Goal: Transaction & Acquisition: Purchase product/service

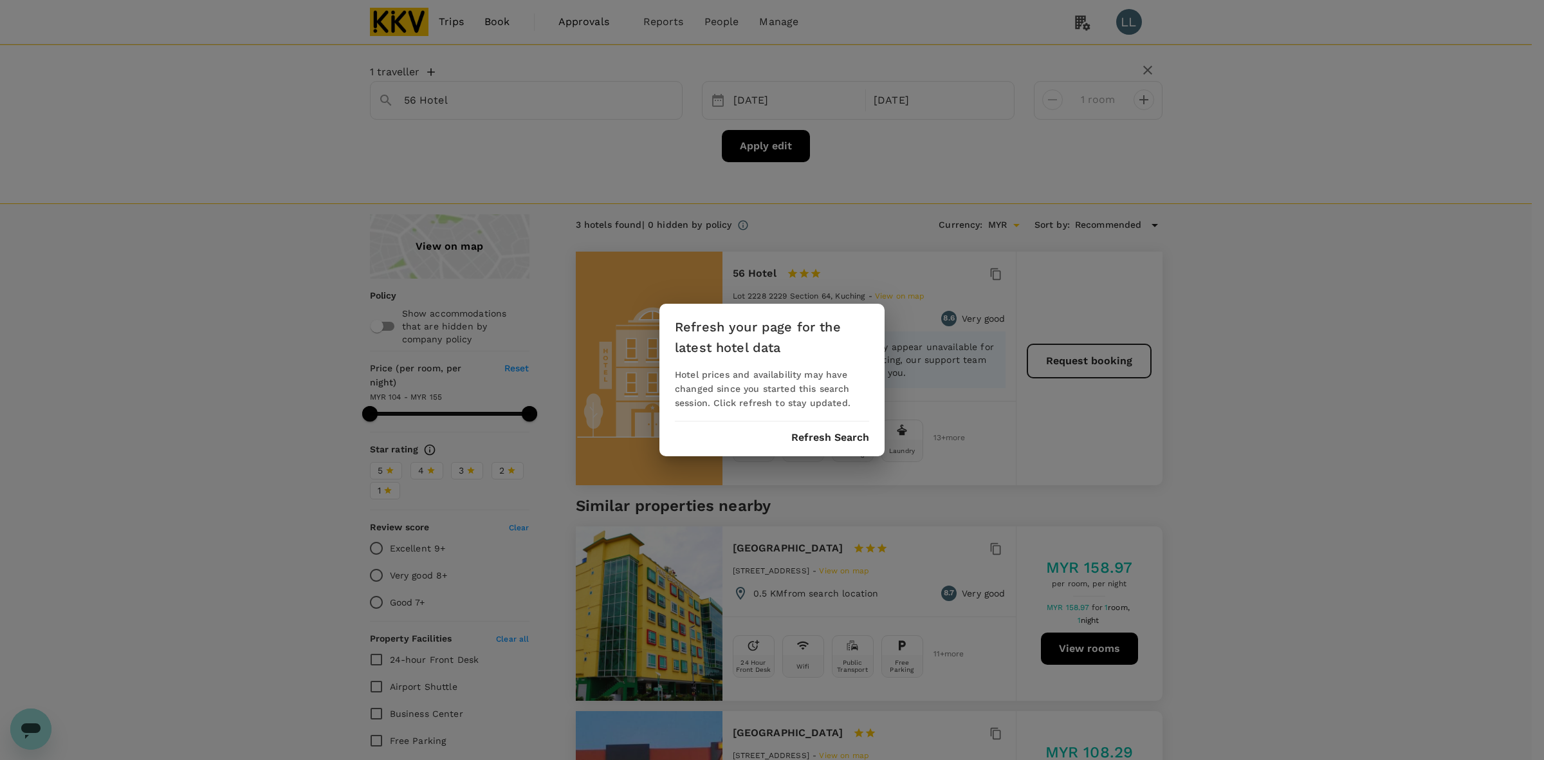
drag, startPoint x: 0, startPoint y: 0, endPoint x: 802, endPoint y: 436, distance: 913.4
click at [801, 439] on button "Refresh Search" at bounding box center [831, 438] width 78 height 12
click at [815, 436] on button "Refresh Search" at bounding box center [831, 438] width 78 height 12
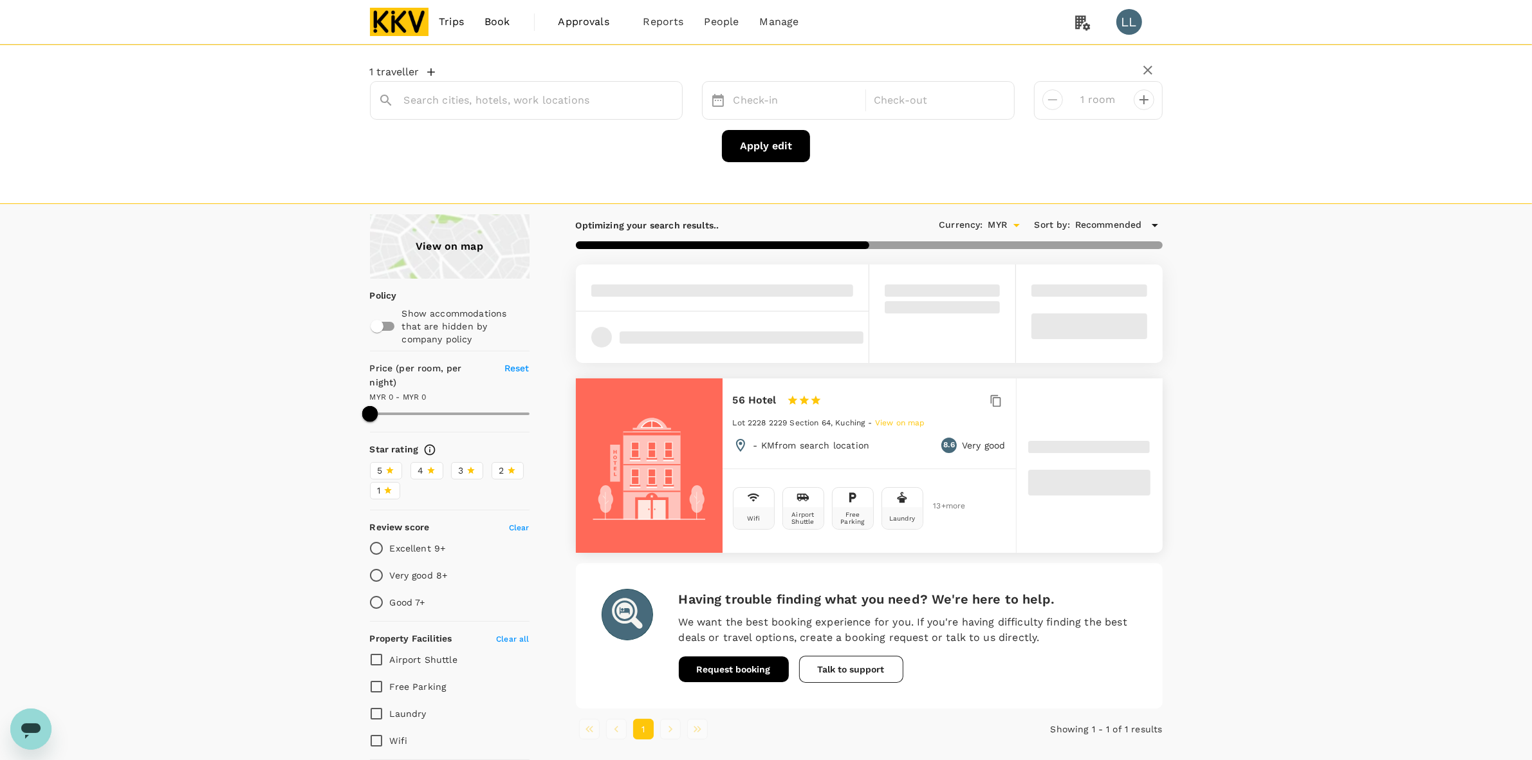
type input "56 Hotel"
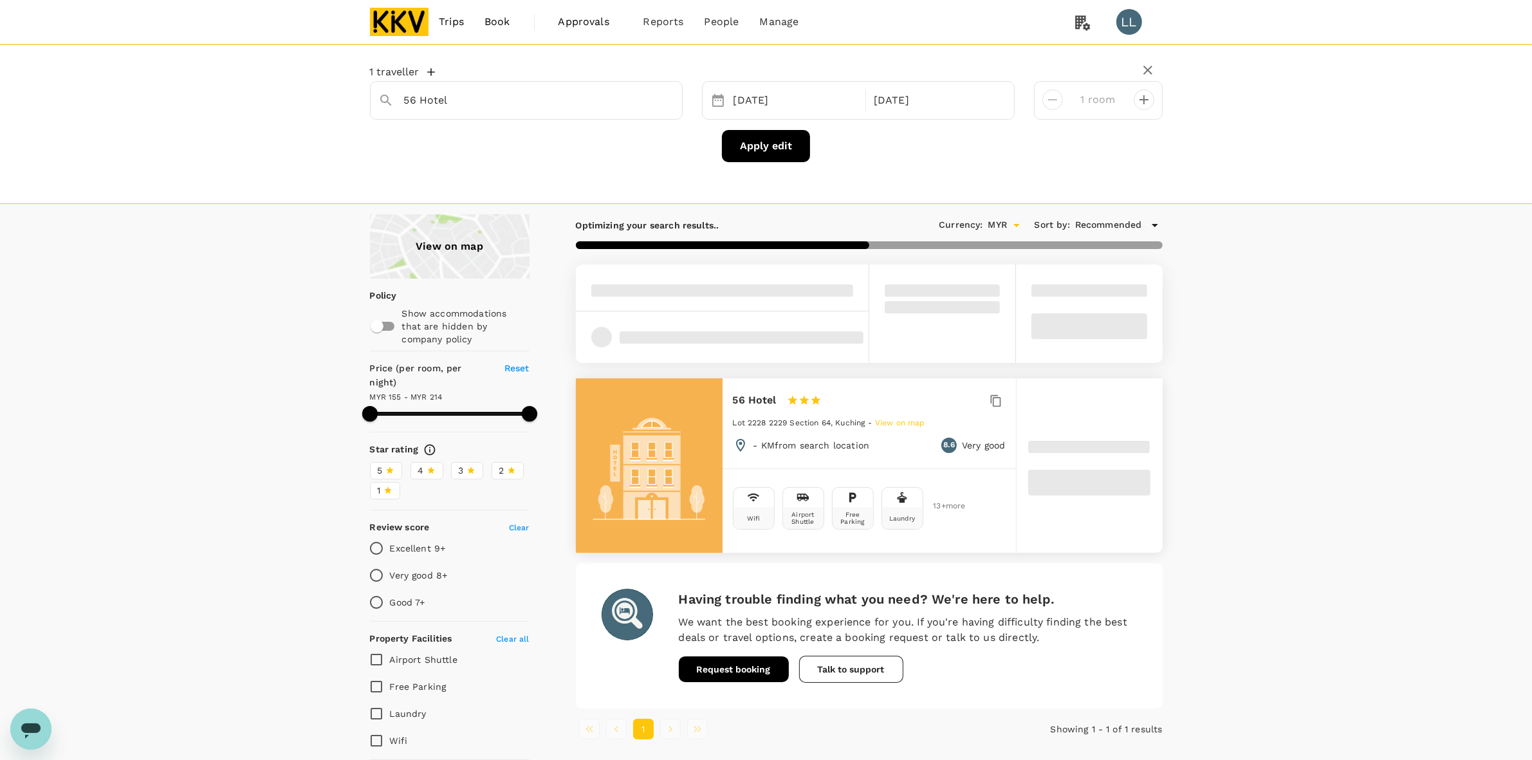
type input "212.57"
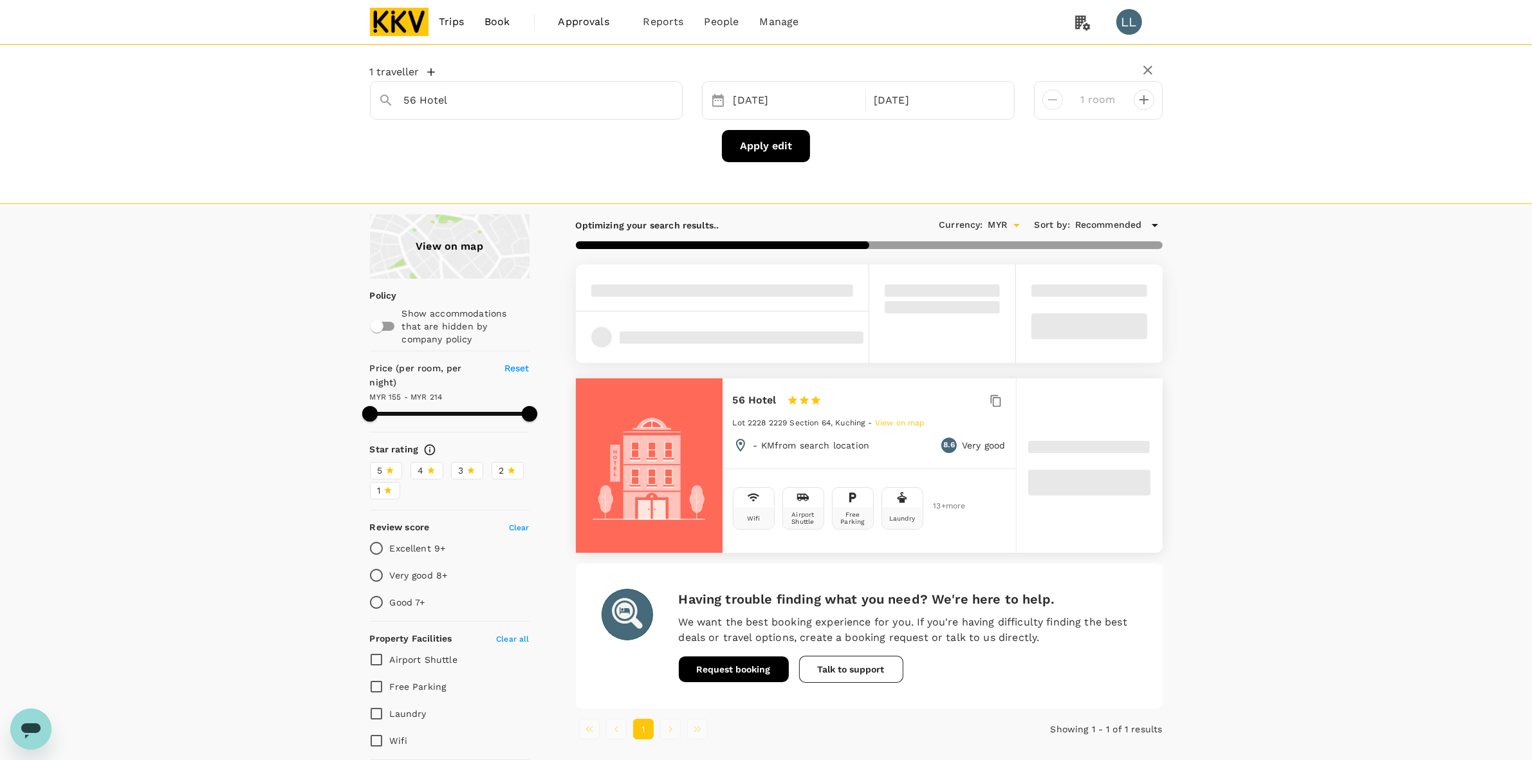
type input "154.9"
type input "213.9"
type input "103.9"
type input "376.9"
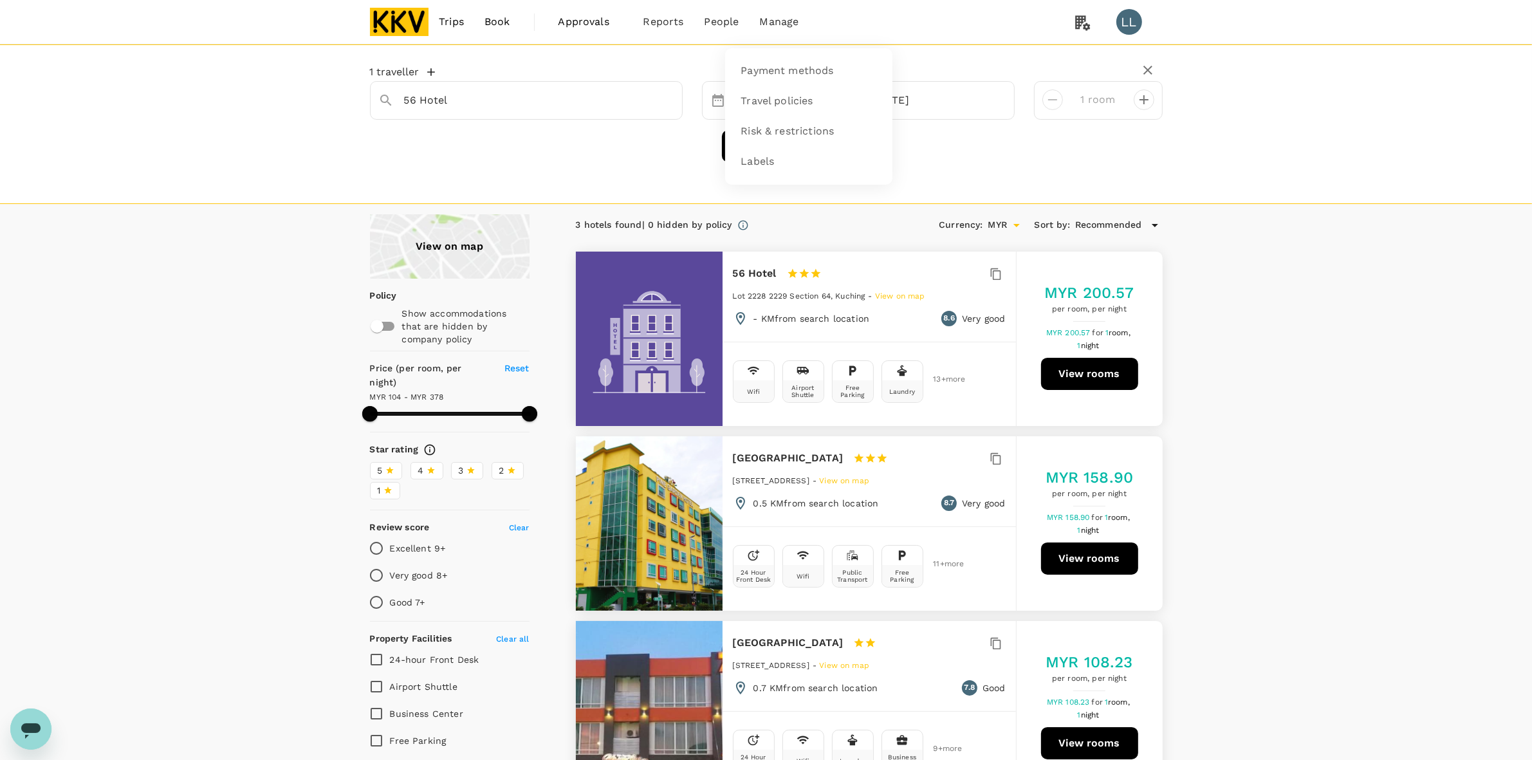
click at [777, 23] on span "Manage" at bounding box center [778, 21] width 39 height 15
click at [770, 64] on span "Payment methods" at bounding box center [787, 71] width 93 height 15
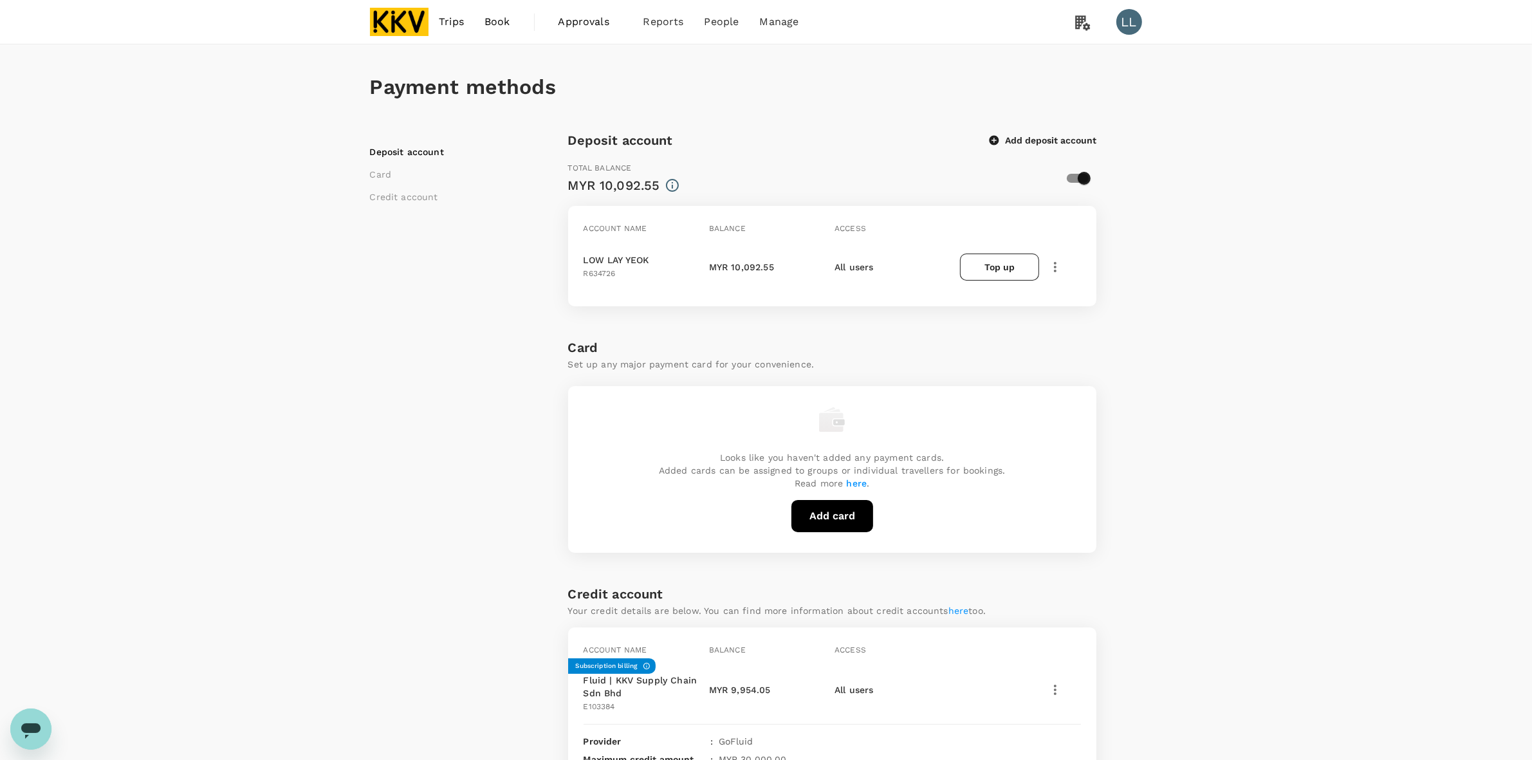
drag, startPoint x: 1353, startPoint y: 309, endPoint x: 1308, endPoint y: 313, distance: 45.9
click at [1355, 306] on div "Payment methods Deposit account Card Credit account Deposit account Add deposit…" at bounding box center [766, 560] width 1532 height 1033
click at [416, 14] on img at bounding box center [399, 22] width 59 height 28
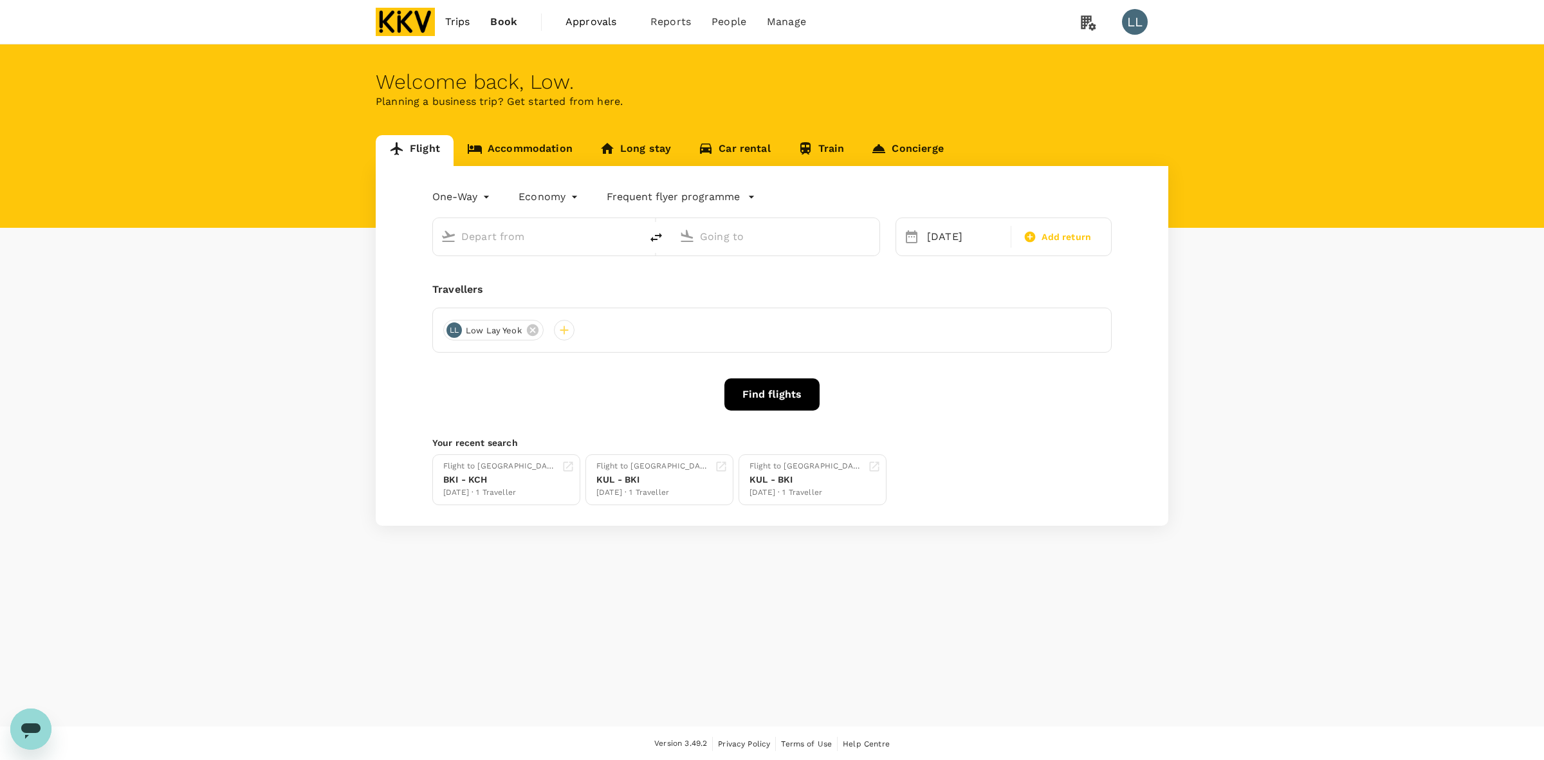
click at [512, 153] on link "Accommodation" at bounding box center [520, 150] width 133 height 31
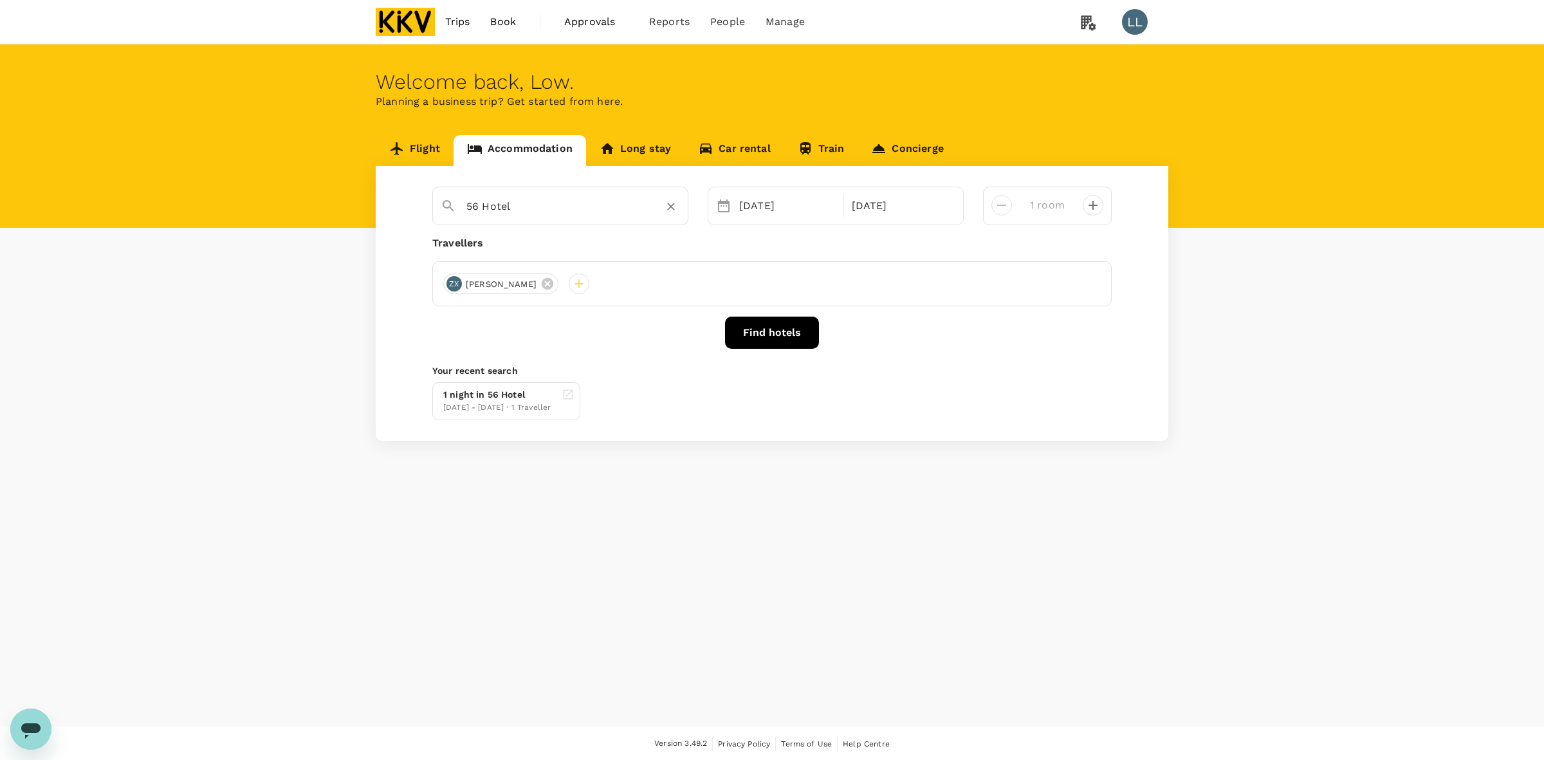
click at [666, 204] on icon "Clear" at bounding box center [671, 206] width 13 height 13
click at [554, 197] on input "text" at bounding box center [556, 206] width 178 height 20
drag, startPoint x: 551, startPoint y: 197, endPoint x: 456, endPoint y: 219, distance: 98.3
click at [456, 219] on div "Hotel Marine Hotel Marine Hotel Marine hotel Sutera Mall Sutera Mall, Jalan Sut…" at bounding box center [560, 206] width 256 height 39
drag, startPoint x: 548, startPoint y: 210, endPoint x: 364, endPoint y: 210, distance: 183.4
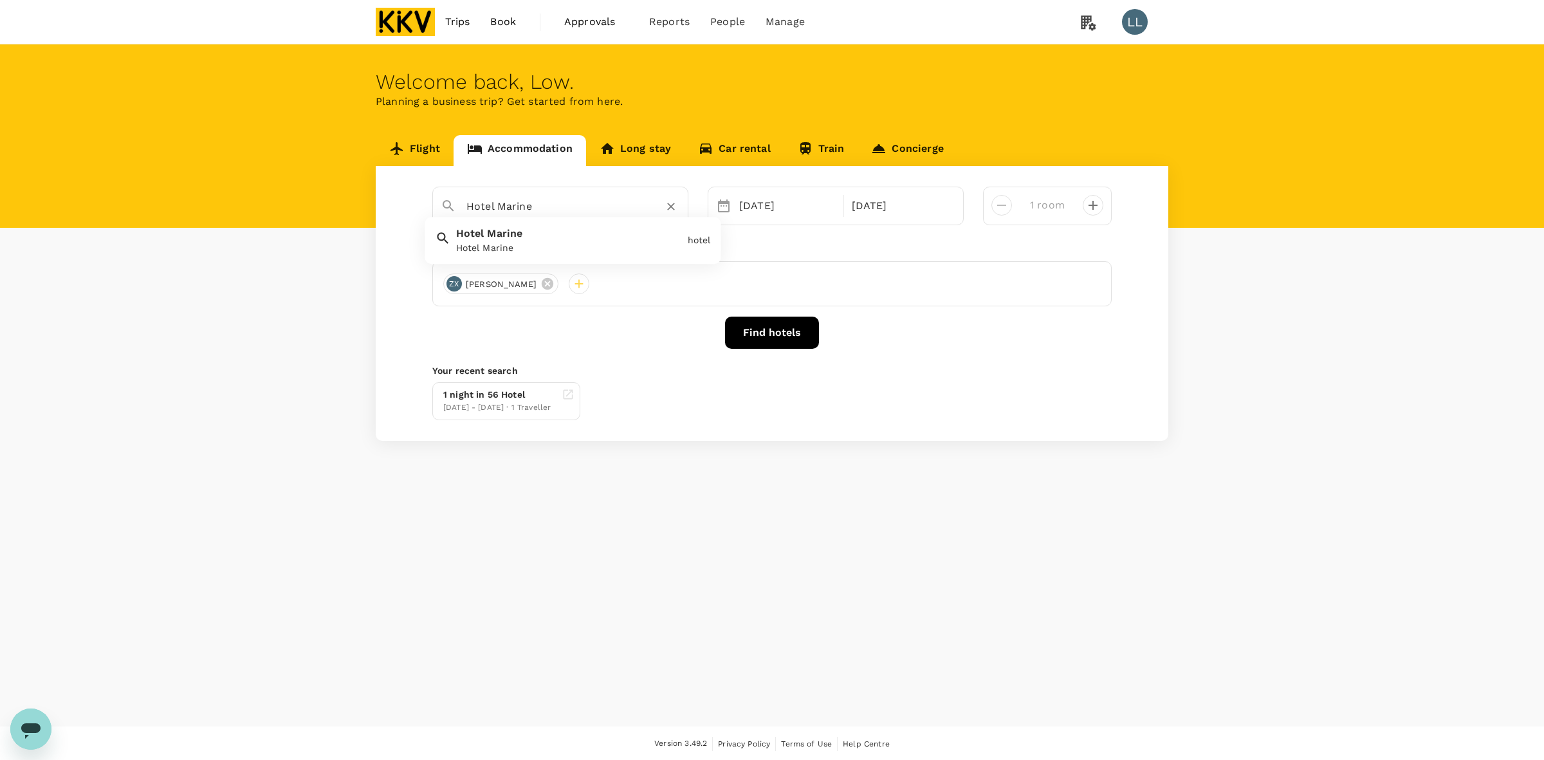
click at [364, 210] on div "Flight Accommodation Long stay Car rental Train Concierge Hotel Marine Hotel Ma…" at bounding box center [772, 288] width 824 height 306
paste input "Paradise Suite @ Sutera Avenu"
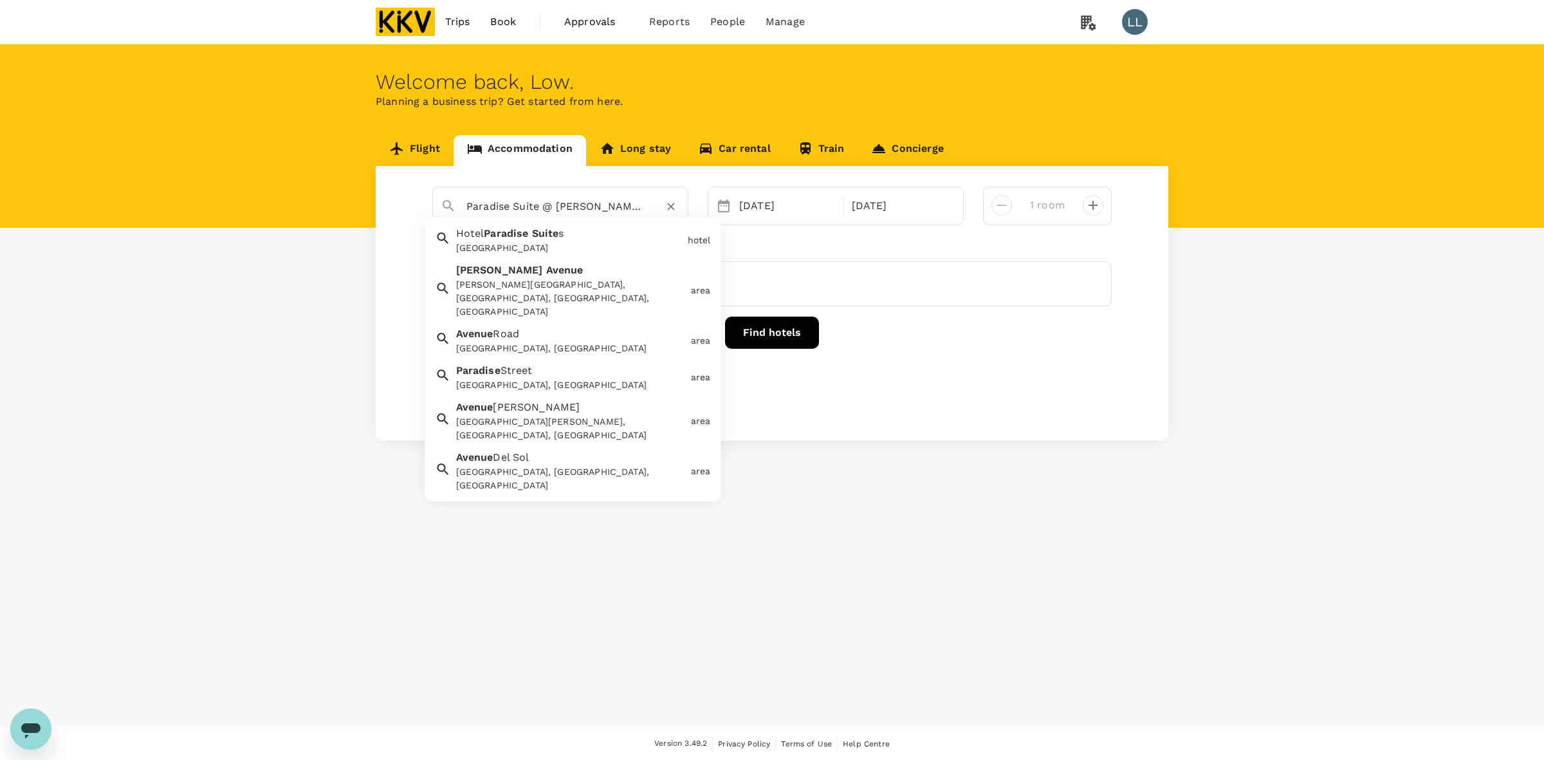
click at [533, 280] on div "Sutera Avenue, Kota Kinabalu, Sabah, Malaysia" at bounding box center [571, 299] width 230 height 41
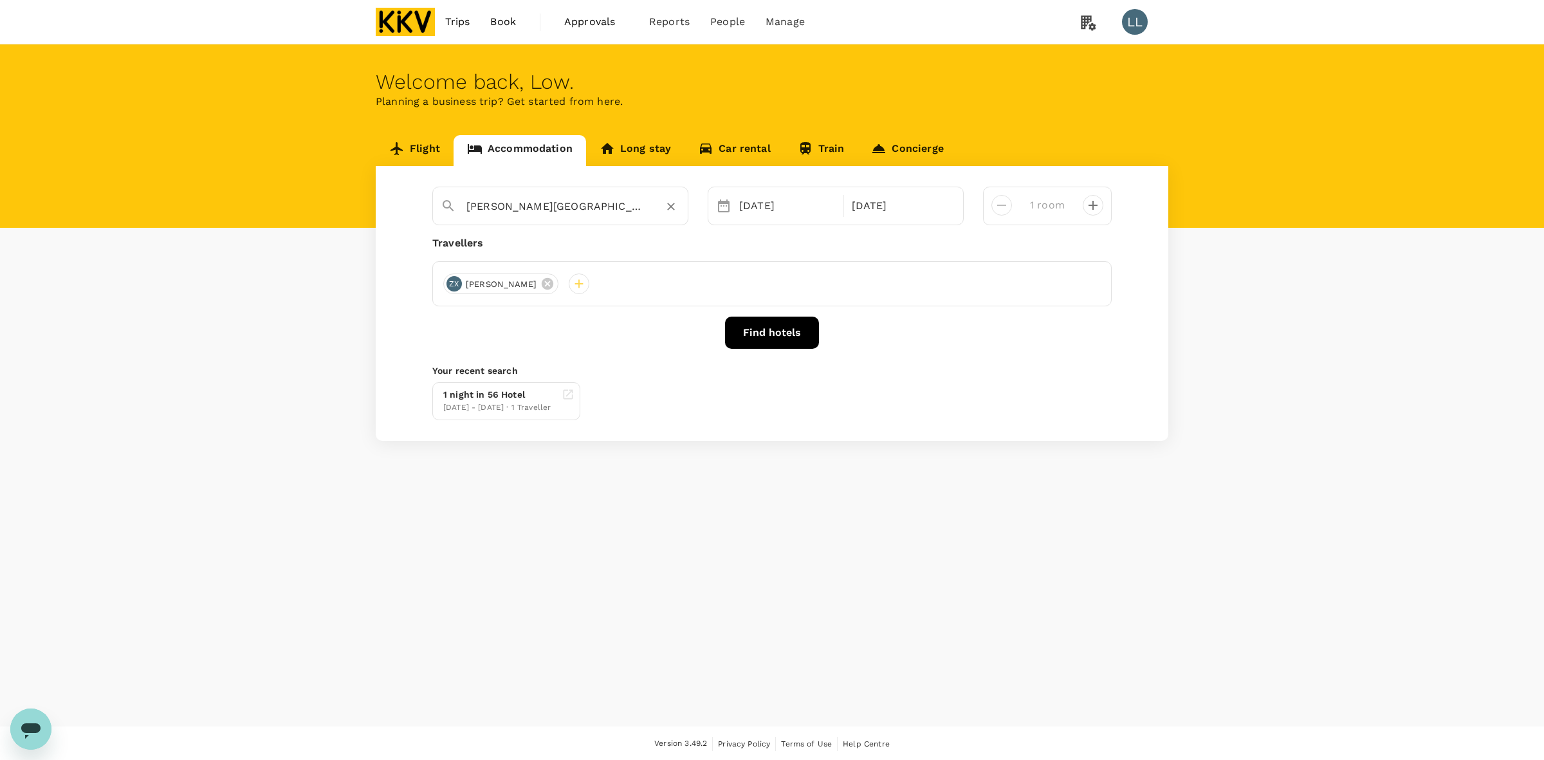
type input "Sutera Avenue"
click at [757, 324] on button "Find hotels" at bounding box center [772, 333] width 94 height 32
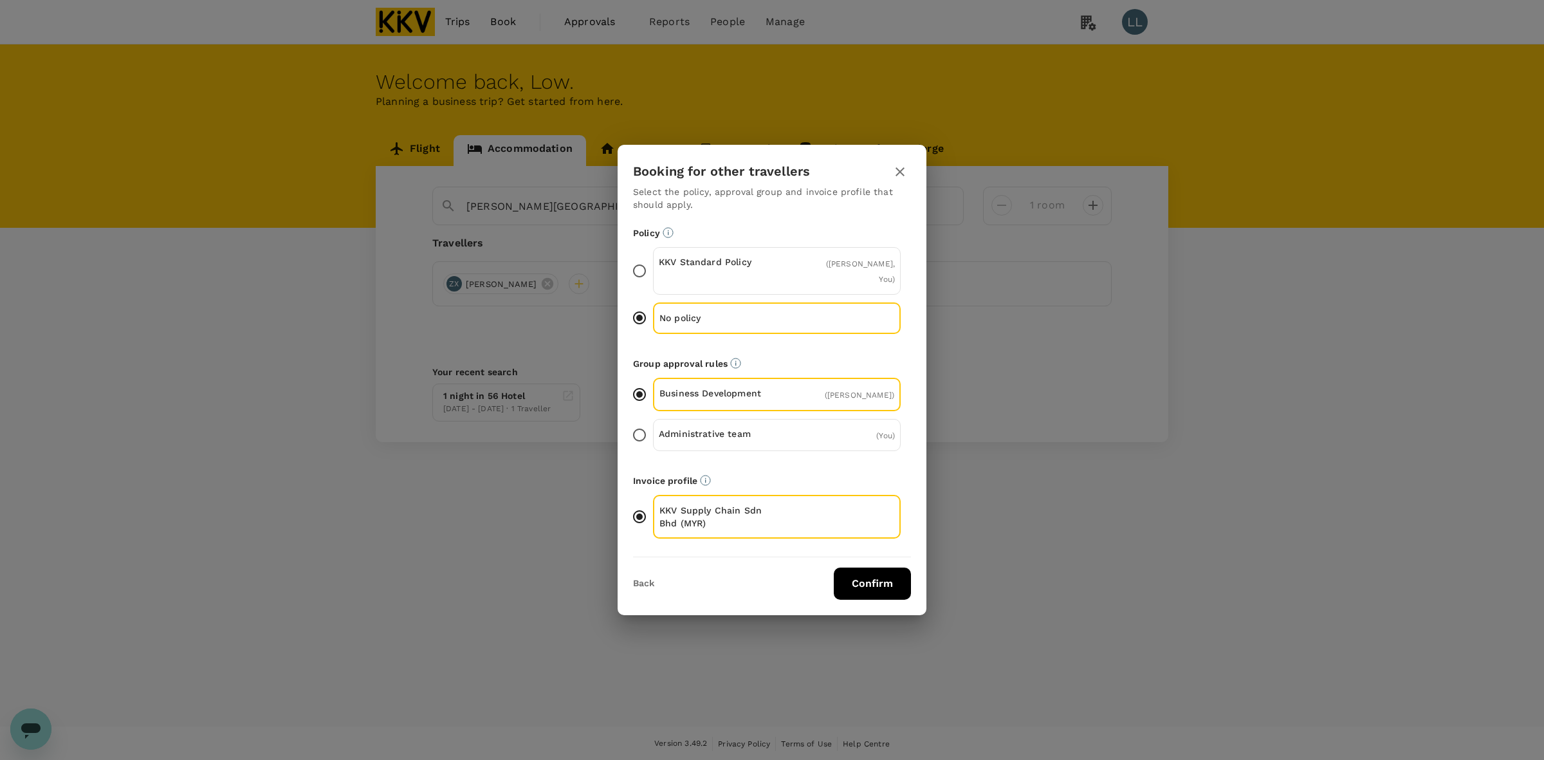
click at [884, 580] on button "Confirm" at bounding box center [872, 584] width 77 height 32
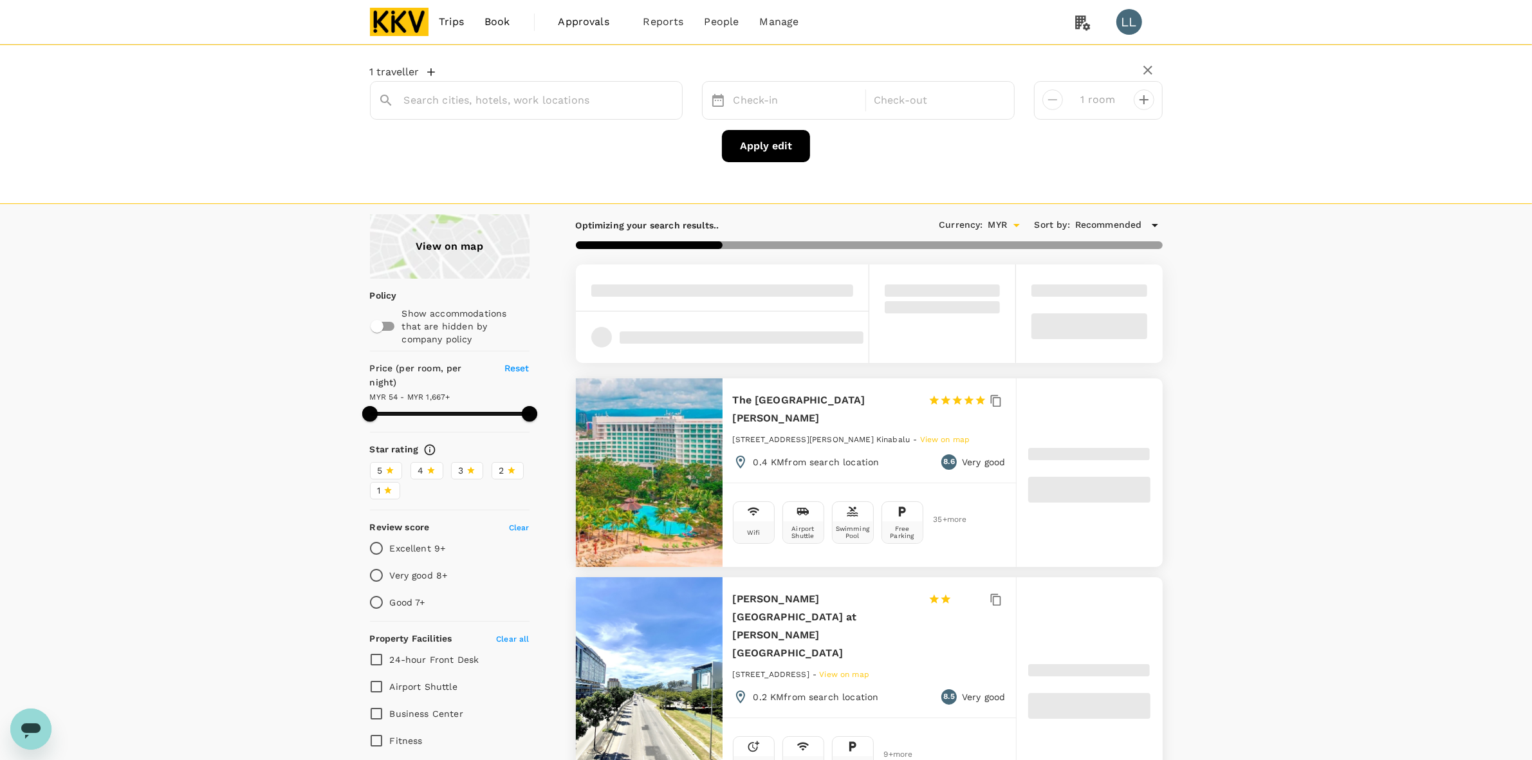
type input "Sutera Avenue"
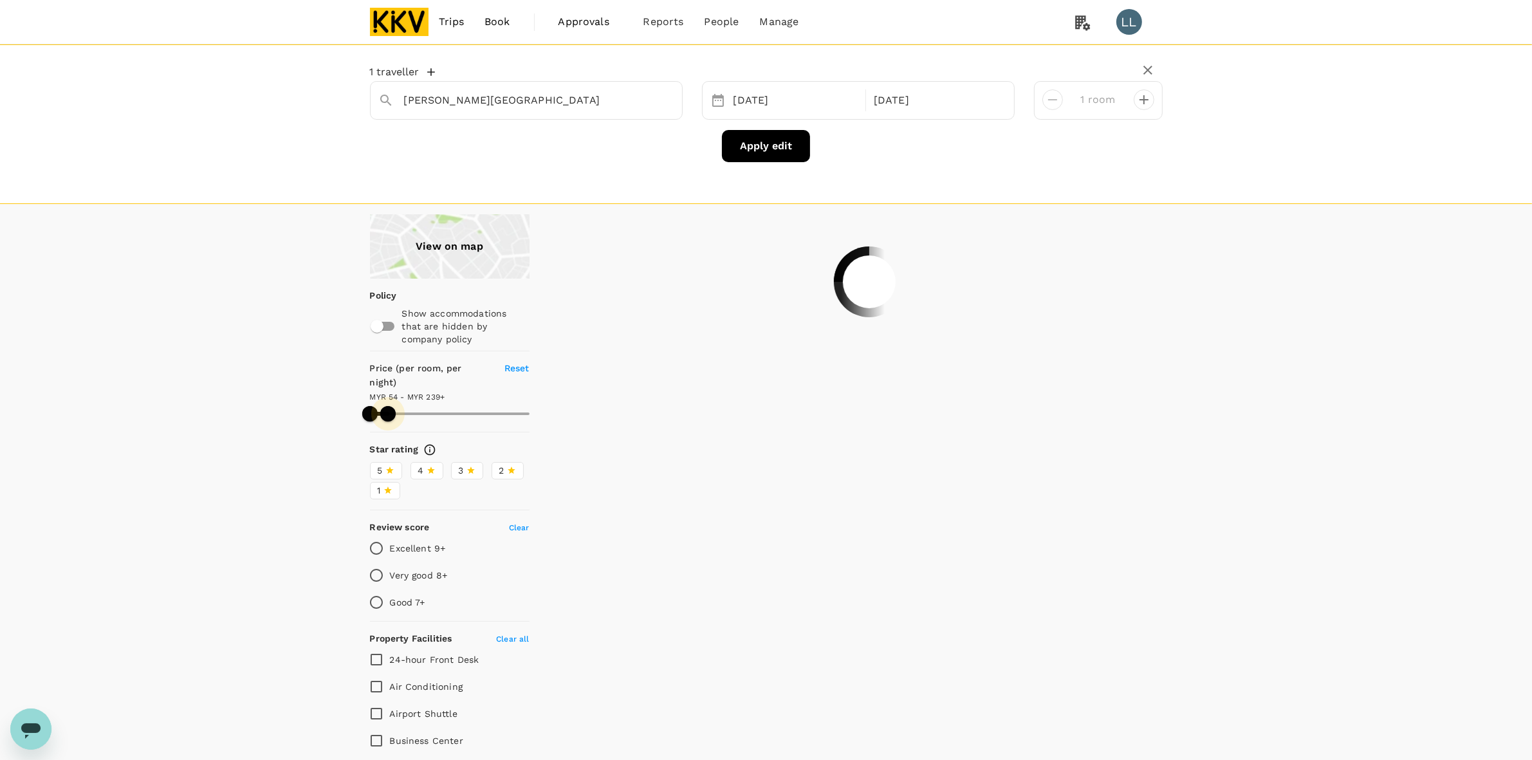
drag, startPoint x: 521, startPoint y: 399, endPoint x: 388, endPoint y: 404, distance: 133.3
click at [388, 406] on span at bounding box center [387, 413] width 15 height 15
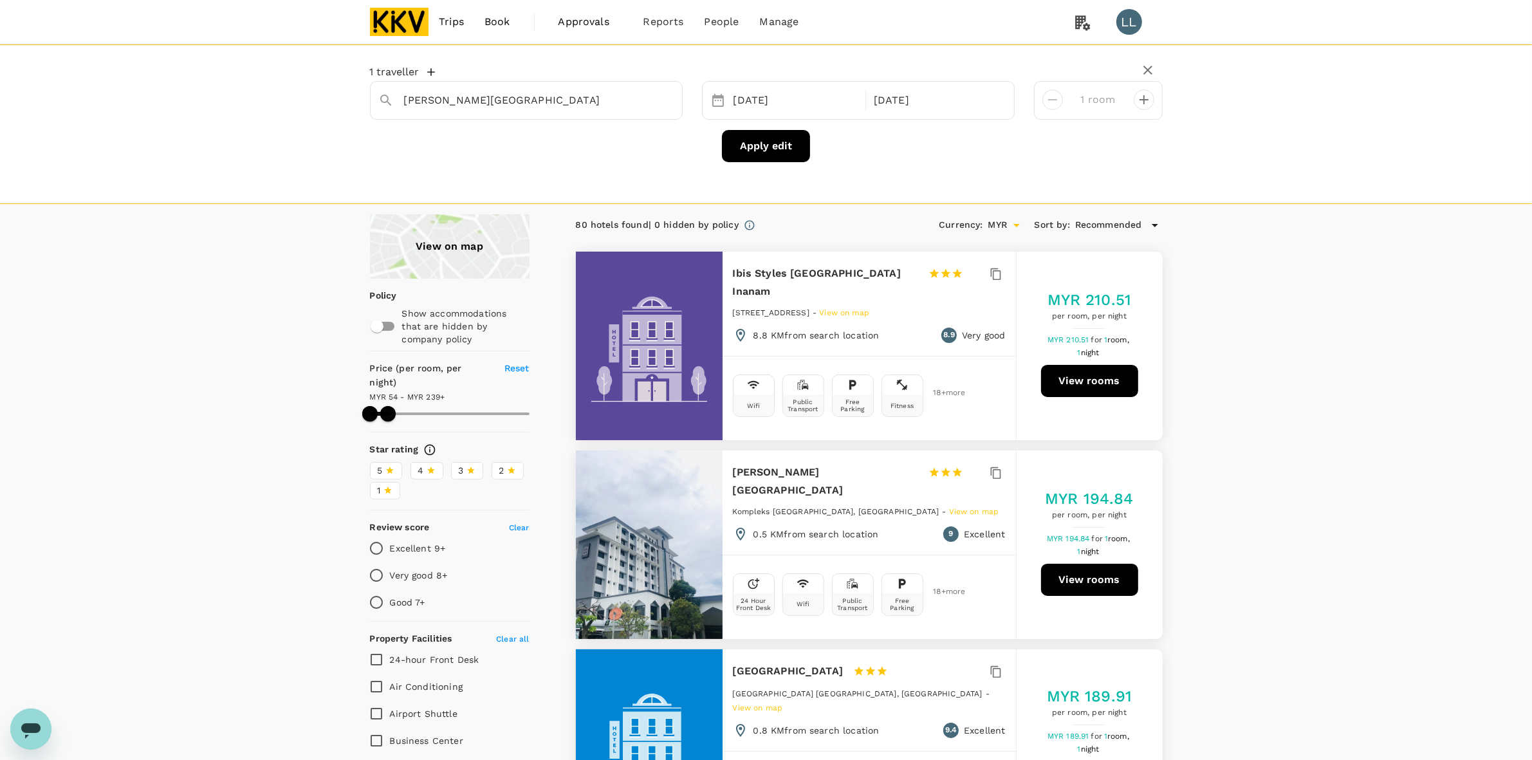
type input "238.88"
click at [487, 21] on span "Book" at bounding box center [498, 21] width 26 height 15
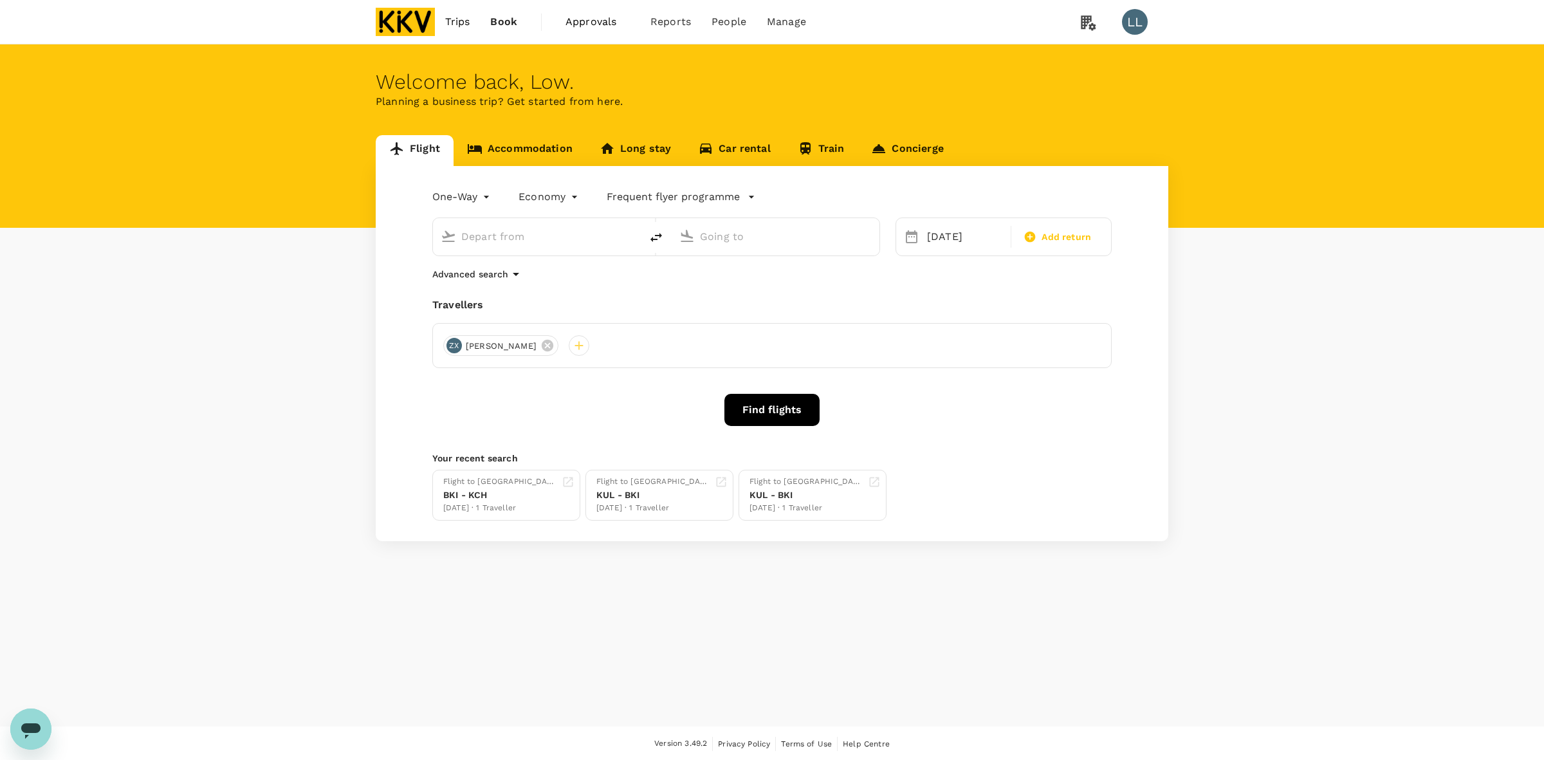
type input "Kuching Intl (KCH)"
type input "Kuala Lumpur Intl (KUL)"
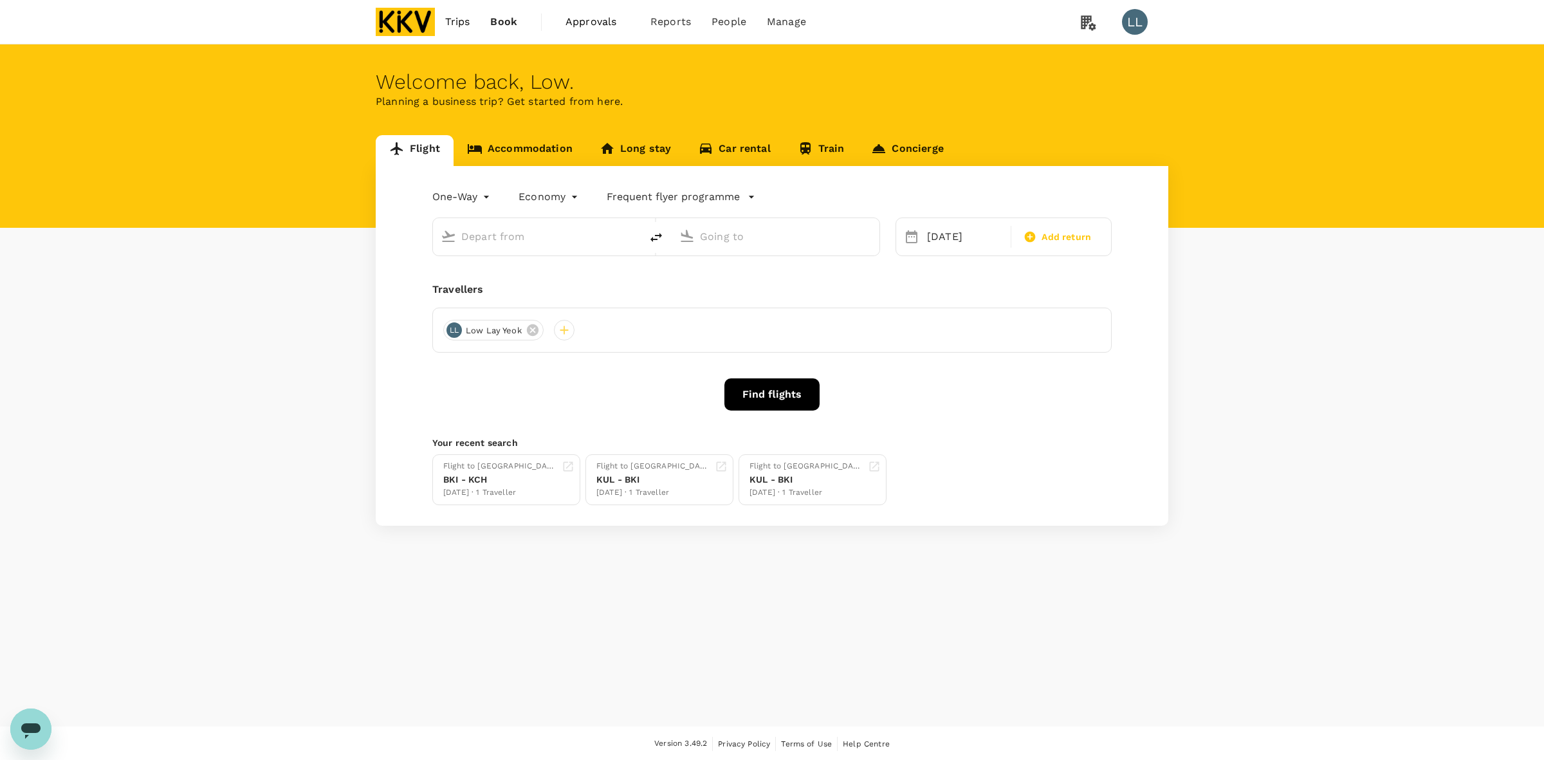
type input "Kuching Intl (KCH)"
type input "Kuala Lumpur Intl (KUL)"
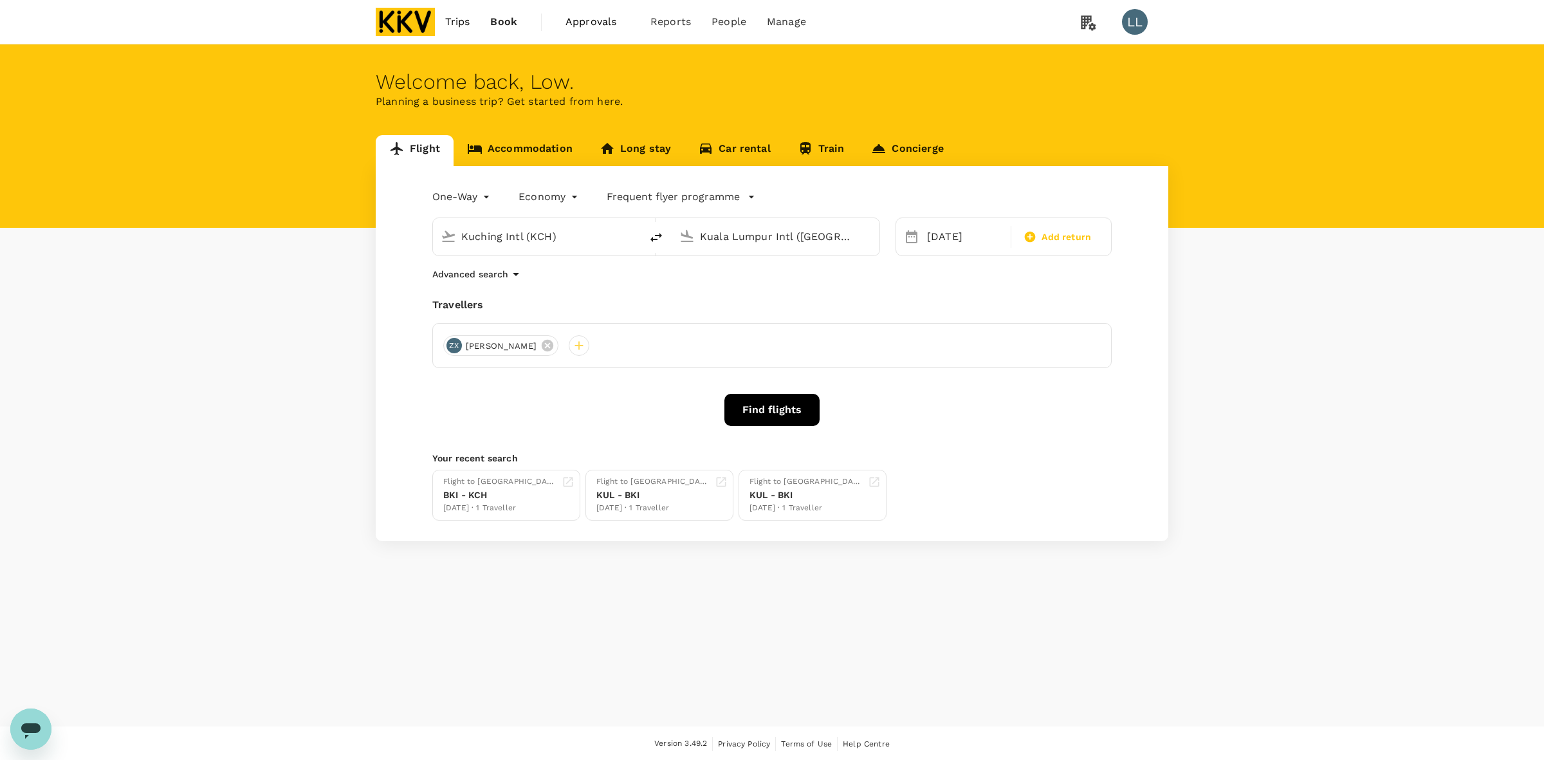
click at [458, 24] on span "Trips" at bounding box center [457, 21] width 25 height 15
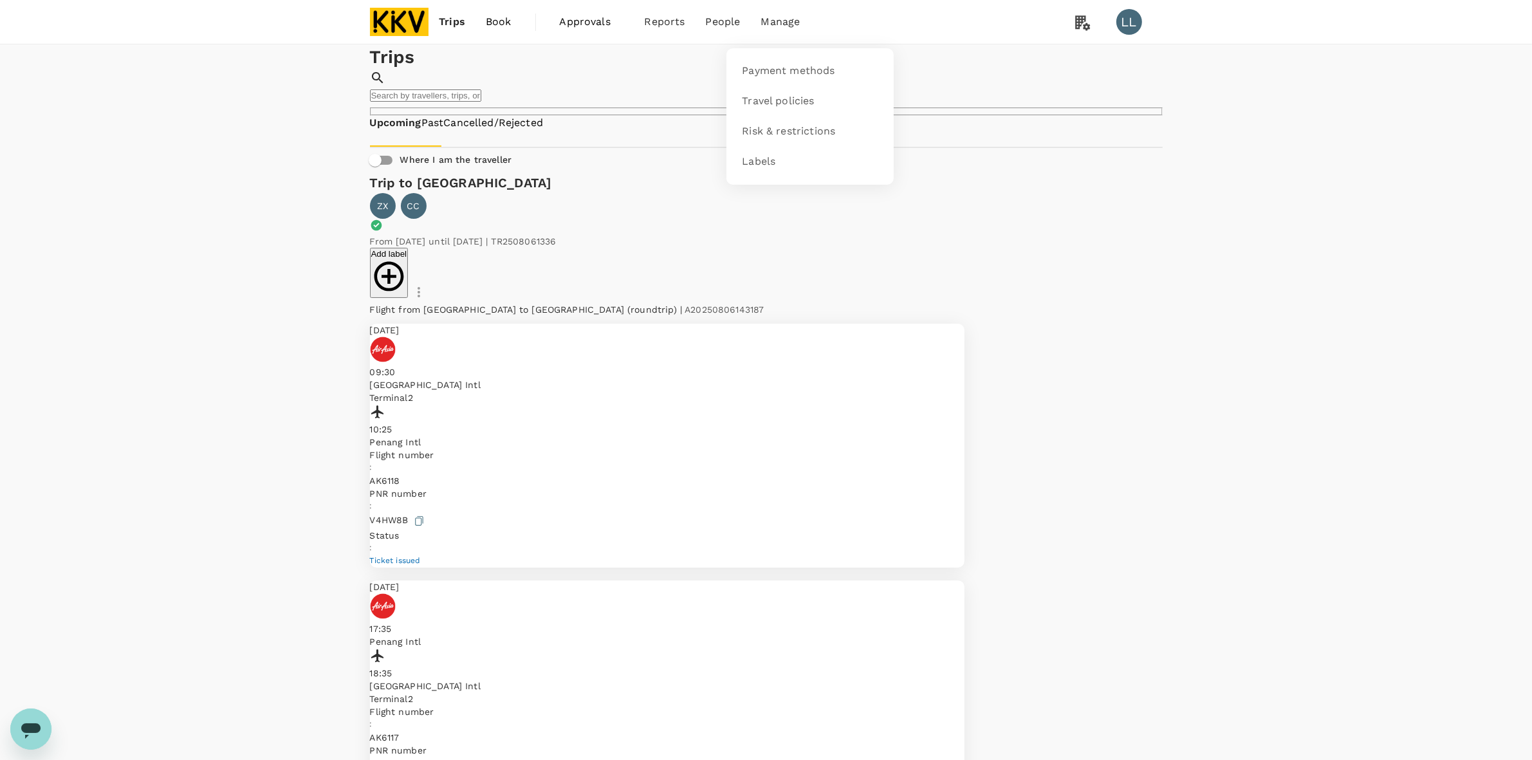
drag, startPoint x: 770, startPoint y: 19, endPoint x: 722, endPoint y: 23, distance: 47.8
click at [770, 19] on span "Manage" at bounding box center [780, 21] width 39 height 15
click at [612, 23] on span "Approvals" at bounding box center [592, 21] width 64 height 15
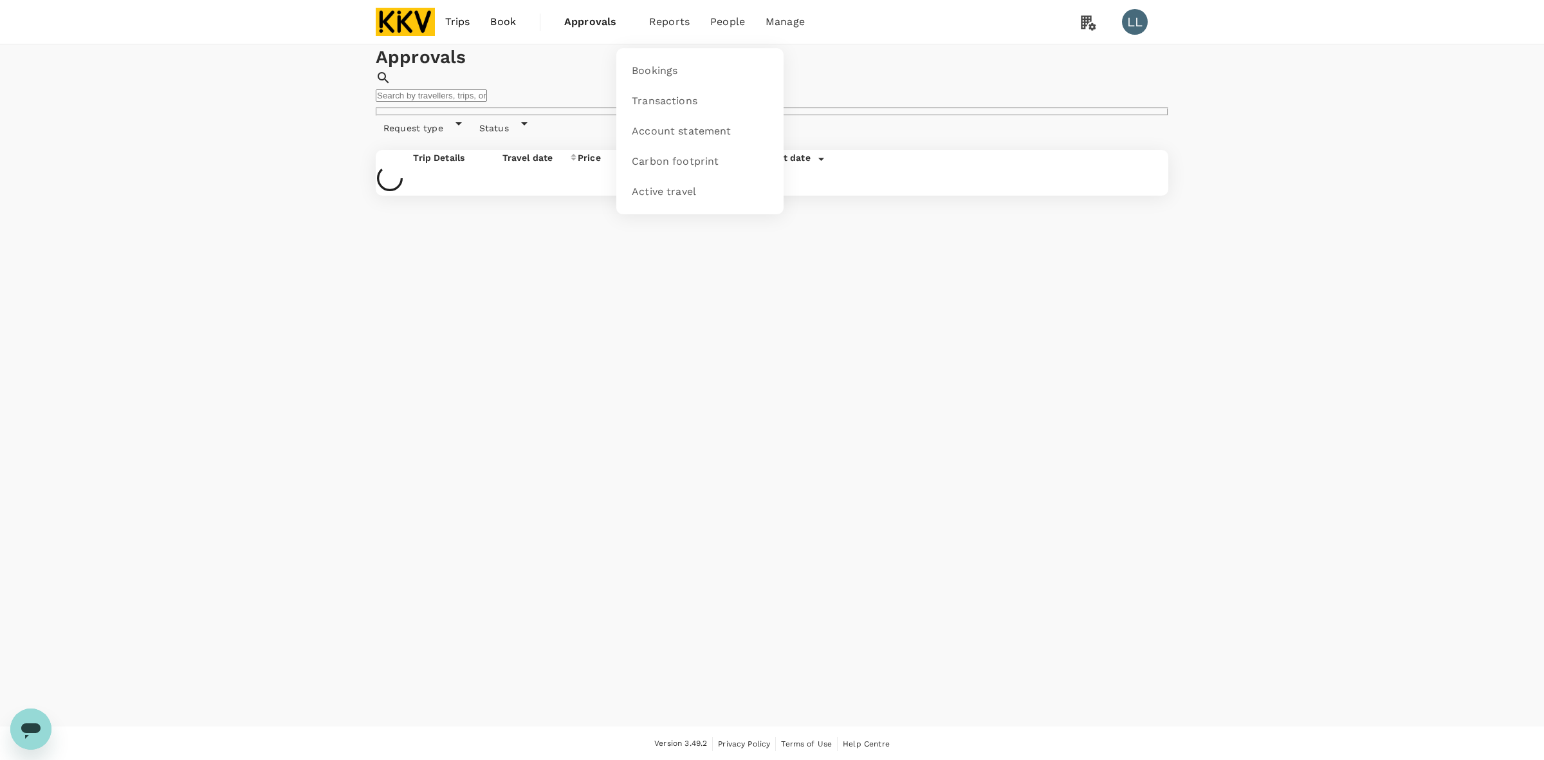
click at [645, 23] on li "Reports" at bounding box center [669, 22] width 61 height 44
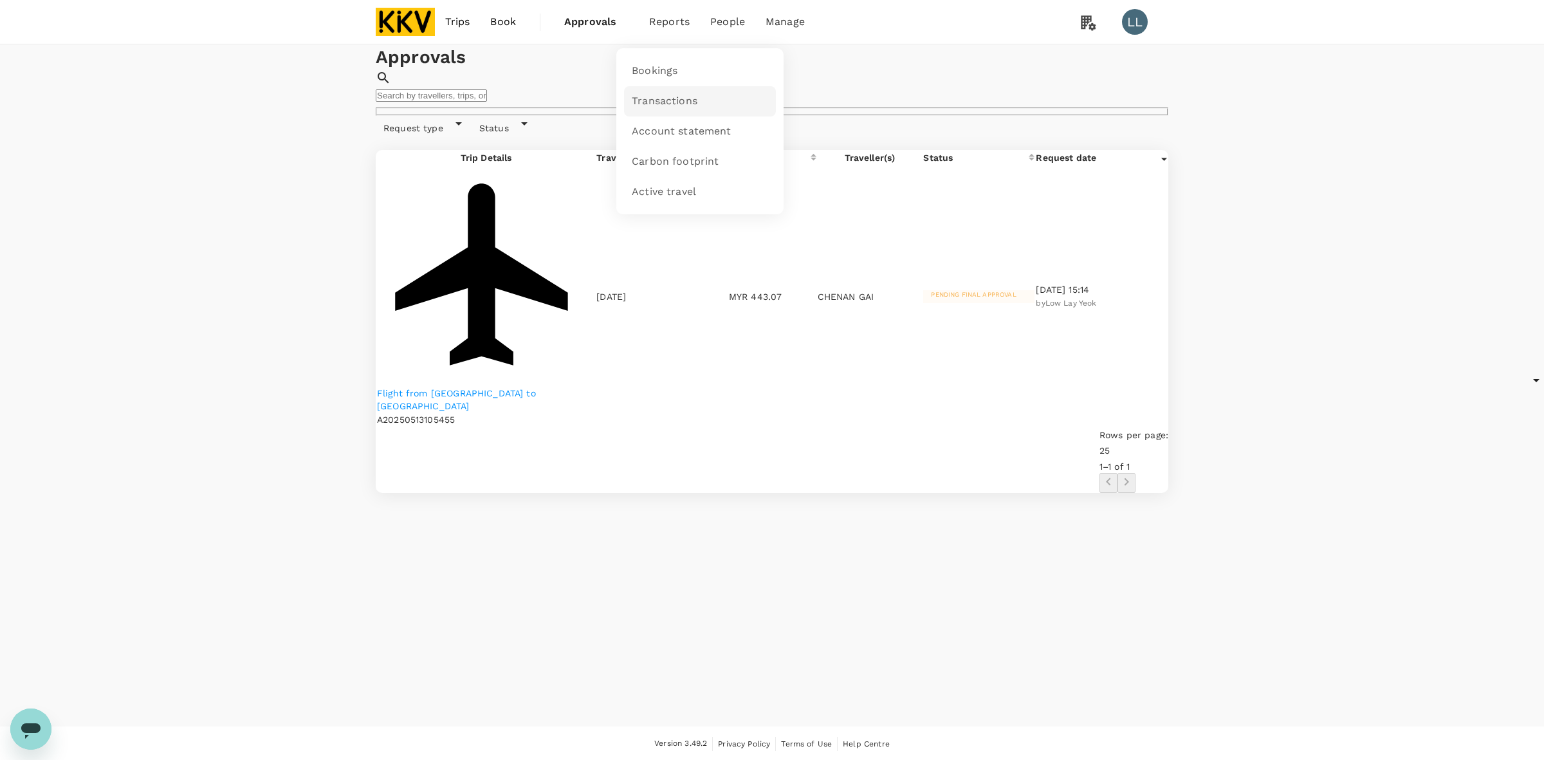
click at [677, 92] on link "Transactions" at bounding box center [700, 101] width 152 height 30
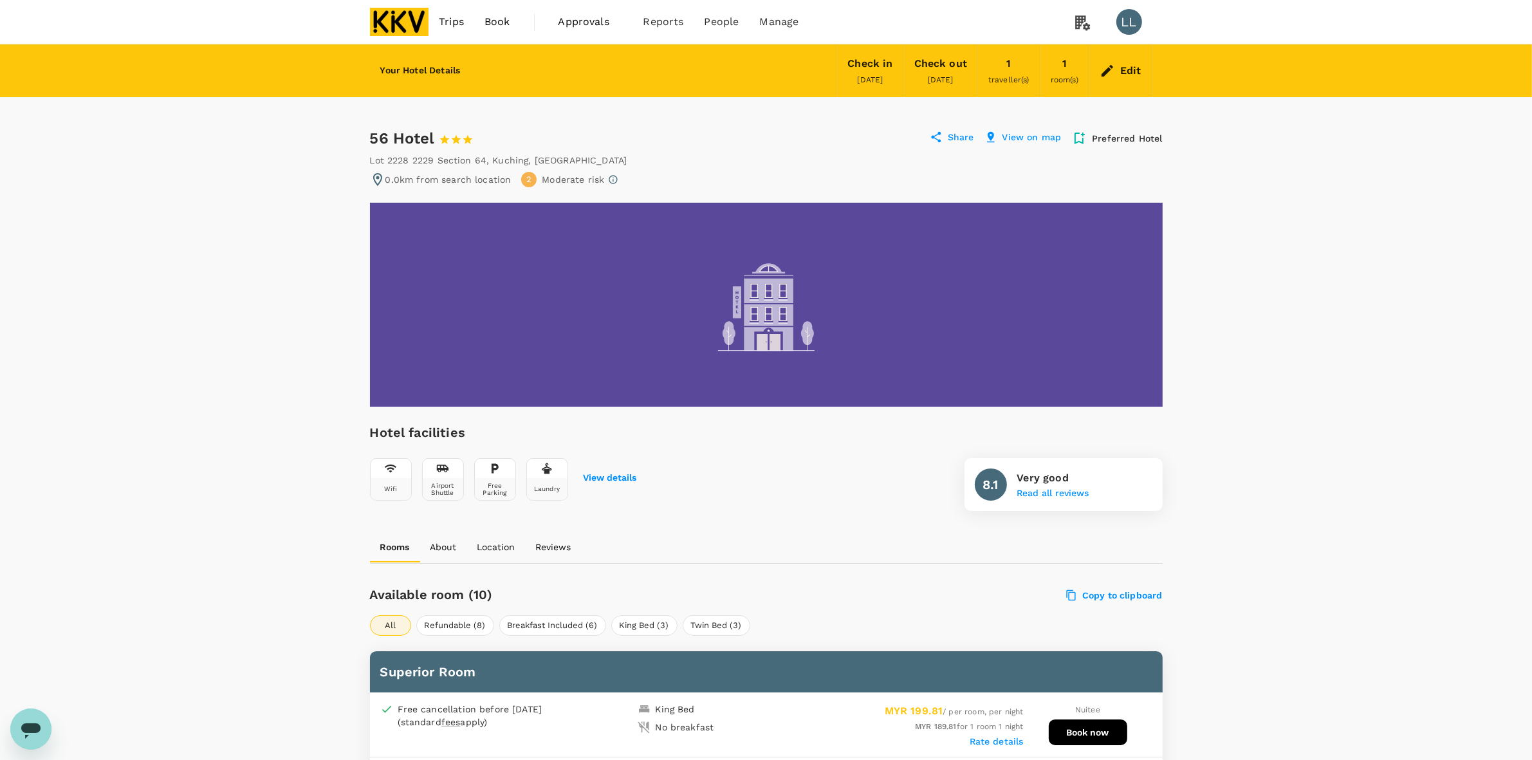
drag, startPoint x: 1362, startPoint y: 347, endPoint x: 1351, endPoint y: 343, distance: 11.2
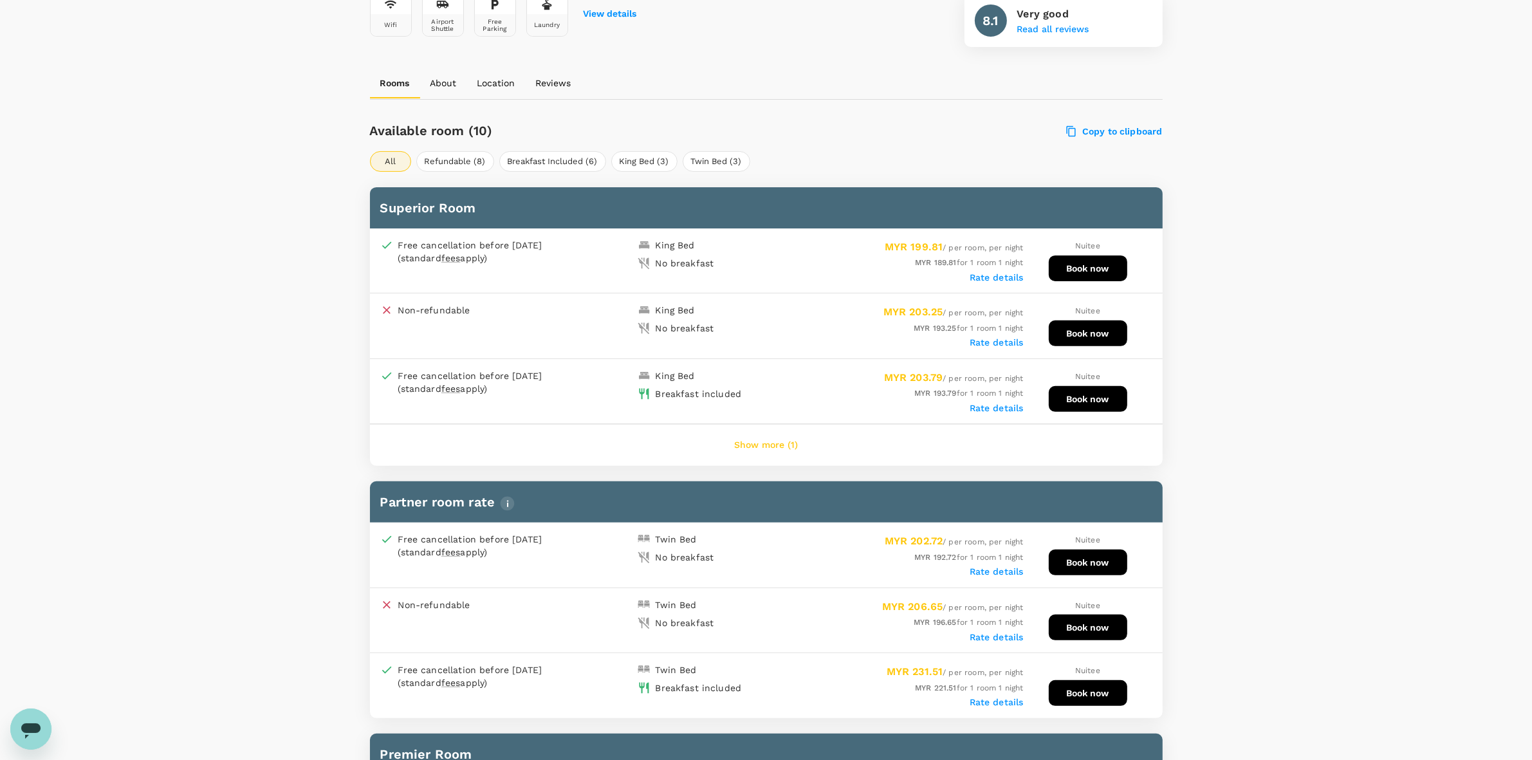
scroll to position [483, 0]
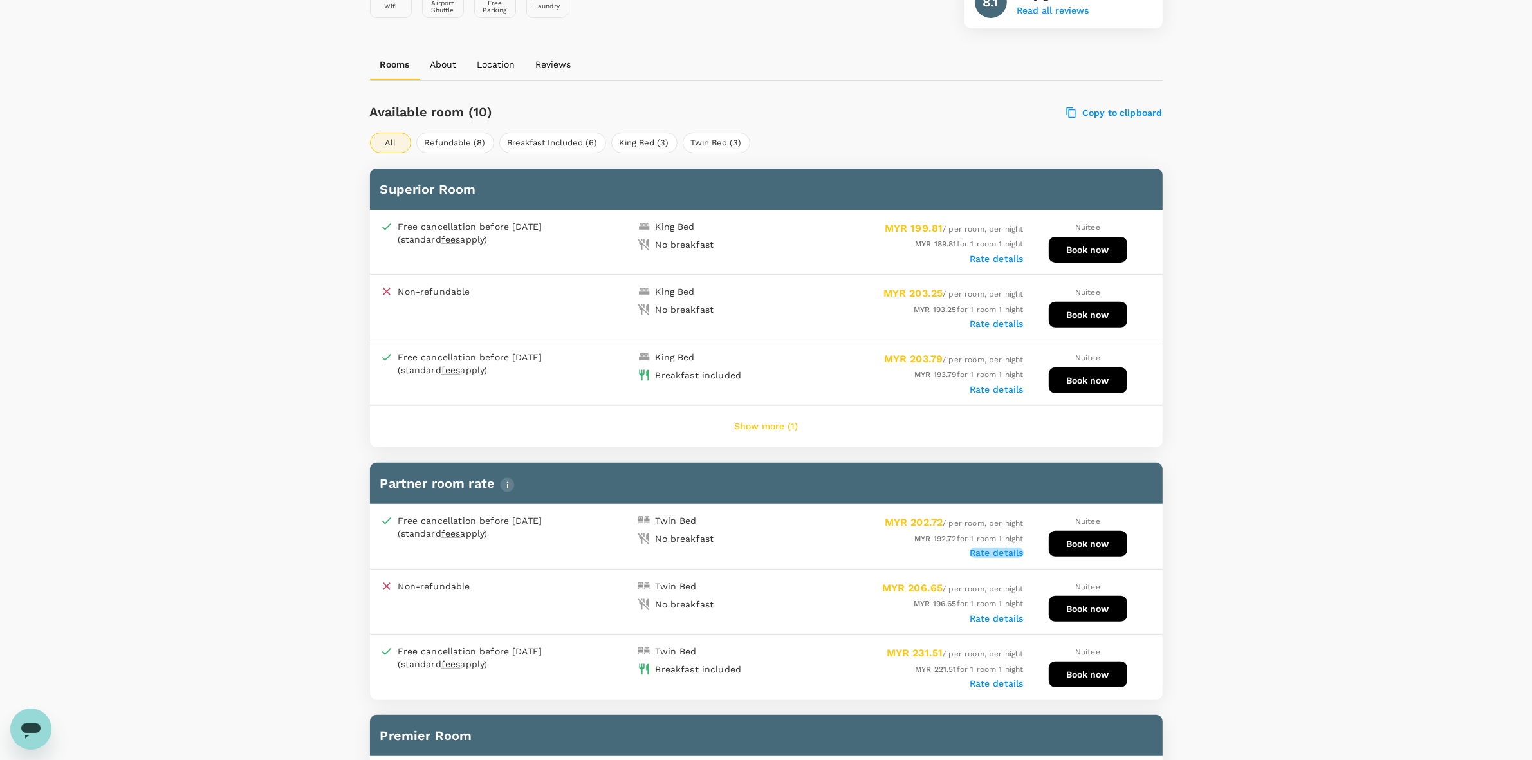
click at [988, 548] on label "Rate details" at bounding box center [997, 553] width 54 height 10
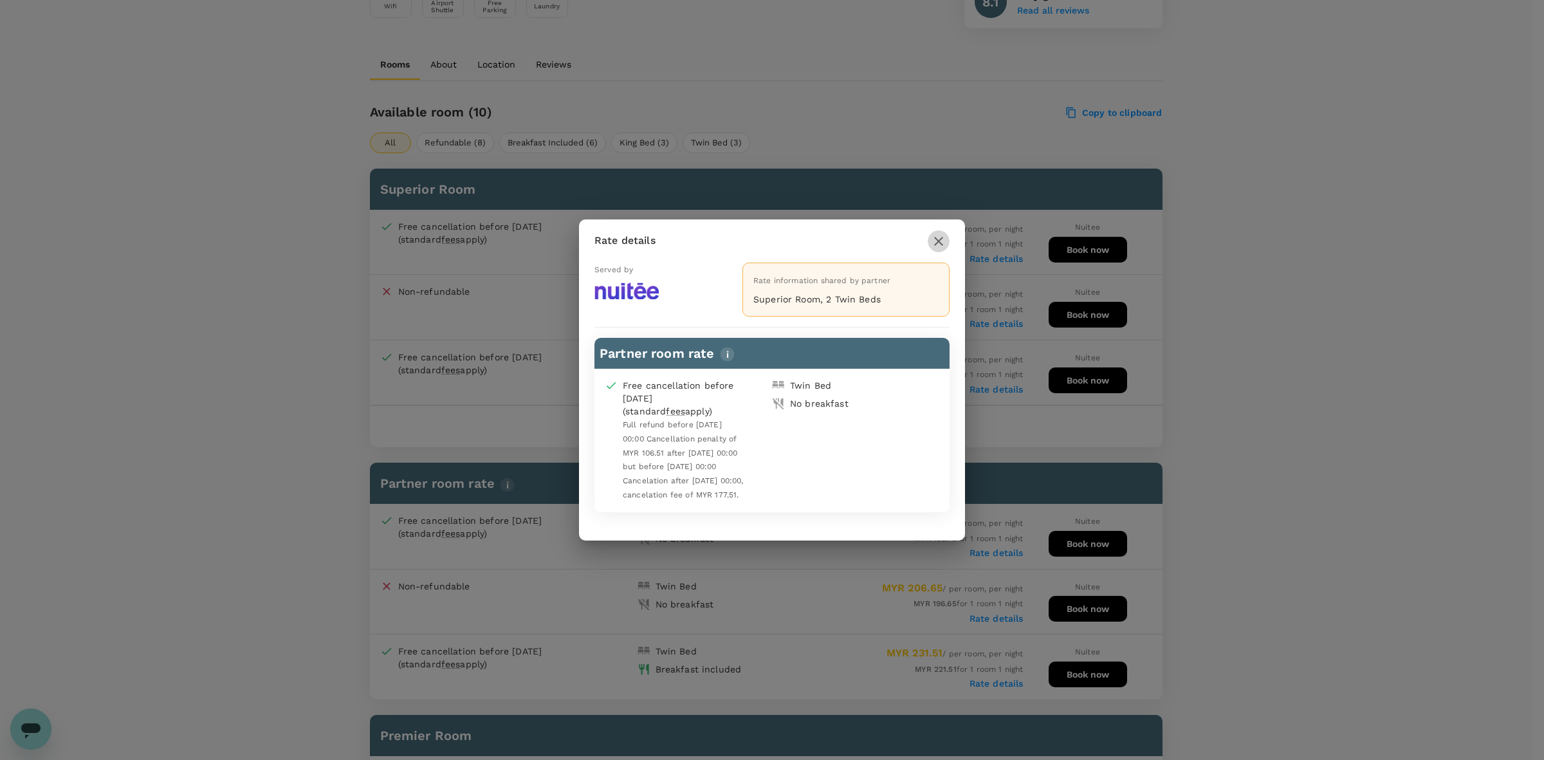
click at [938, 237] on icon "button" at bounding box center [938, 241] width 15 height 15
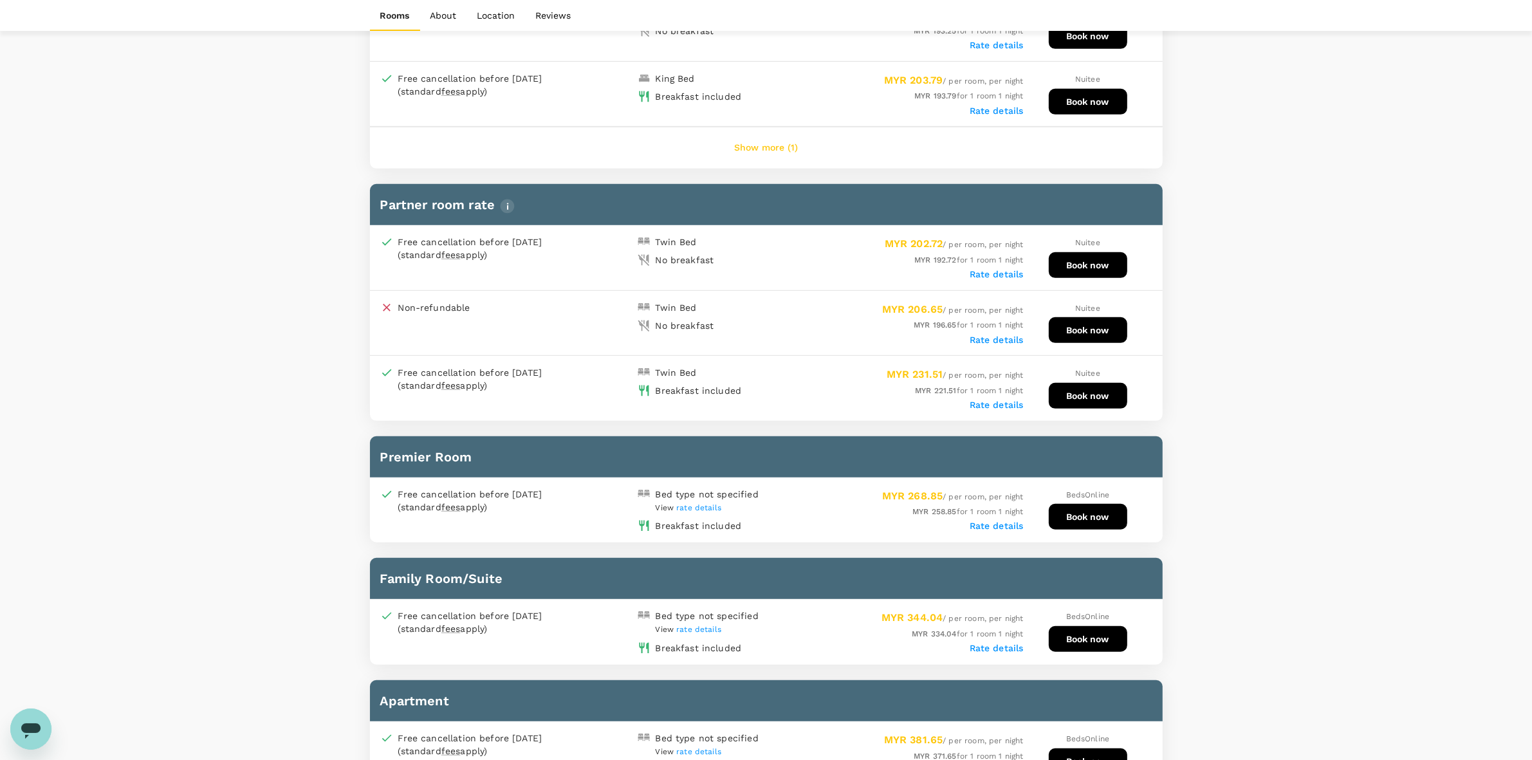
scroll to position [804, 0]
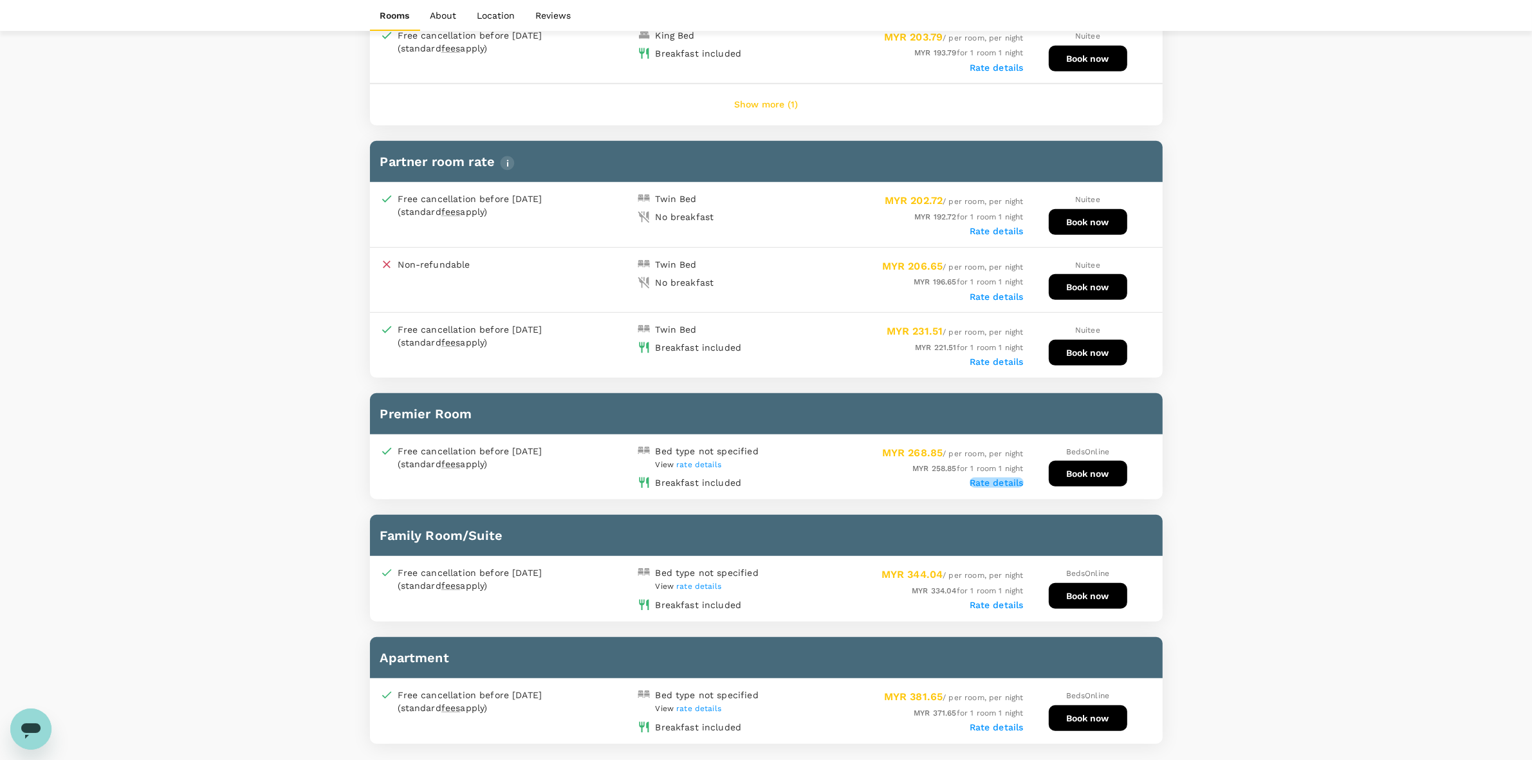
click at [1005, 477] on label "Rate details" at bounding box center [997, 482] width 54 height 10
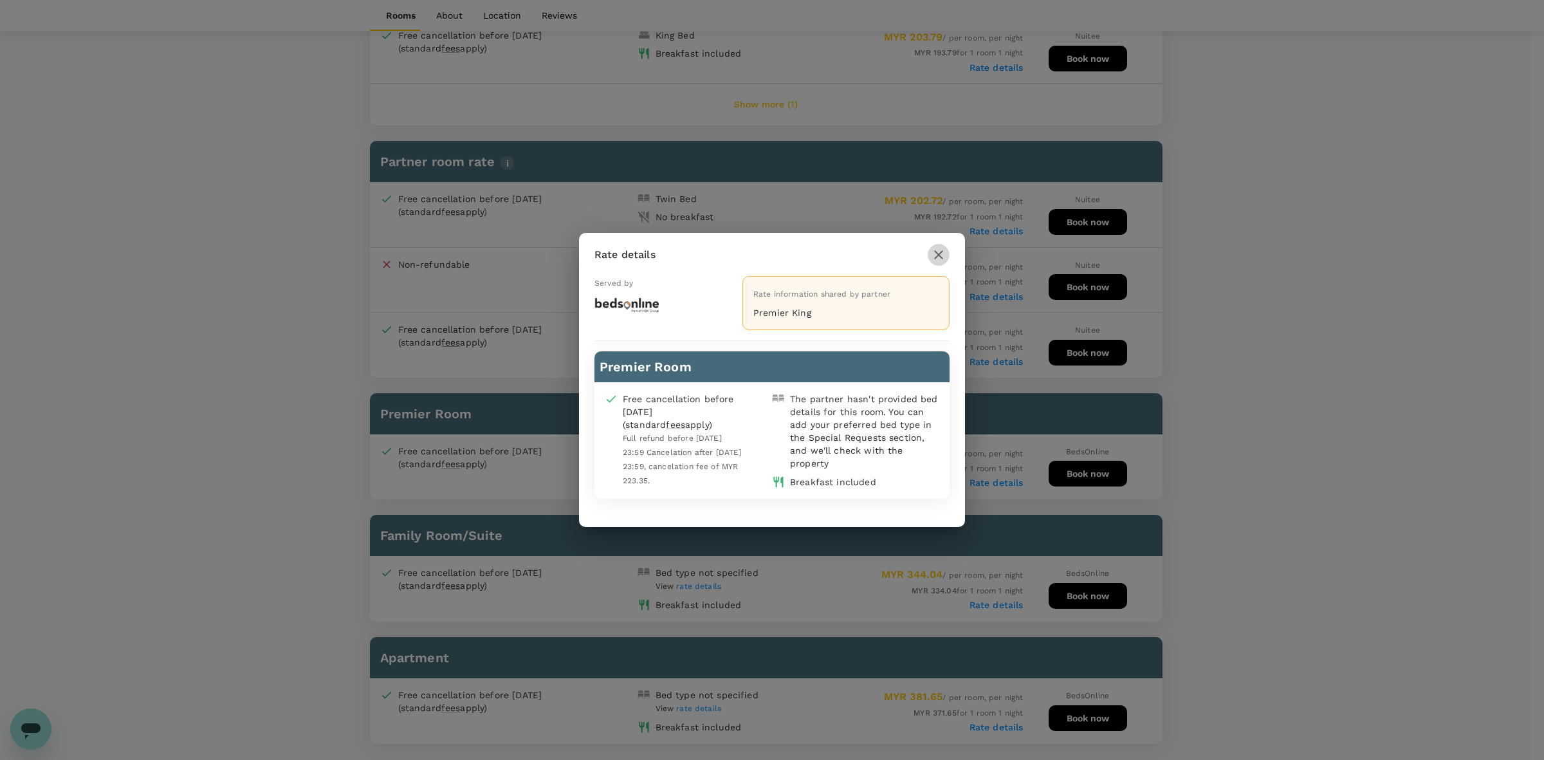
drag, startPoint x: 943, startPoint y: 257, endPoint x: 1041, endPoint y: 190, distance: 118.9
click at [941, 257] on icon "button" at bounding box center [938, 254] width 15 height 15
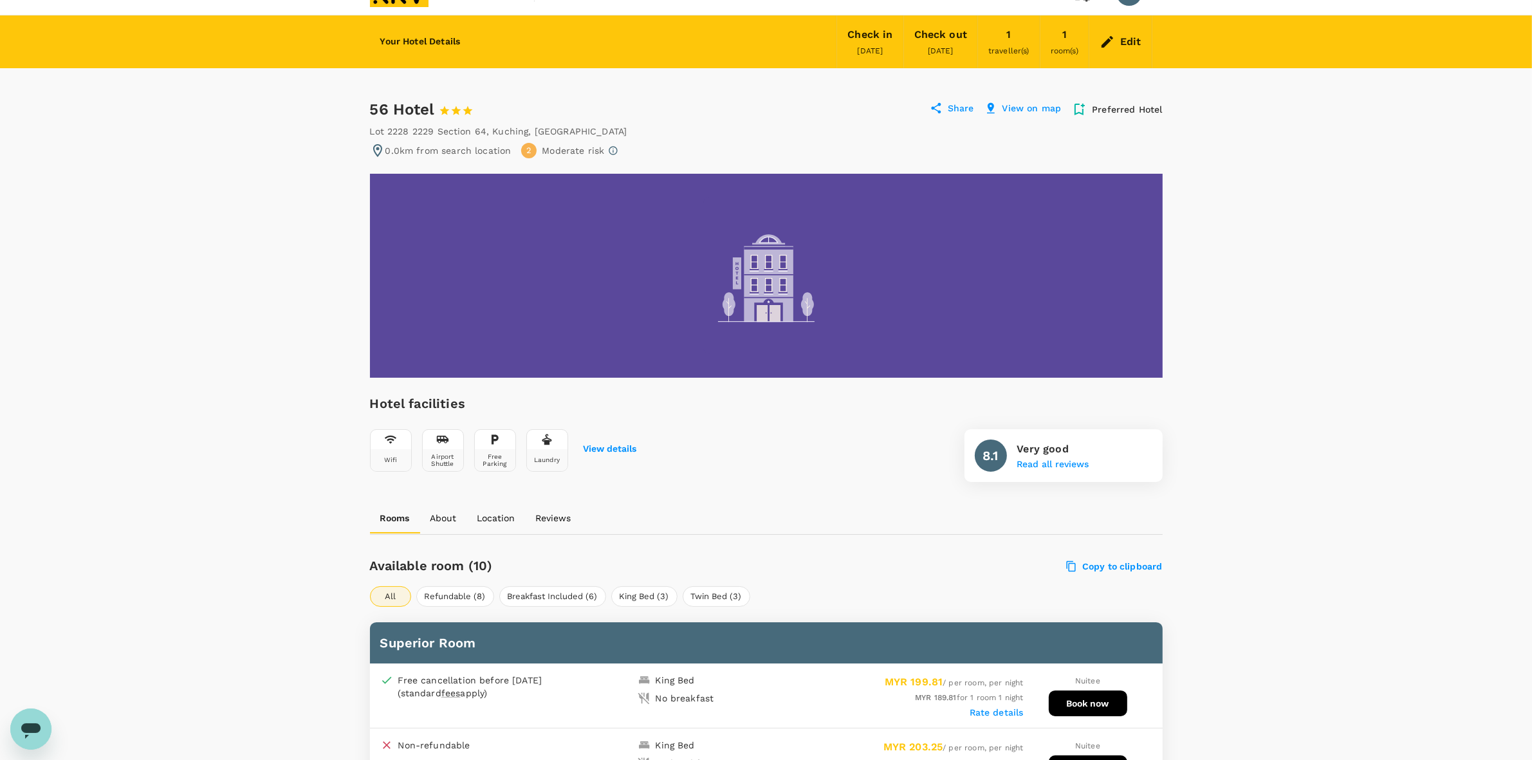
scroll to position [0, 0]
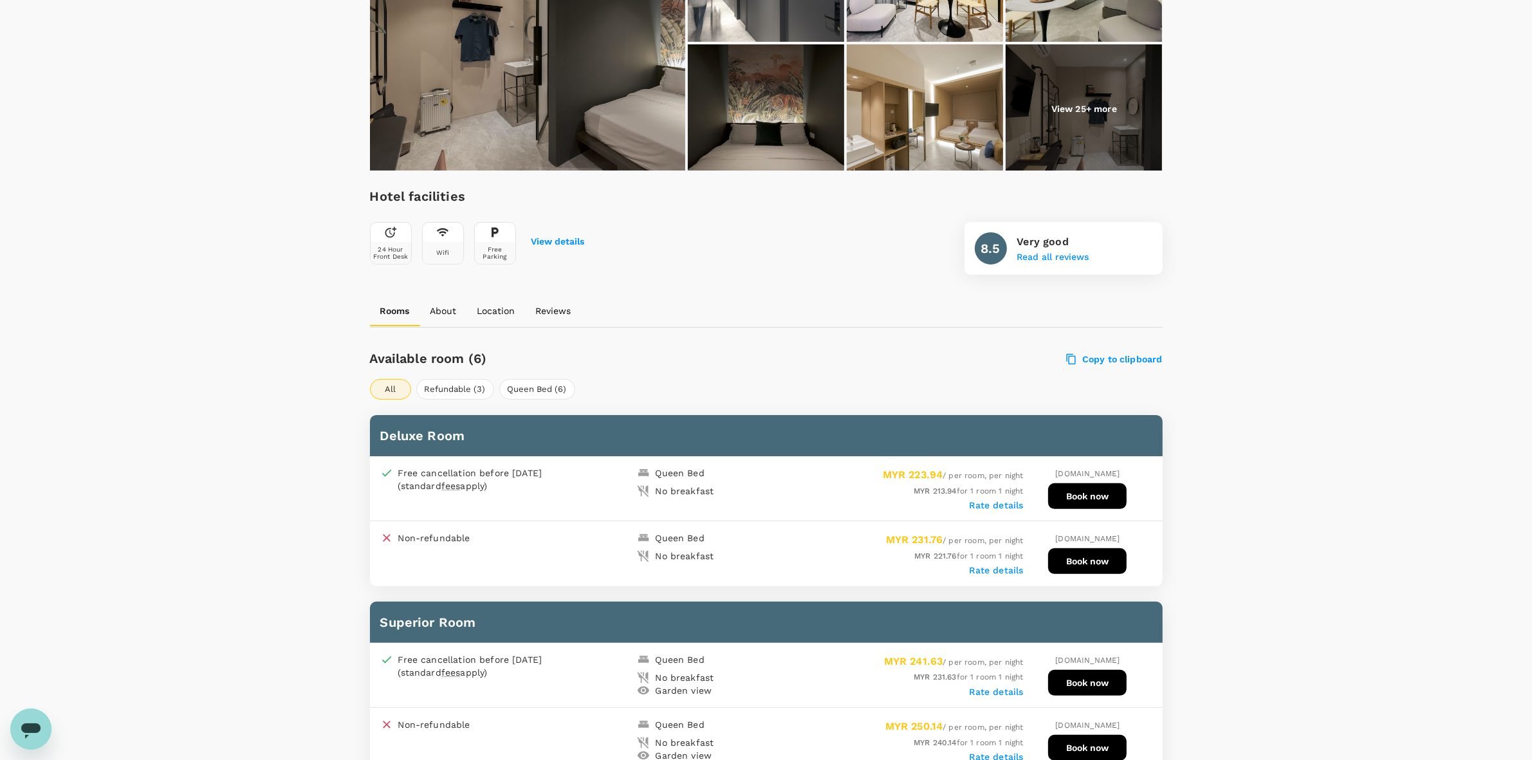
scroll to position [322, 0]
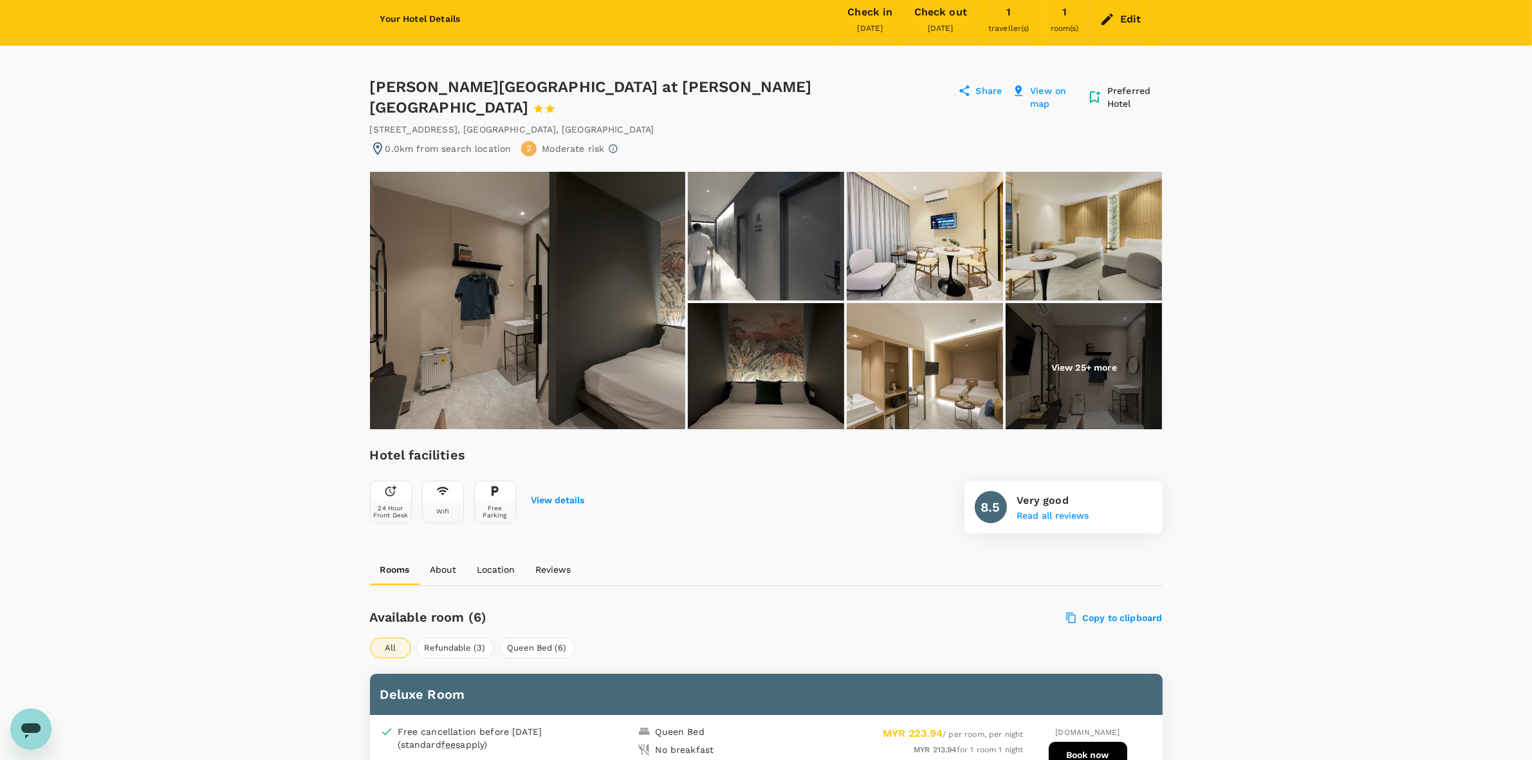
scroll to position [80, 0]
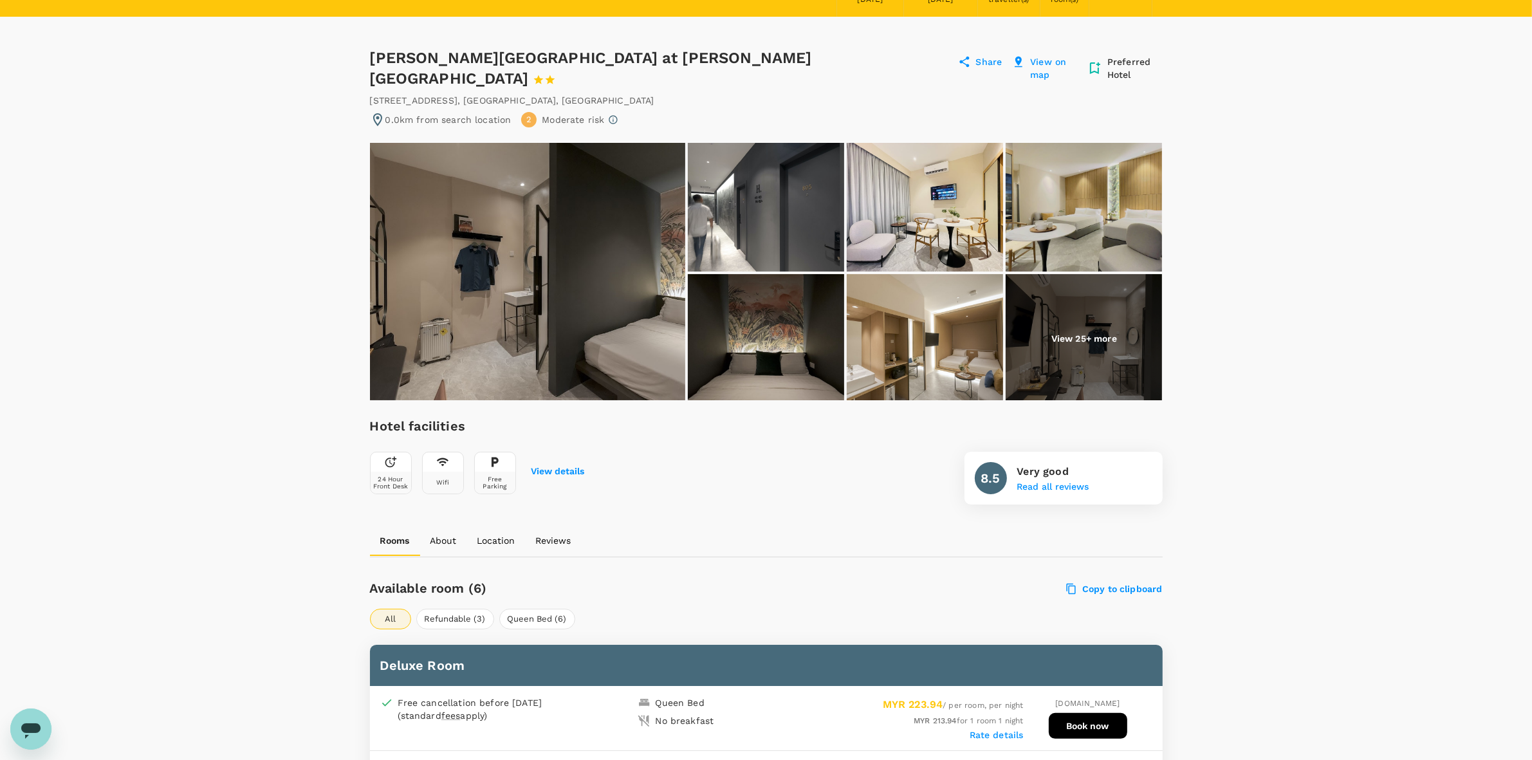
drag, startPoint x: 82, startPoint y: 393, endPoint x: 180, endPoint y: 383, distance: 98.4
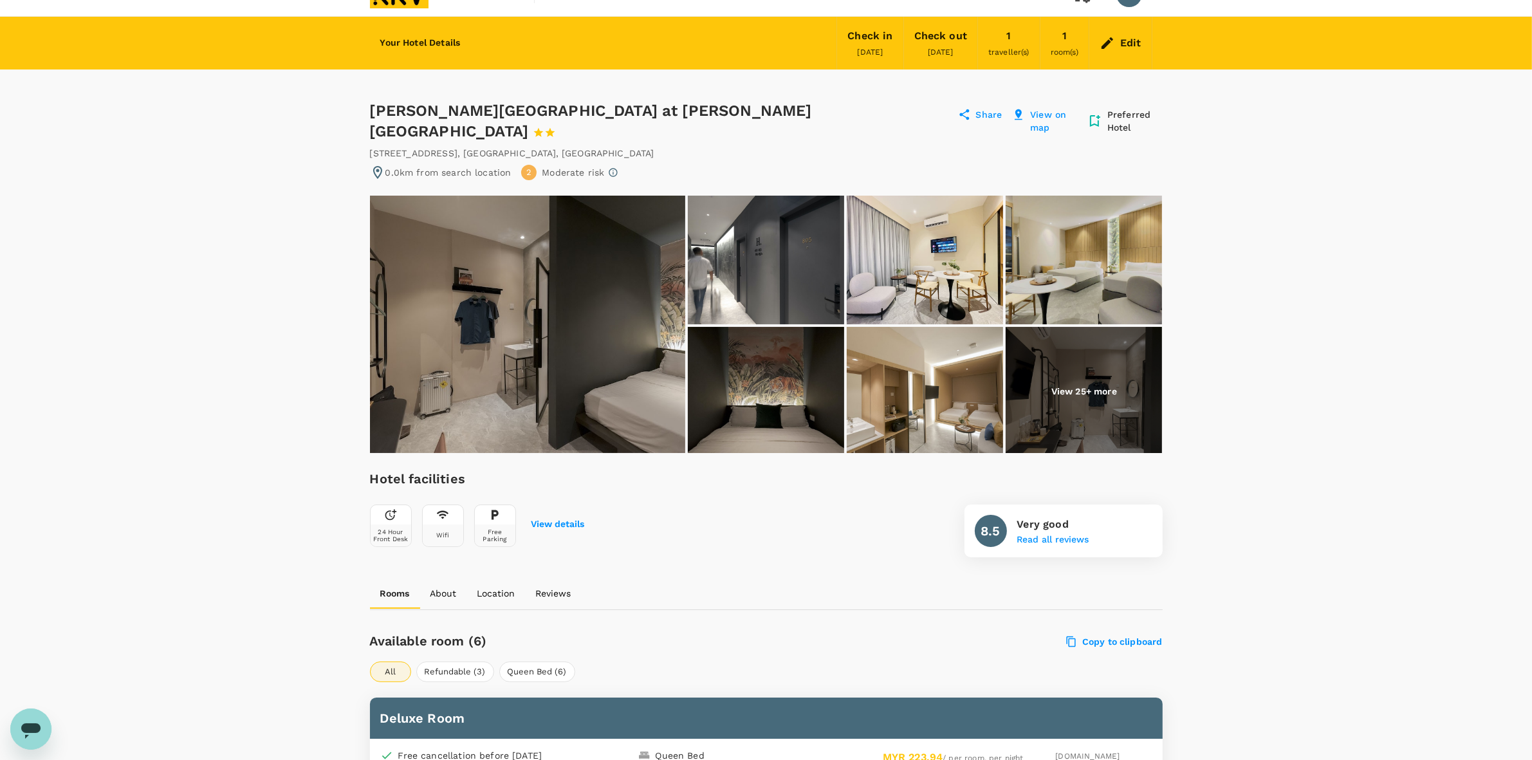
scroll to position [0, 0]
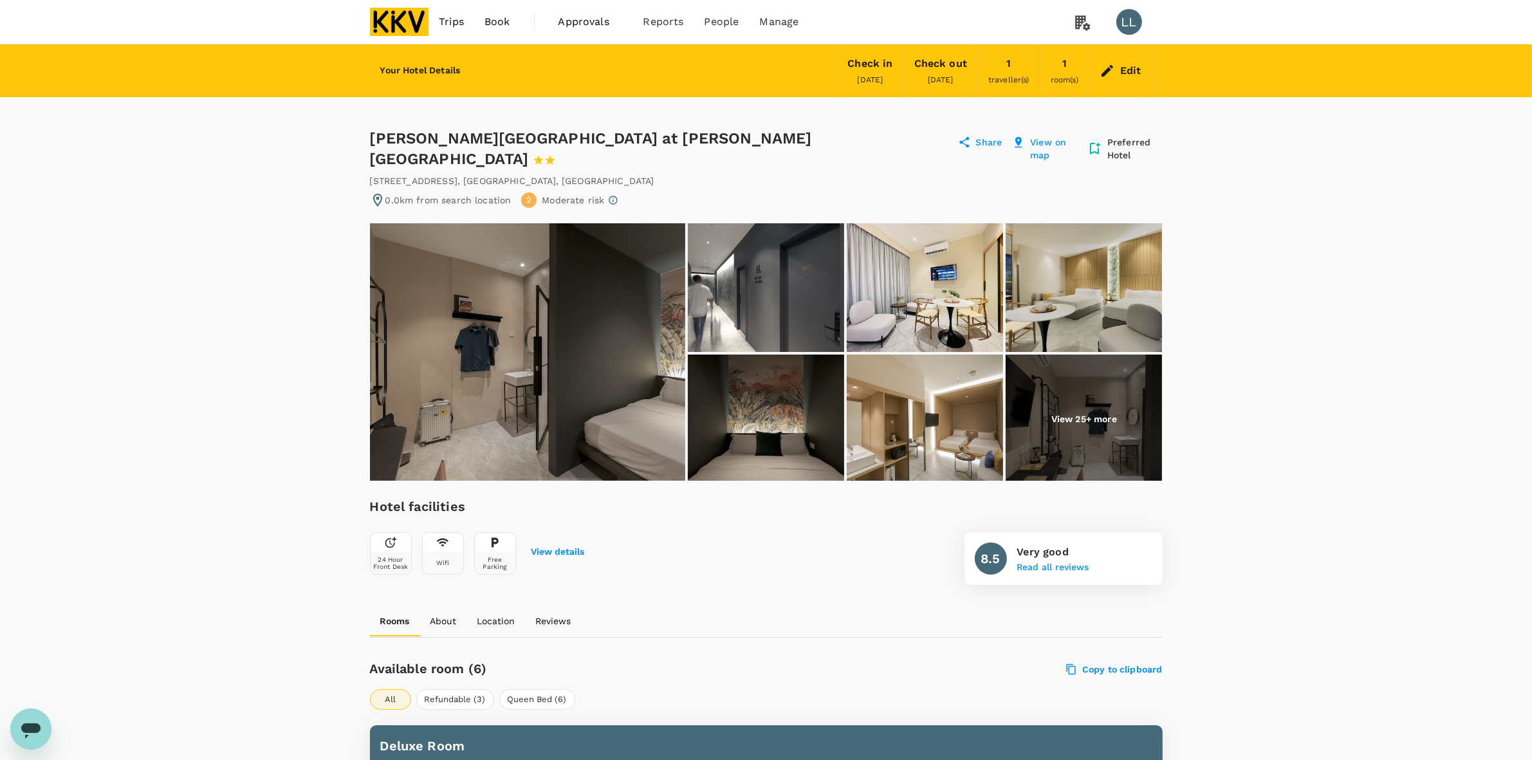
click at [1137, 69] on div "Edit" at bounding box center [1130, 71] width 21 height 18
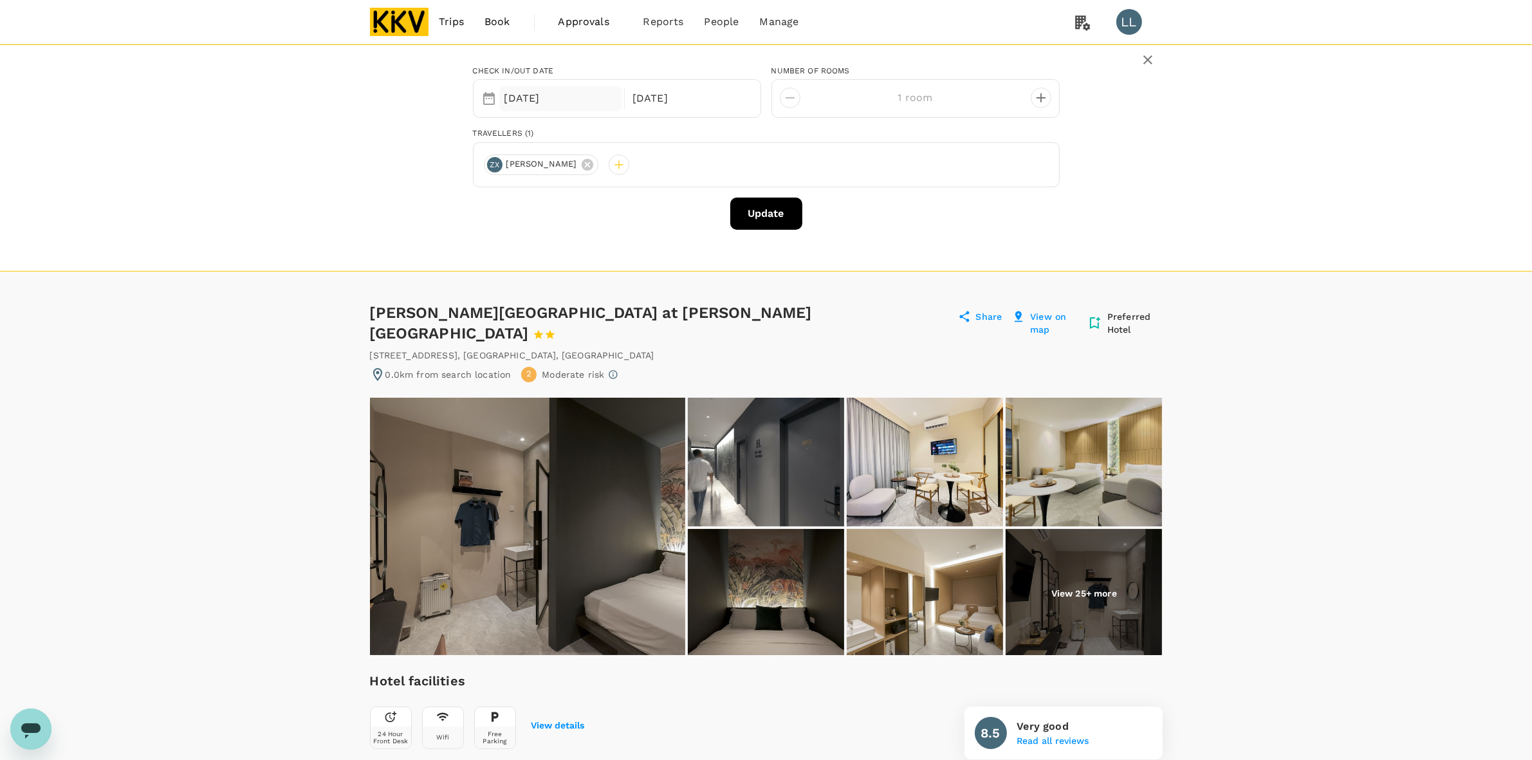
click at [560, 91] on div "20 Aug" at bounding box center [560, 98] width 123 height 25
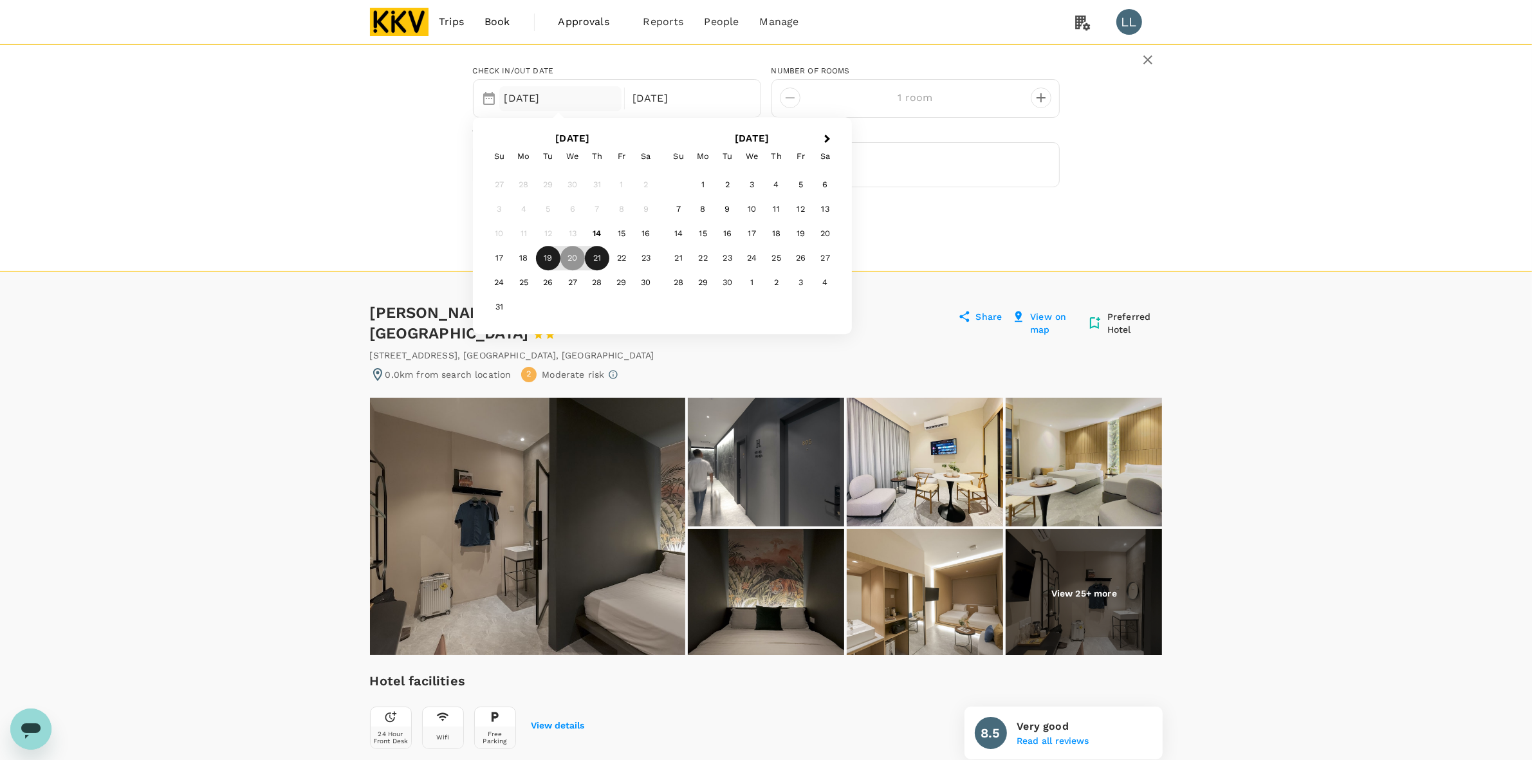
click at [541, 258] on div "19" at bounding box center [548, 258] width 24 height 24
click at [573, 257] on div "20" at bounding box center [572, 258] width 24 height 24
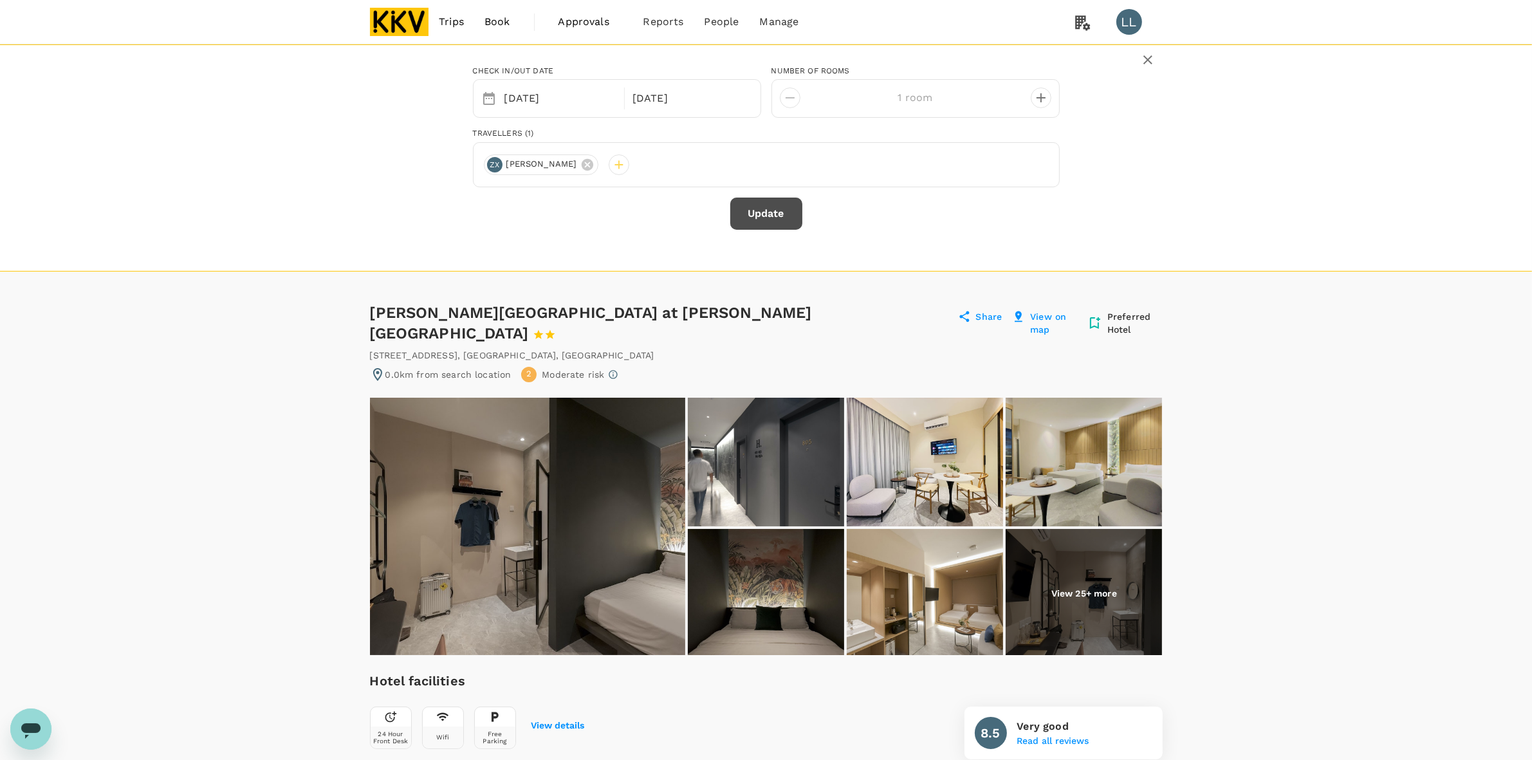
click at [766, 210] on button "Update" at bounding box center [766, 214] width 72 height 32
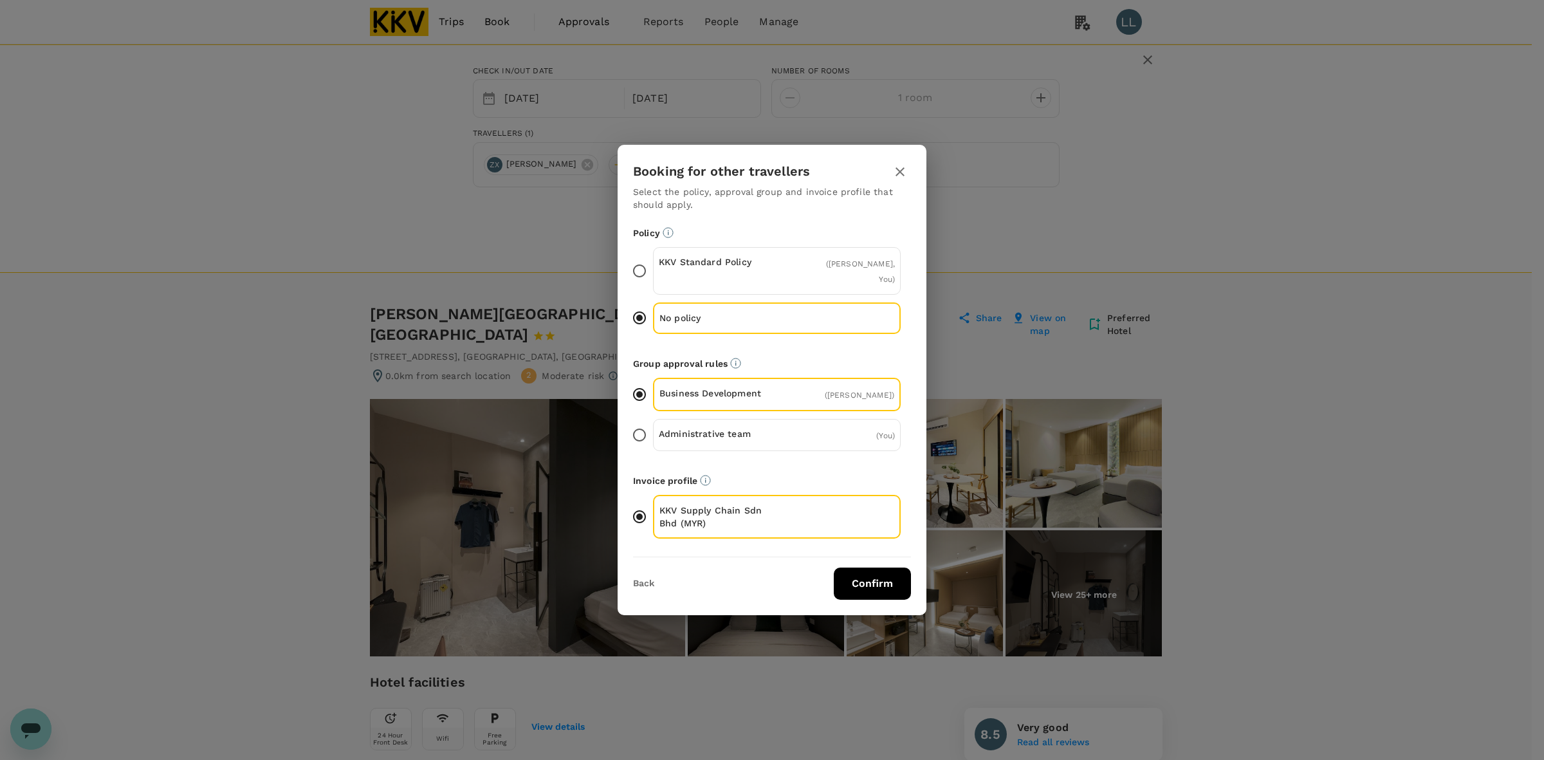
click at [880, 597] on button "Confirm" at bounding box center [872, 584] width 77 height 32
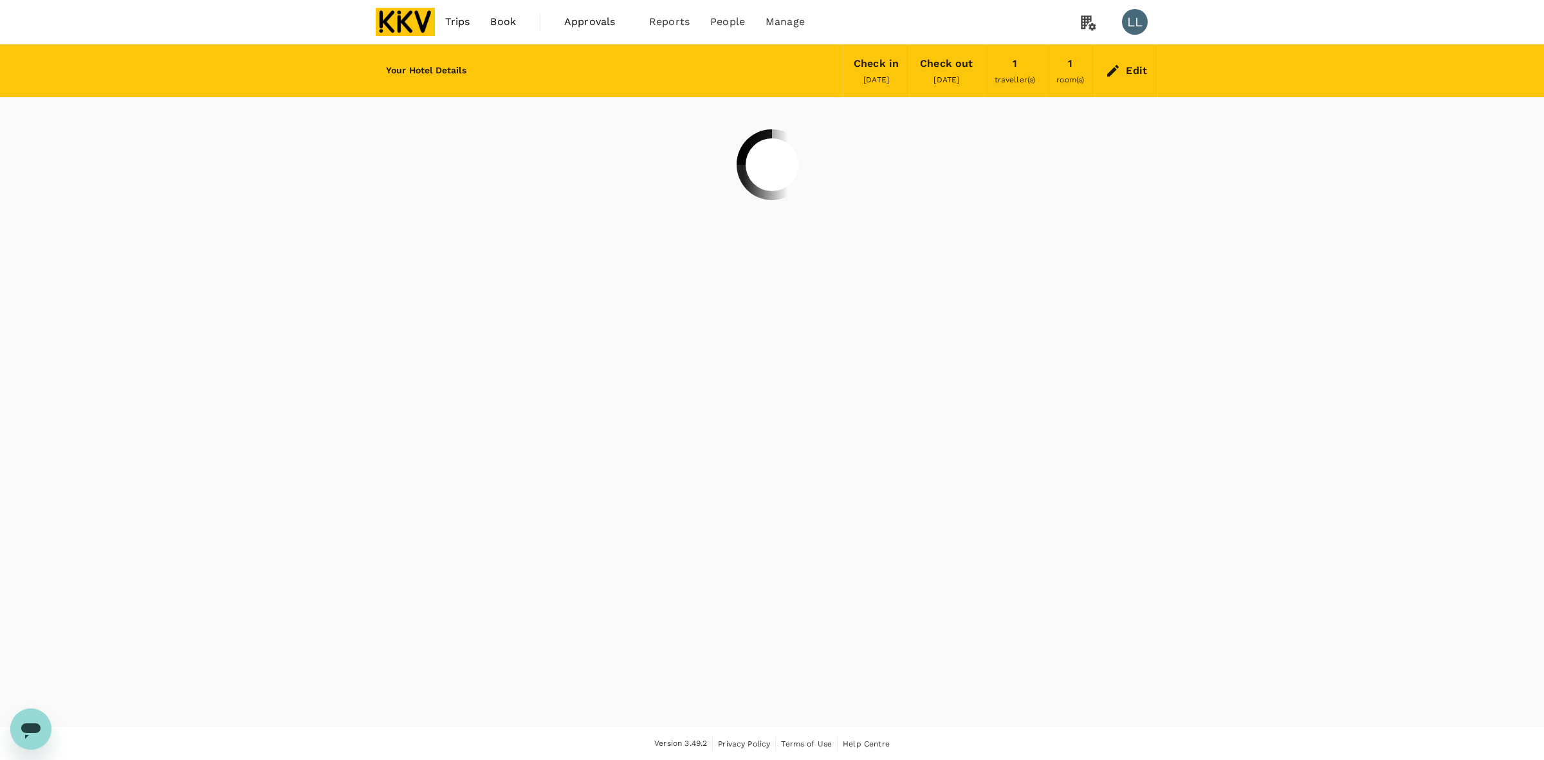
click at [1268, 502] on div "Your Hotel Details Check in 19 Aug 2025 Check out 20 Aug 2025 1 traveller(s) 1 …" at bounding box center [772, 385] width 1544 height 682
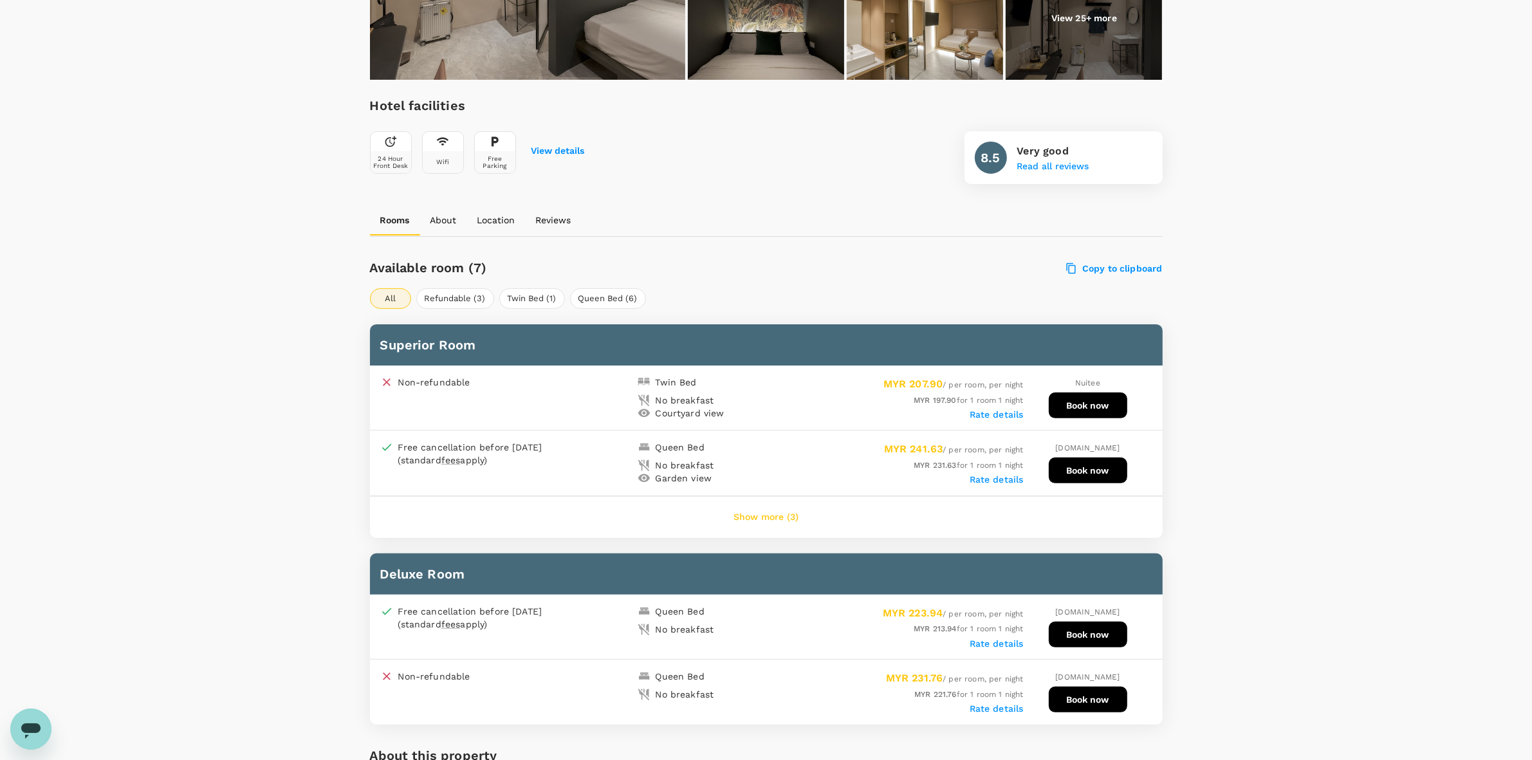
scroll to position [402, 0]
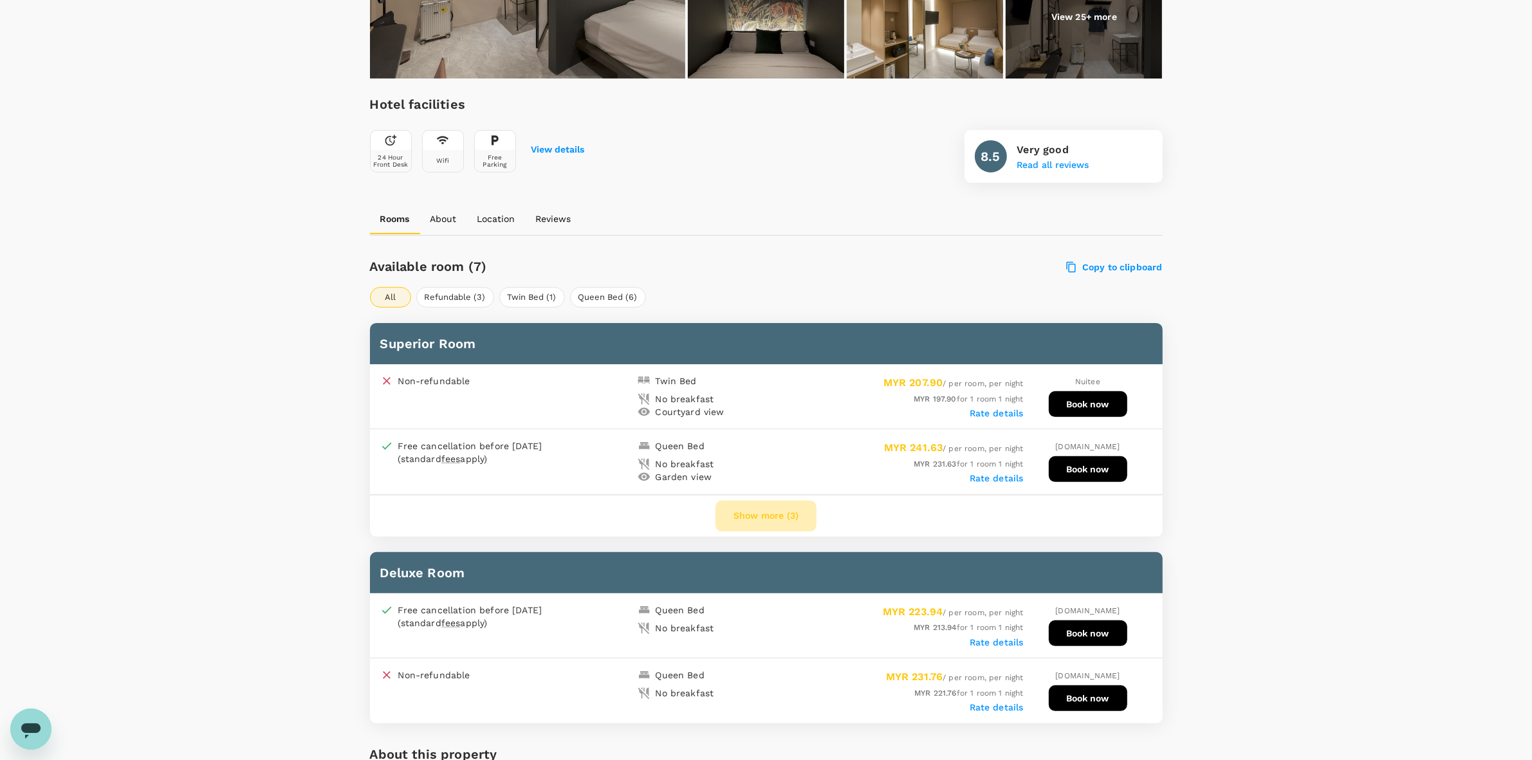
click at [772, 501] on button "Show more (3)" at bounding box center [766, 516] width 101 height 31
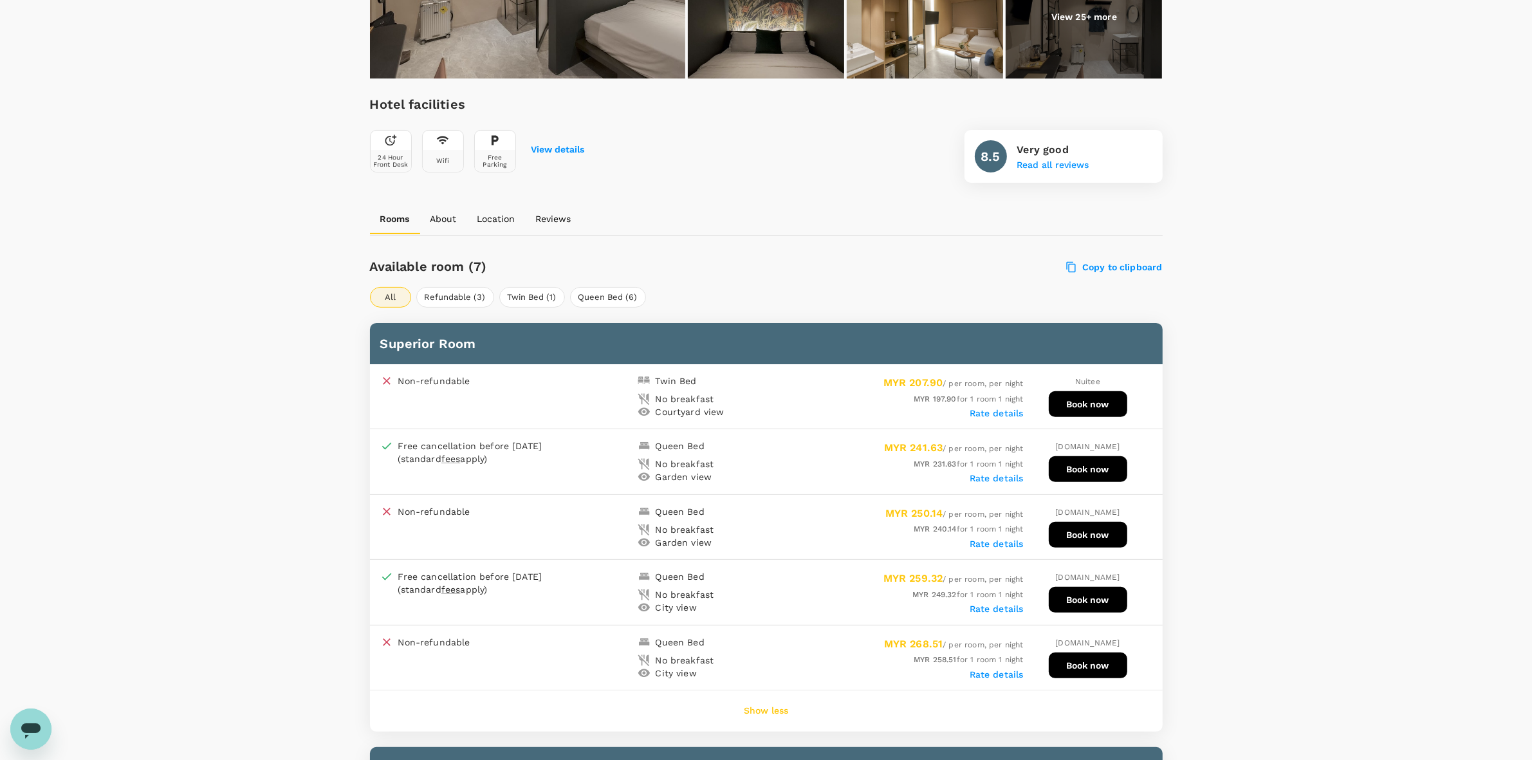
click at [1008, 408] on label "Rate details" at bounding box center [997, 413] width 54 height 10
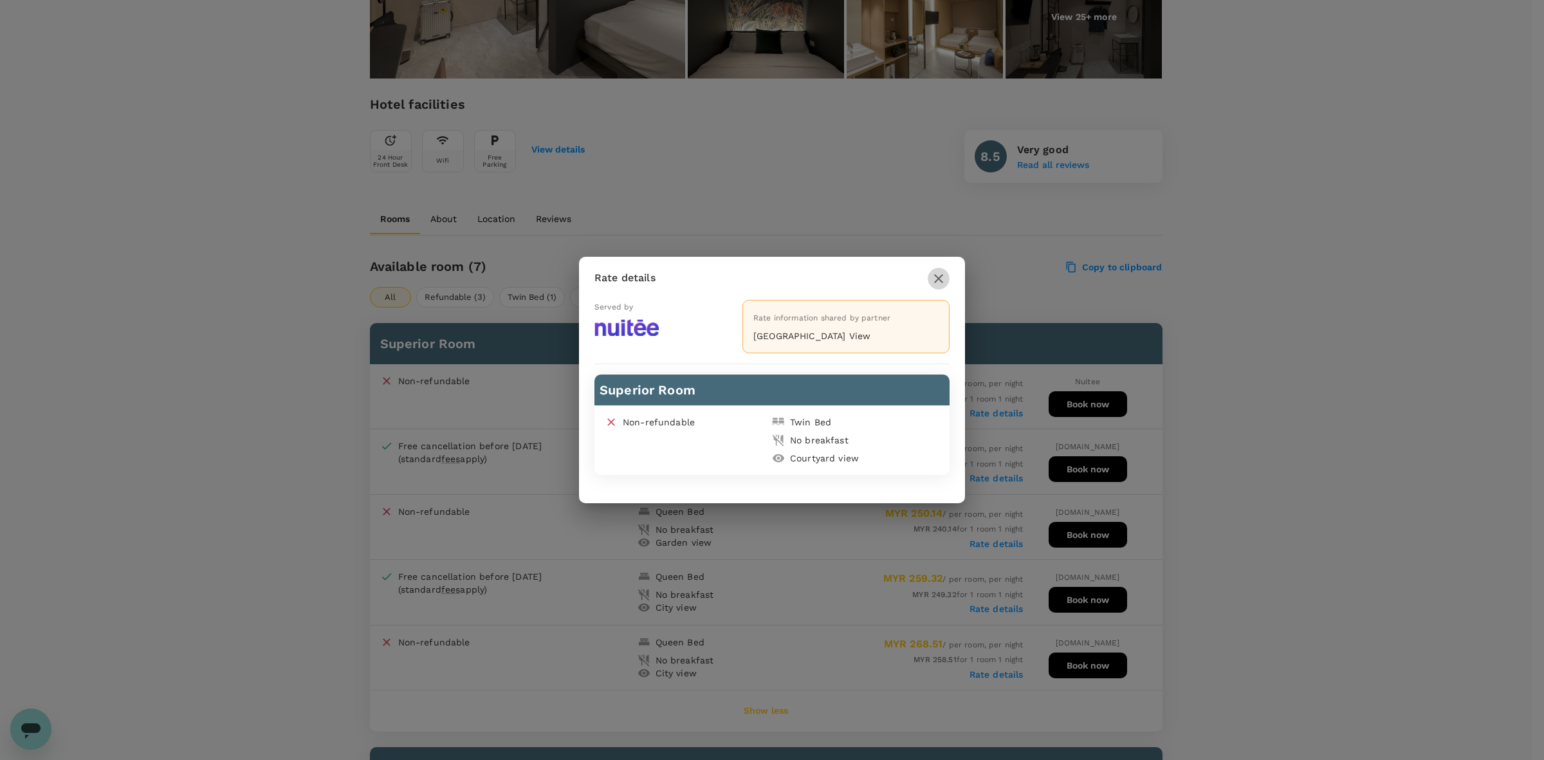
click at [938, 277] on icon "button" at bounding box center [938, 278] width 9 height 9
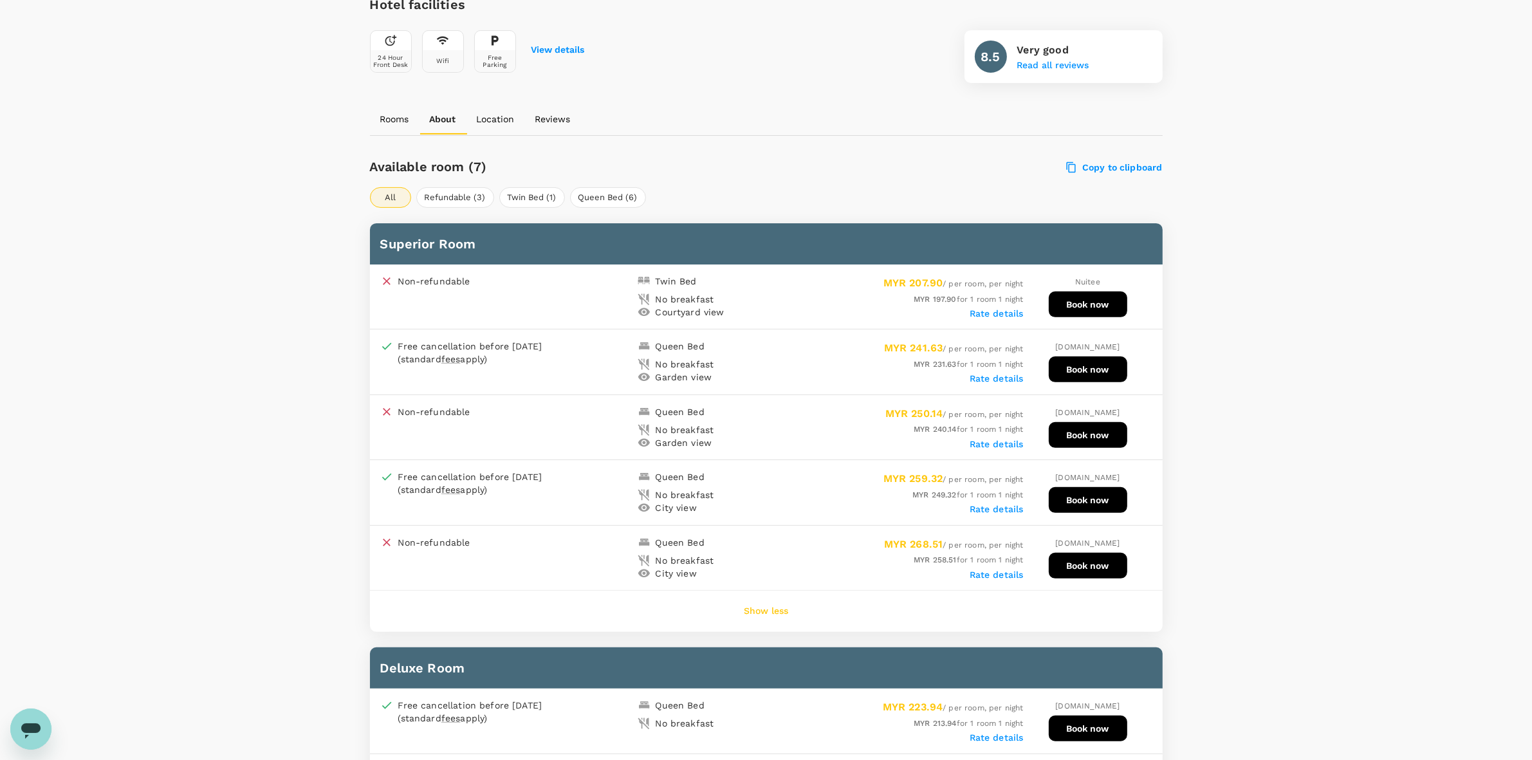
scroll to position [483, 0]
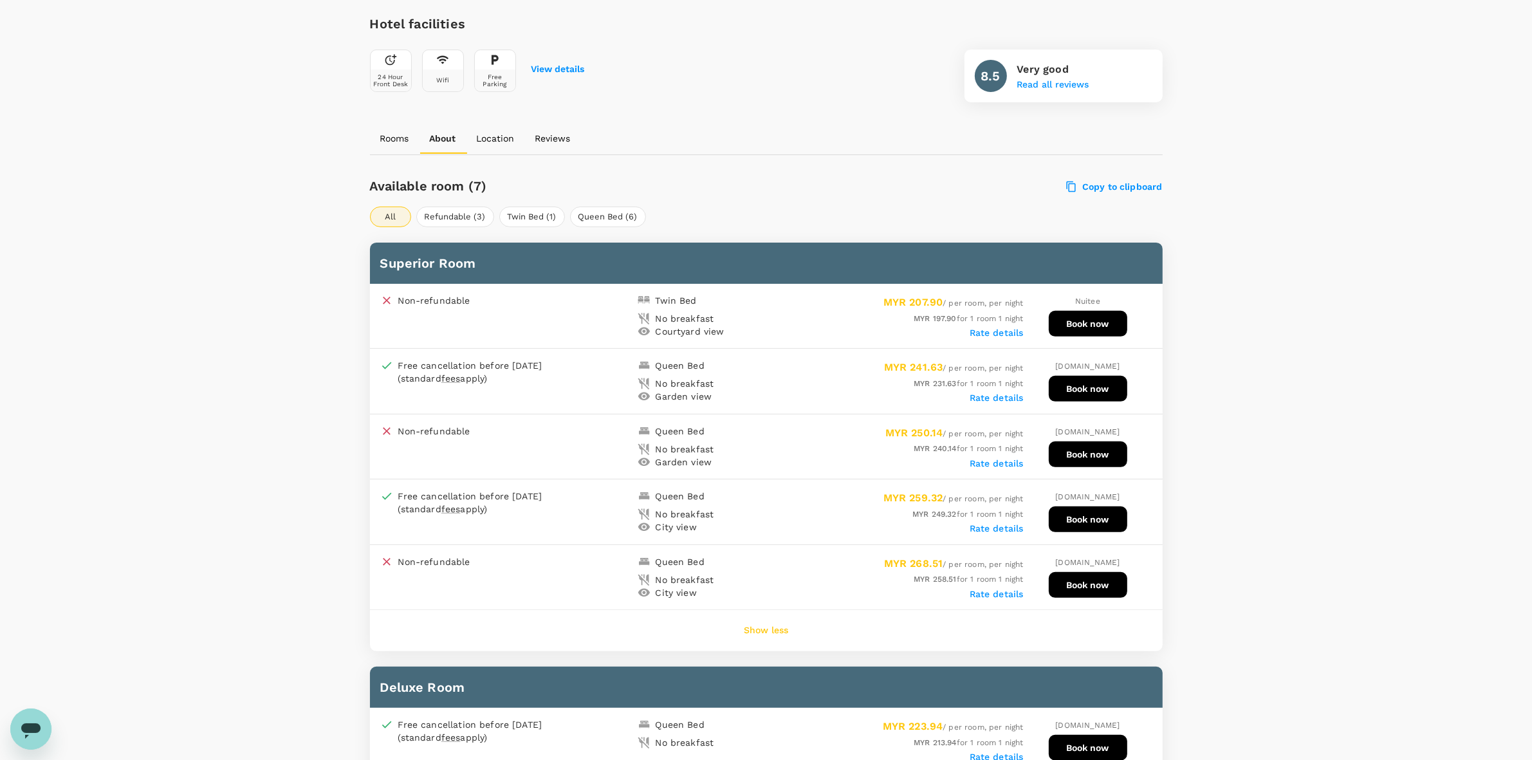
click at [1083, 311] on button "Book now" at bounding box center [1088, 324] width 79 height 26
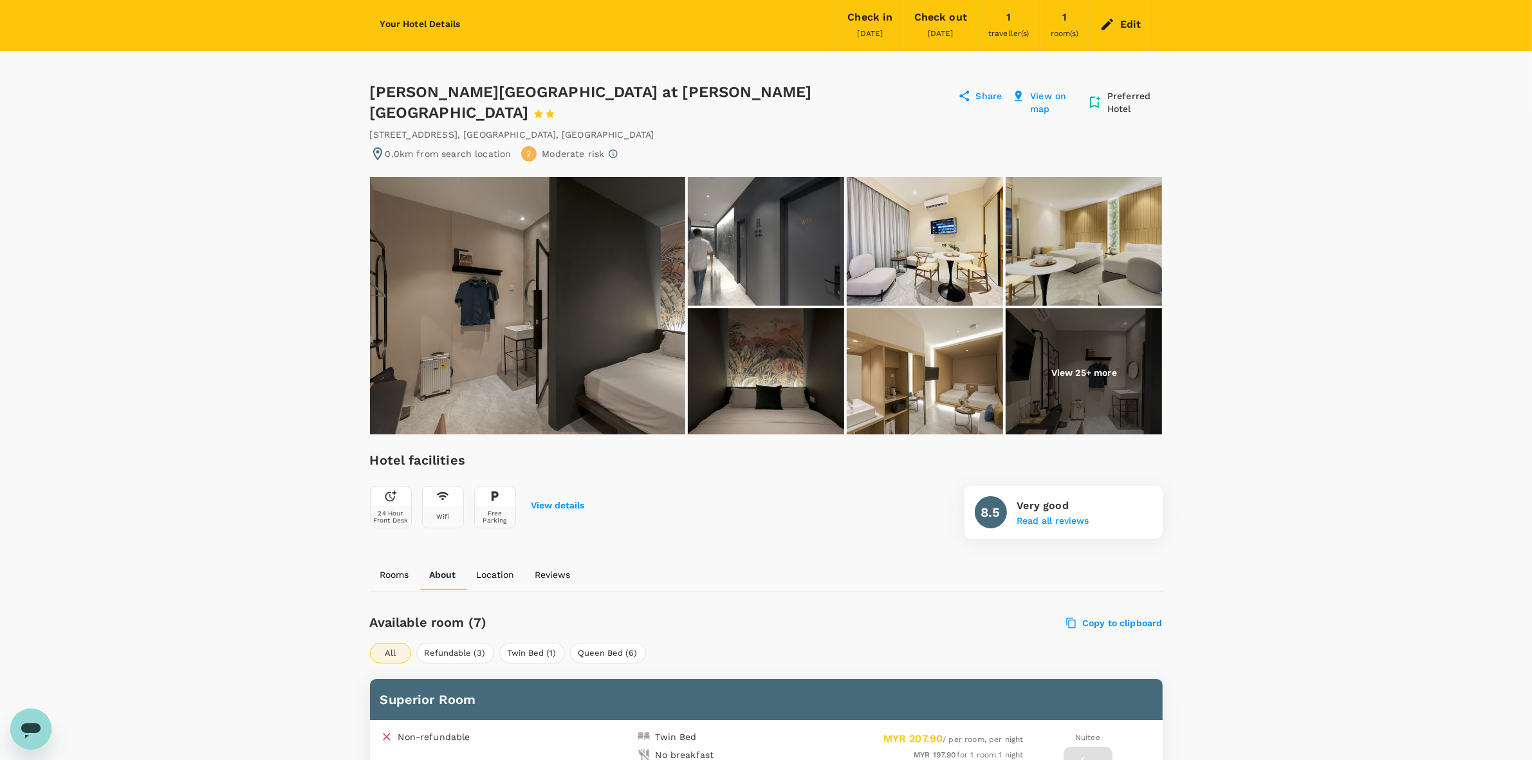
scroll to position [0, 0]
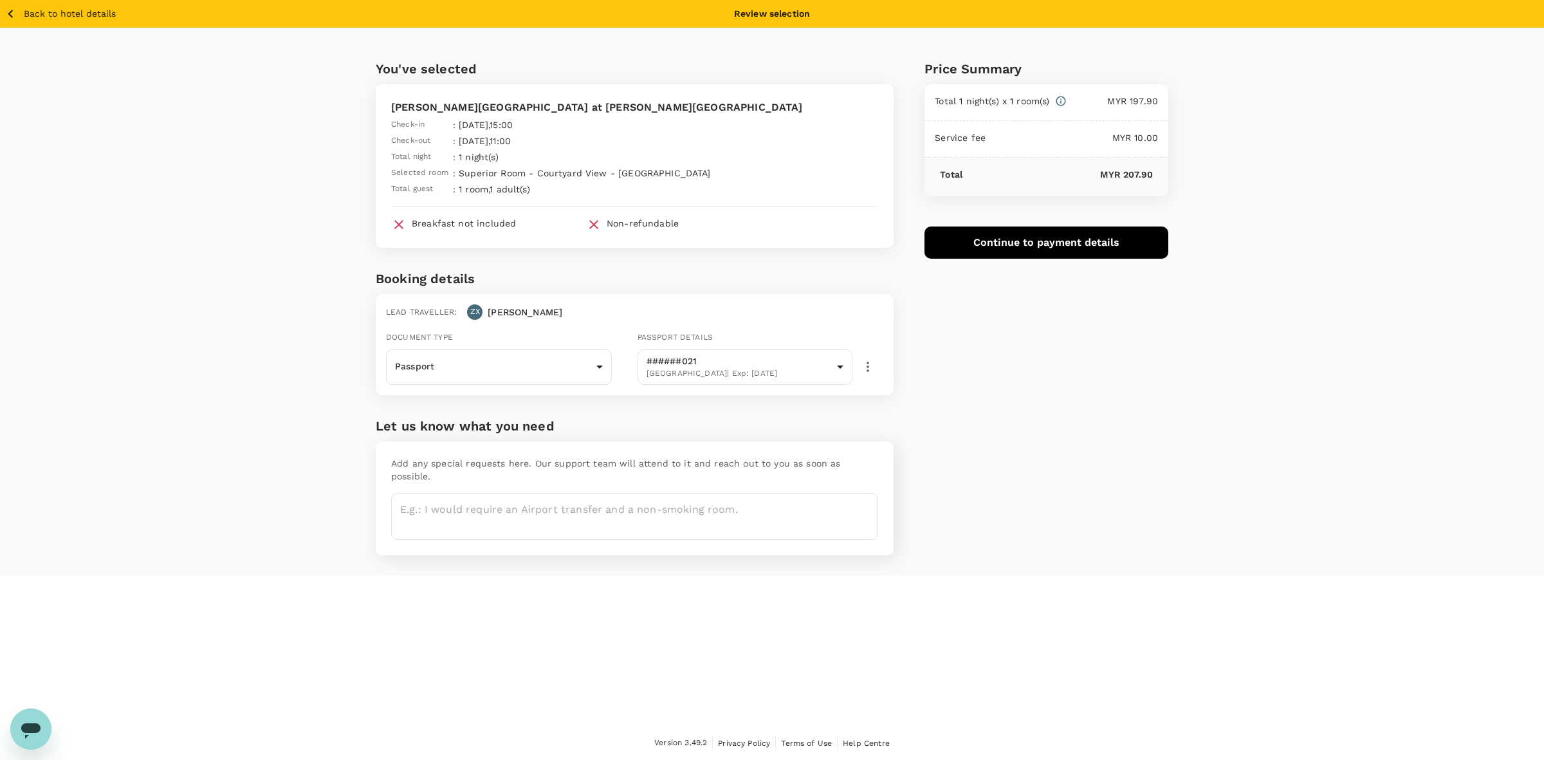
click at [245, 373] on div "You've selected Harper Boutique Hotel at Sutera Avenue Check-in : 19 Aug 2025 ,…" at bounding box center [772, 302] width 1544 height 548
click at [546, 362] on body "Back to hotel details Review selection You've selected Harper Boutique Hotel at…" at bounding box center [772, 380] width 1544 height 761
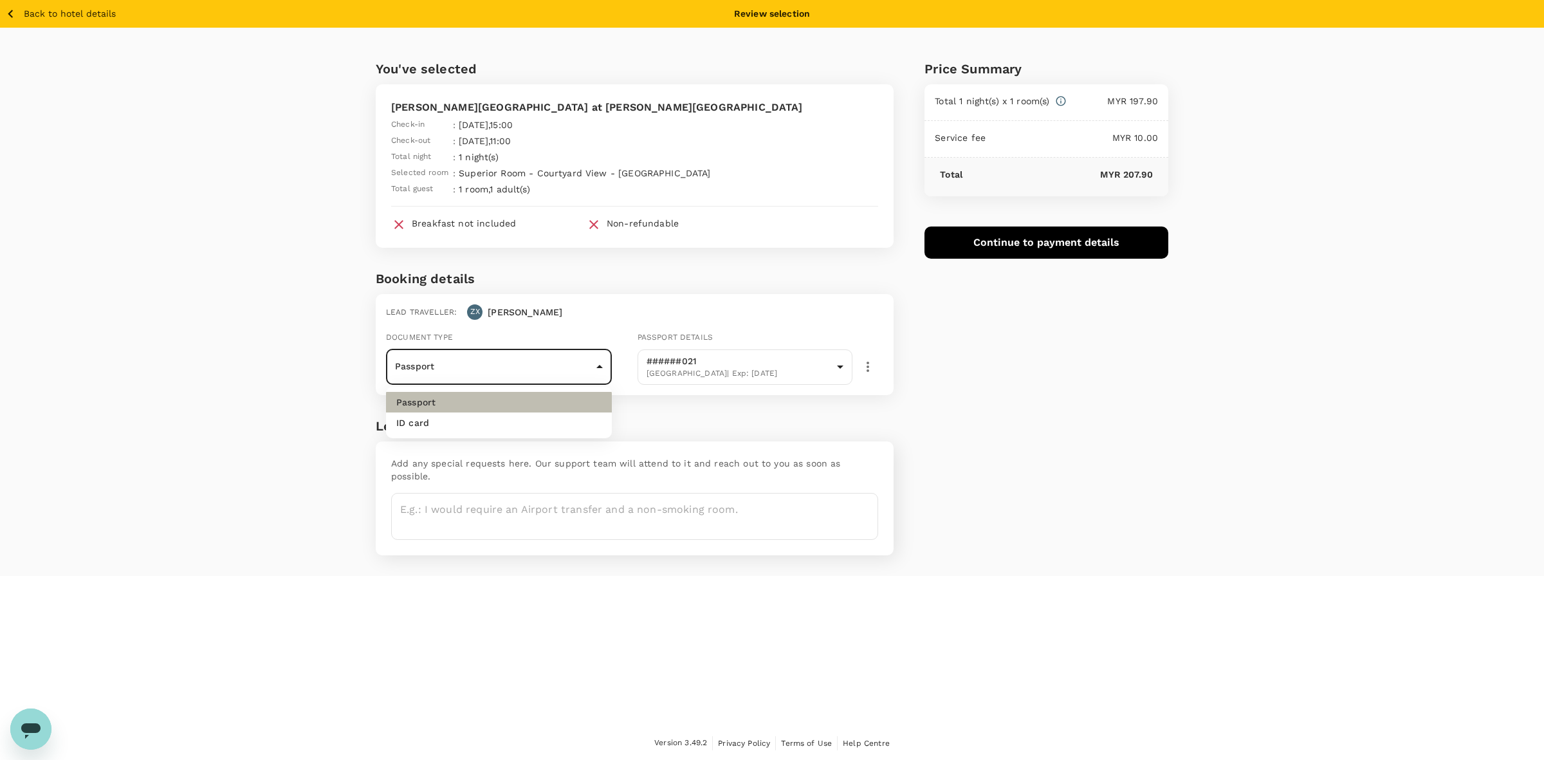
click at [486, 399] on li "Passport" at bounding box center [499, 402] width 226 height 21
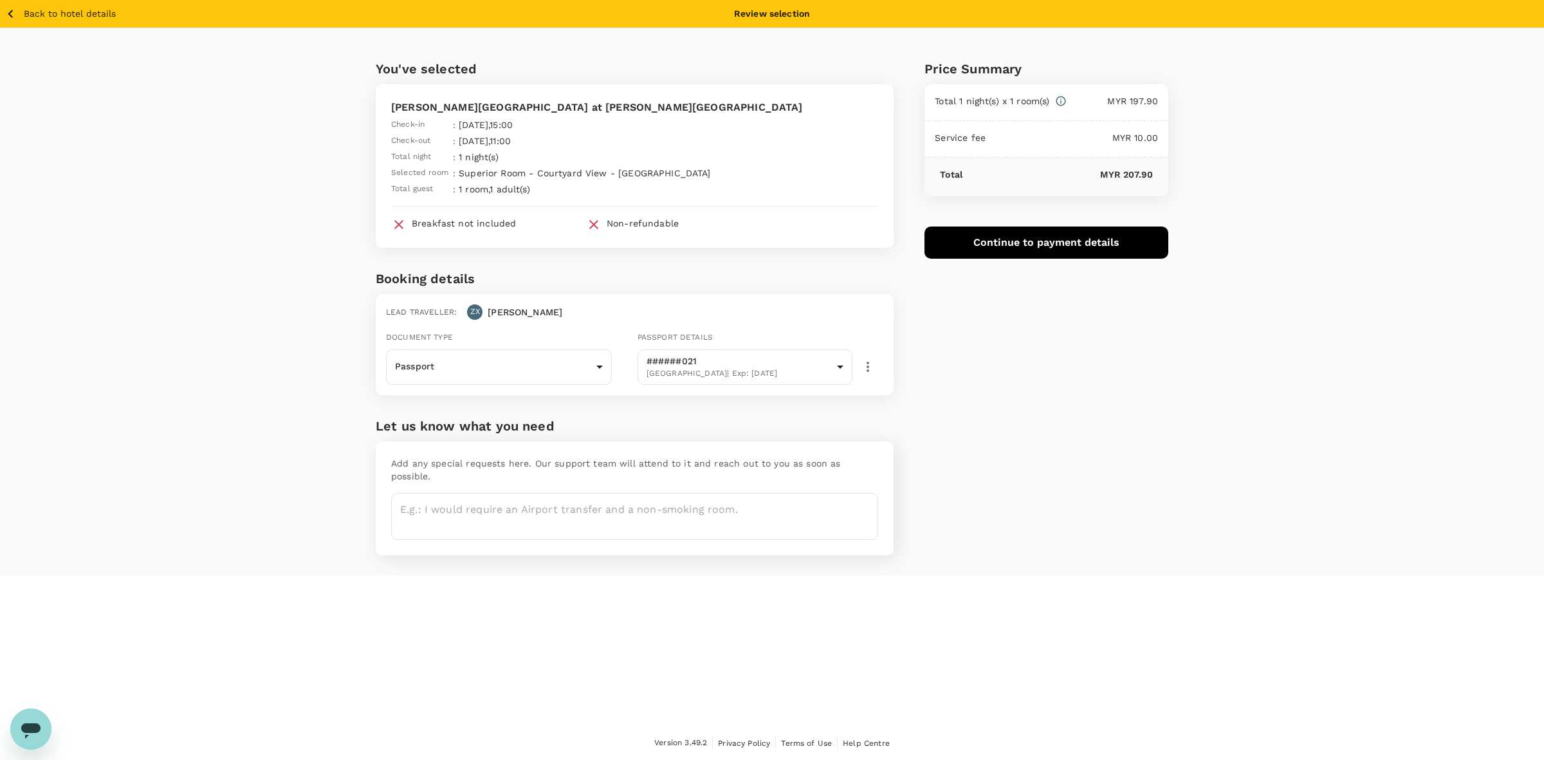
click at [1046, 387] on div "Price Summary Total 1 night(s) x 1 room(s) MYR 197.90 Service fee MYR 10.00 Tot…" at bounding box center [1031, 302] width 275 height 548
click at [1073, 239] on button "Continue to payment details" at bounding box center [1047, 243] width 244 height 32
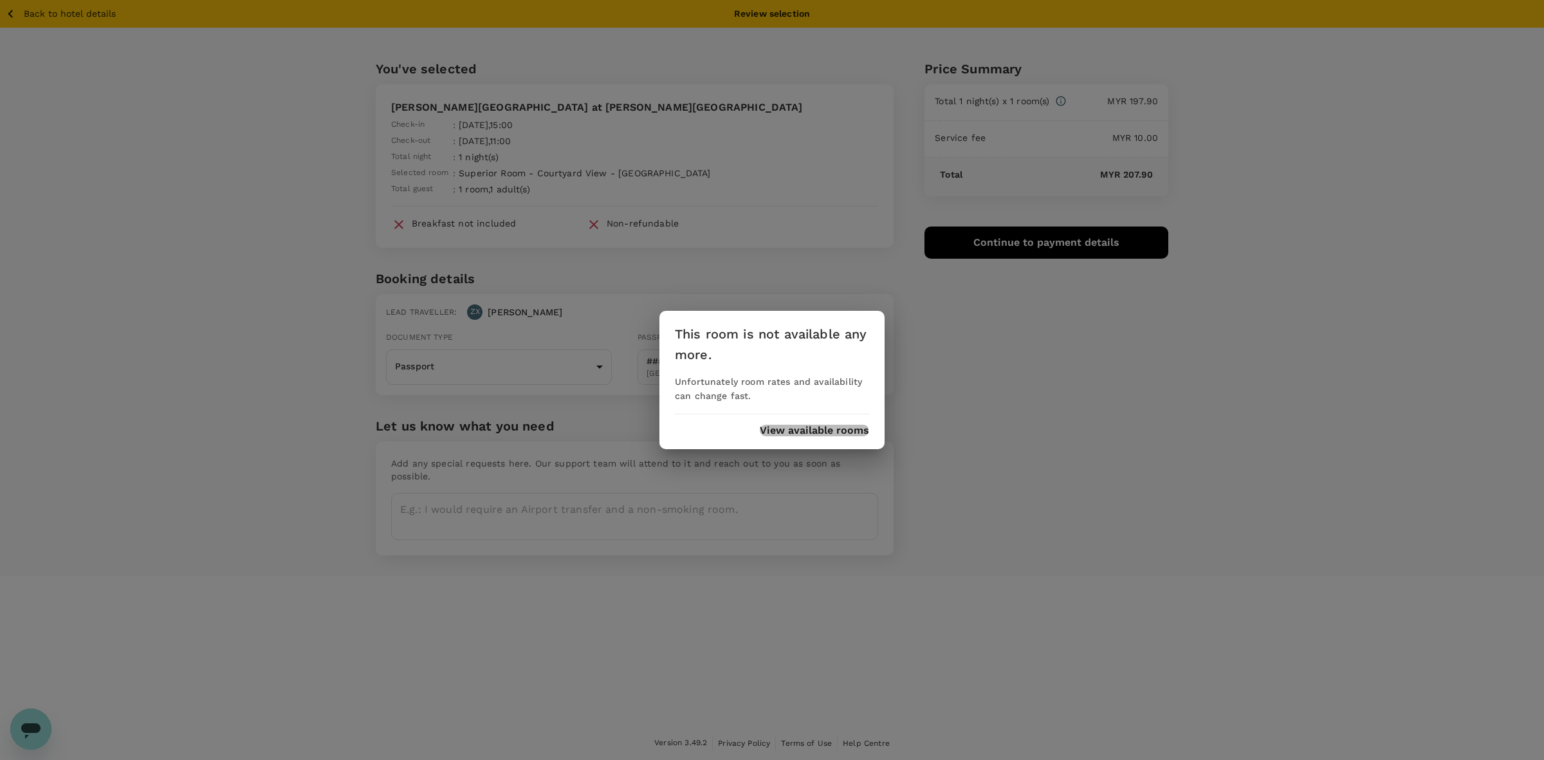
click at [798, 432] on button "View available rooms" at bounding box center [814, 431] width 109 height 12
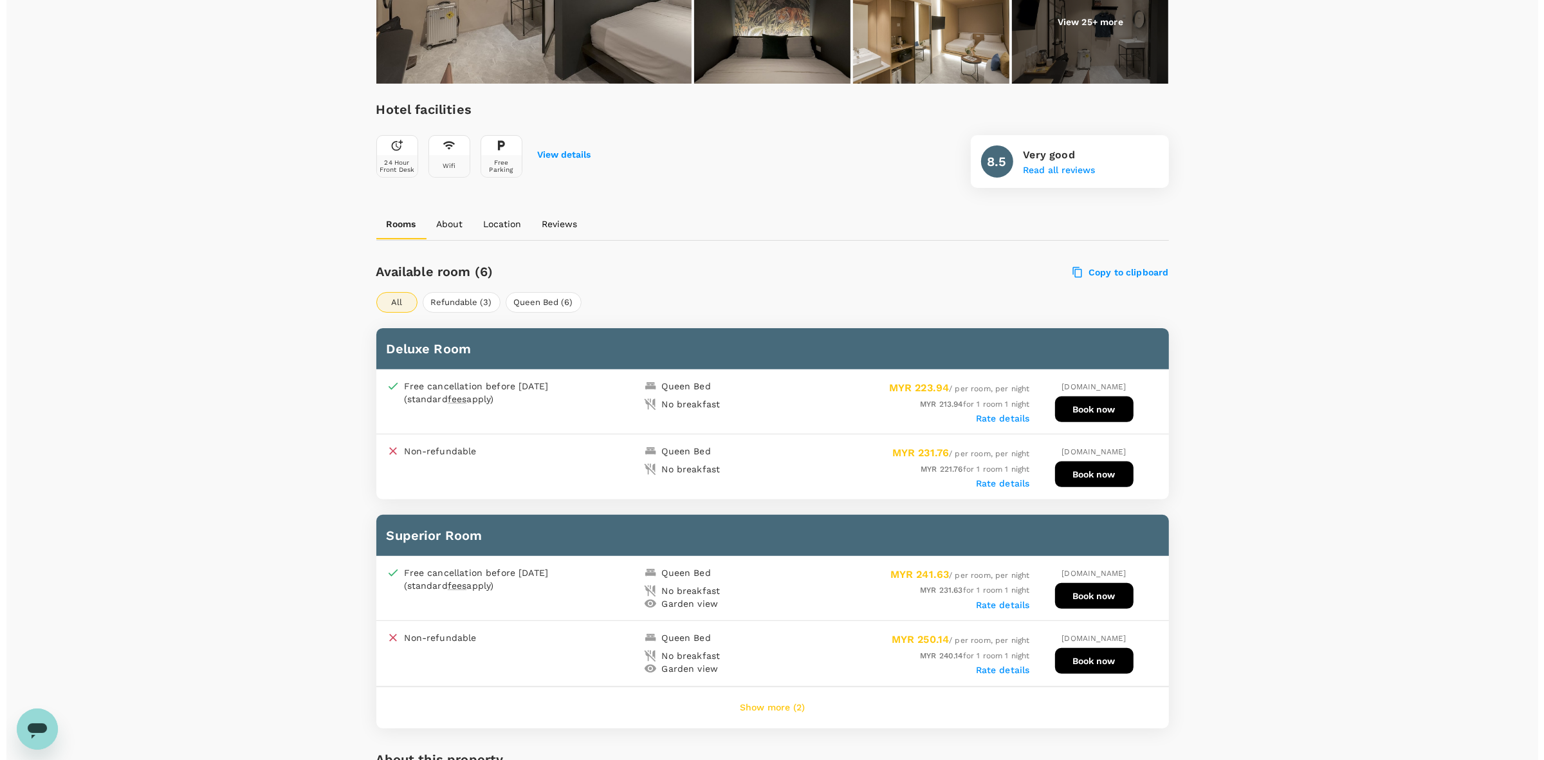
scroll to position [397, 0]
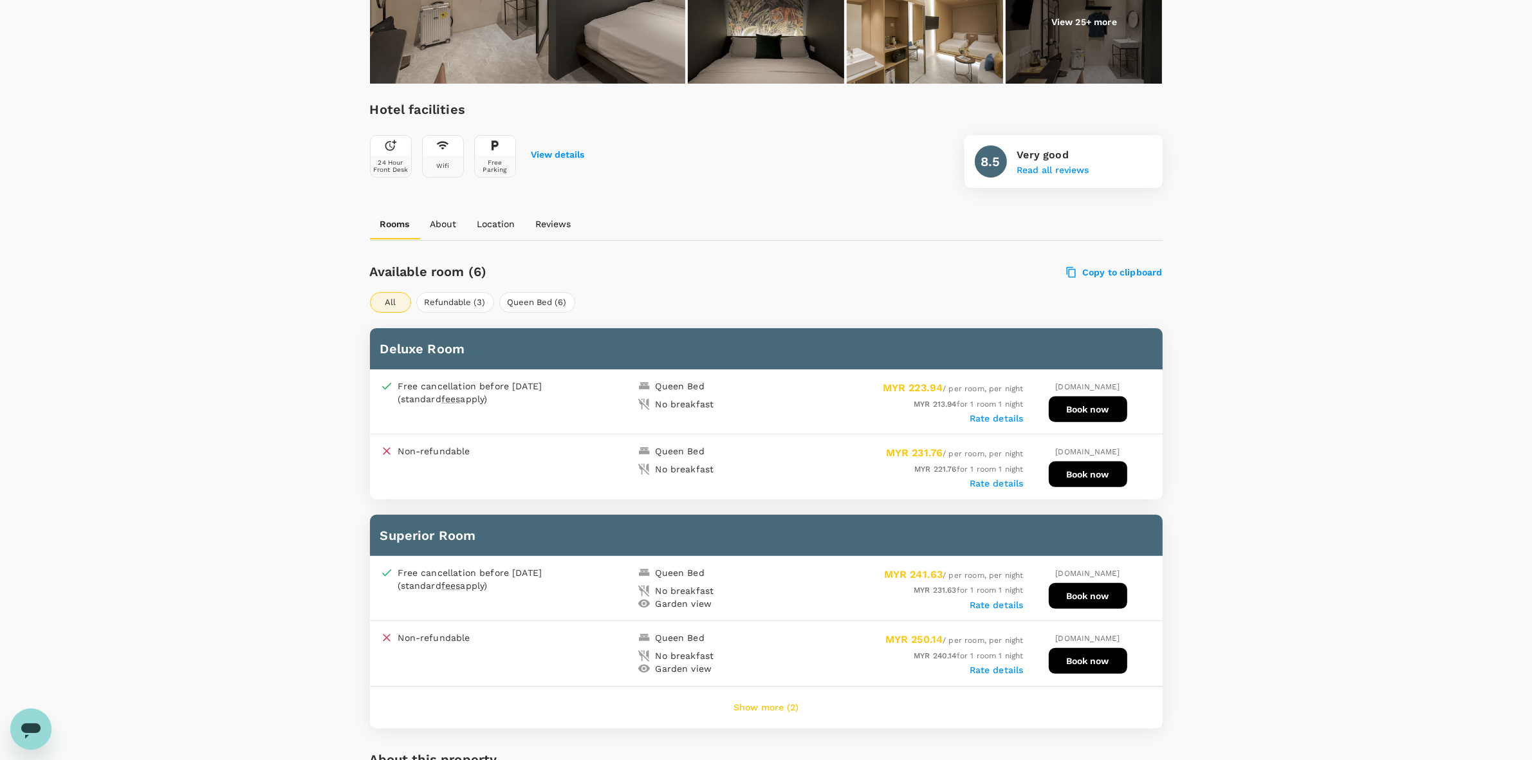
click at [988, 413] on label "Rate details" at bounding box center [997, 418] width 54 height 10
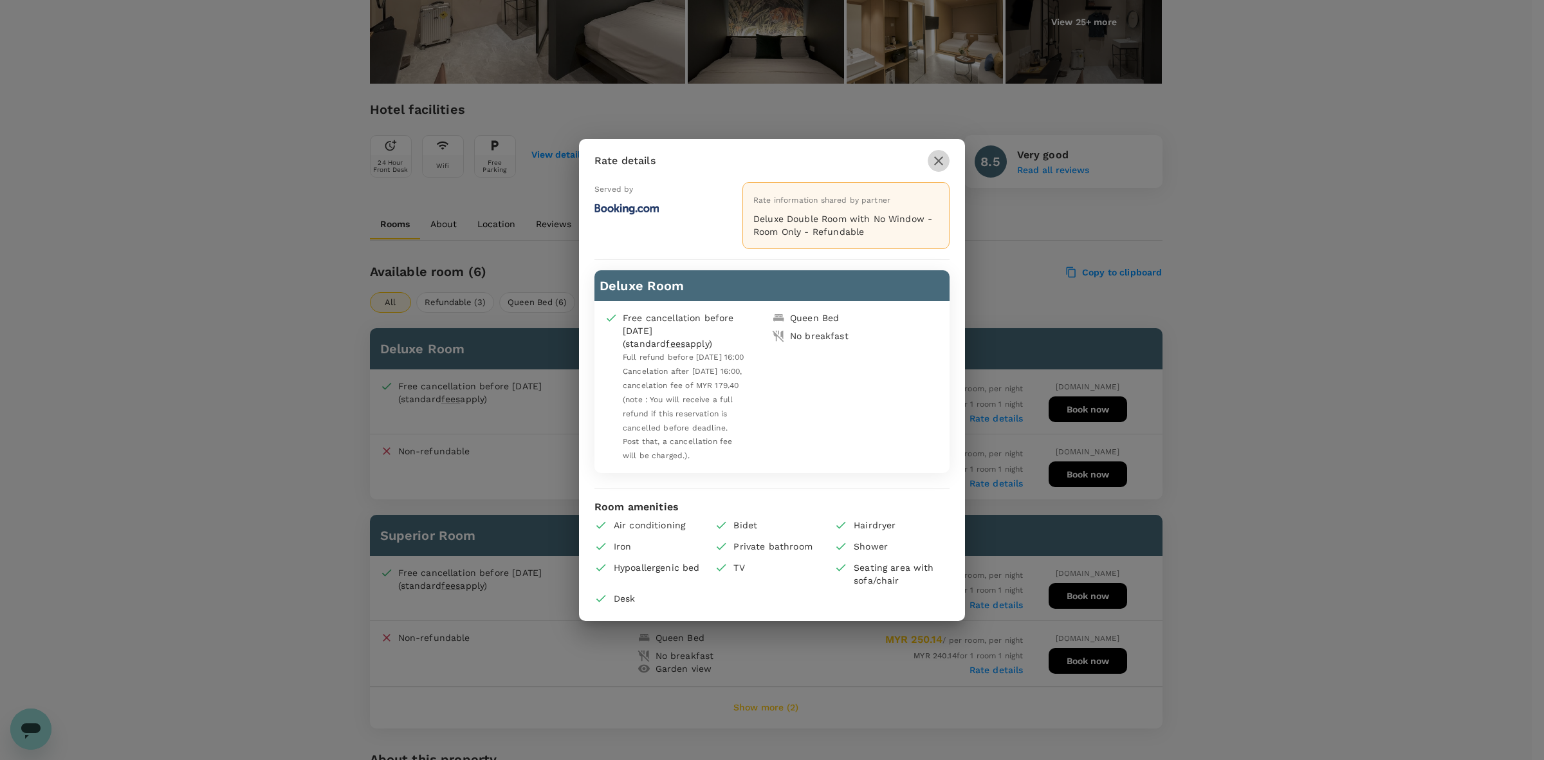
click at [938, 156] on icon "button" at bounding box center [938, 160] width 15 height 15
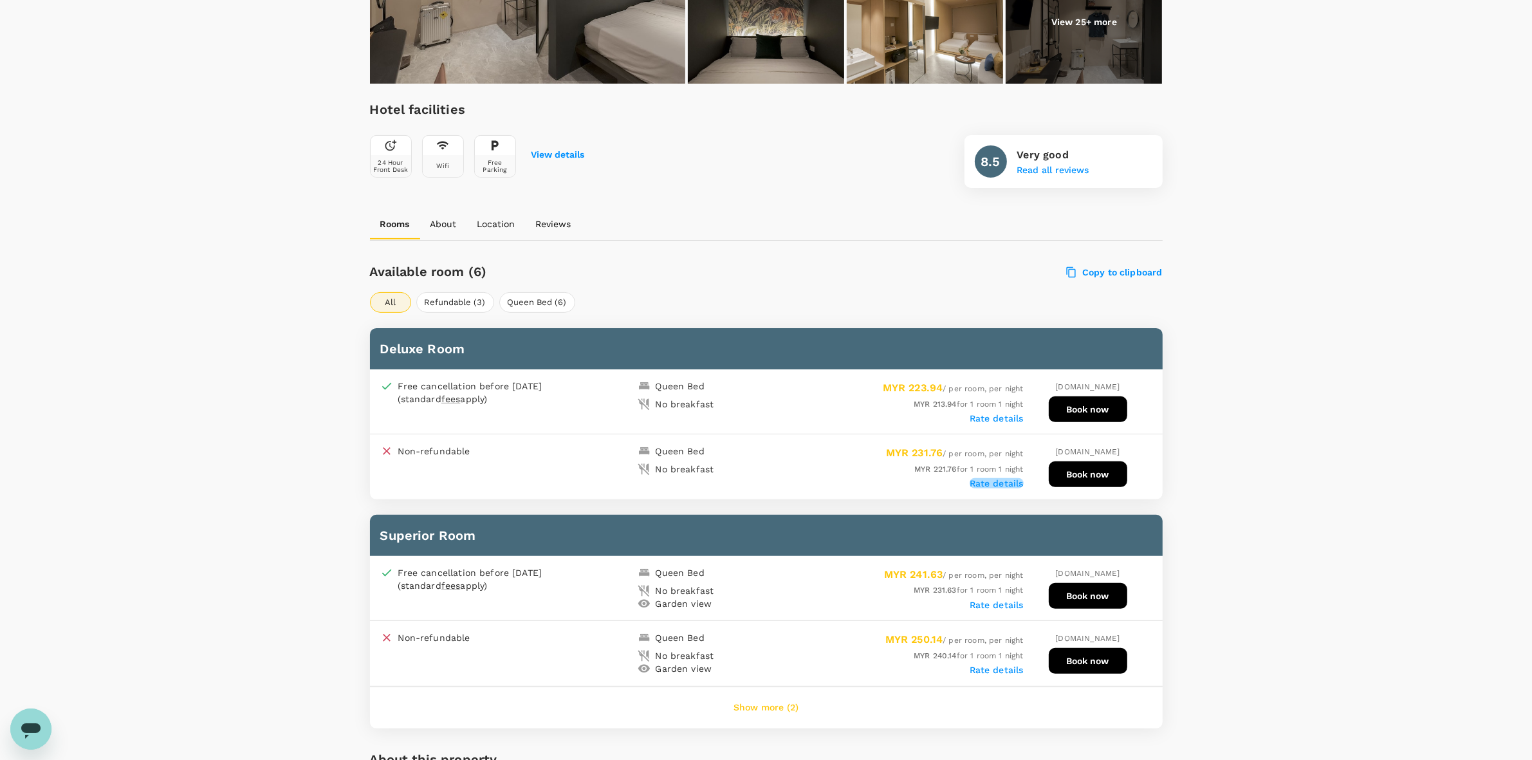
click at [990, 478] on label "Rate details" at bounding box center [997, 483] width 54 height 10
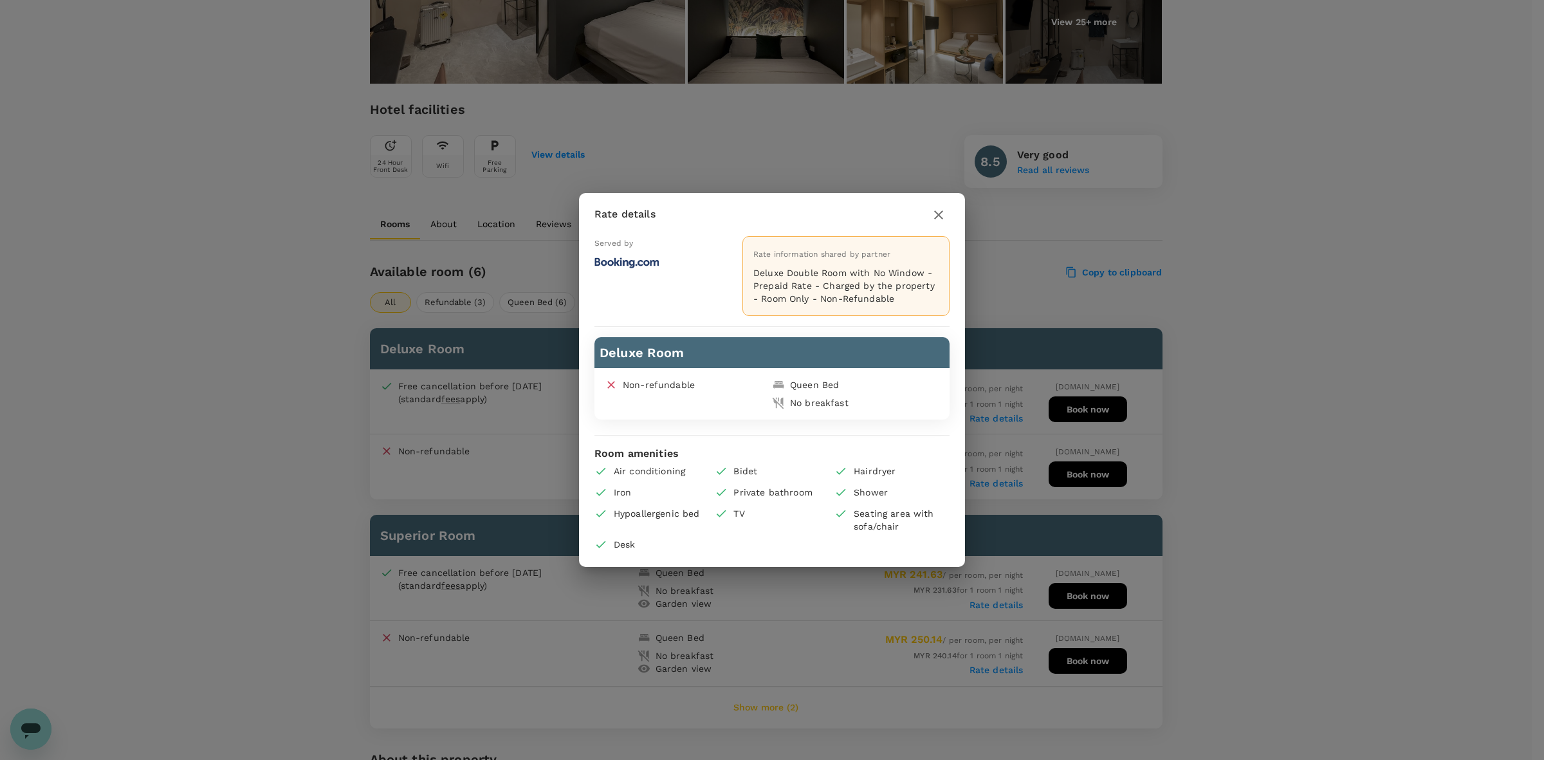
click at [937, 214] on icon "button" at bounding box center [938, 214] width 9 height 9
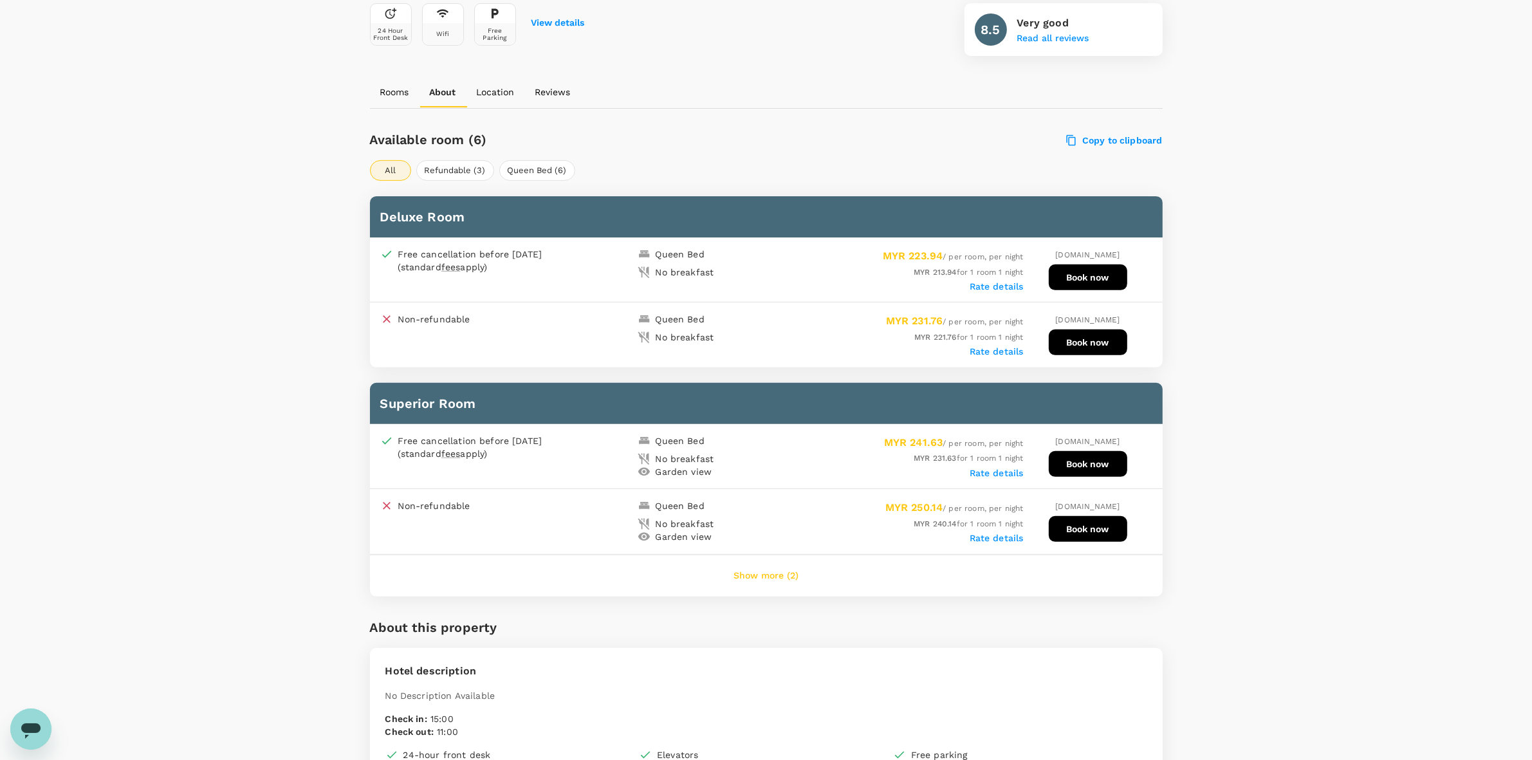
scroll to position [558, 0]
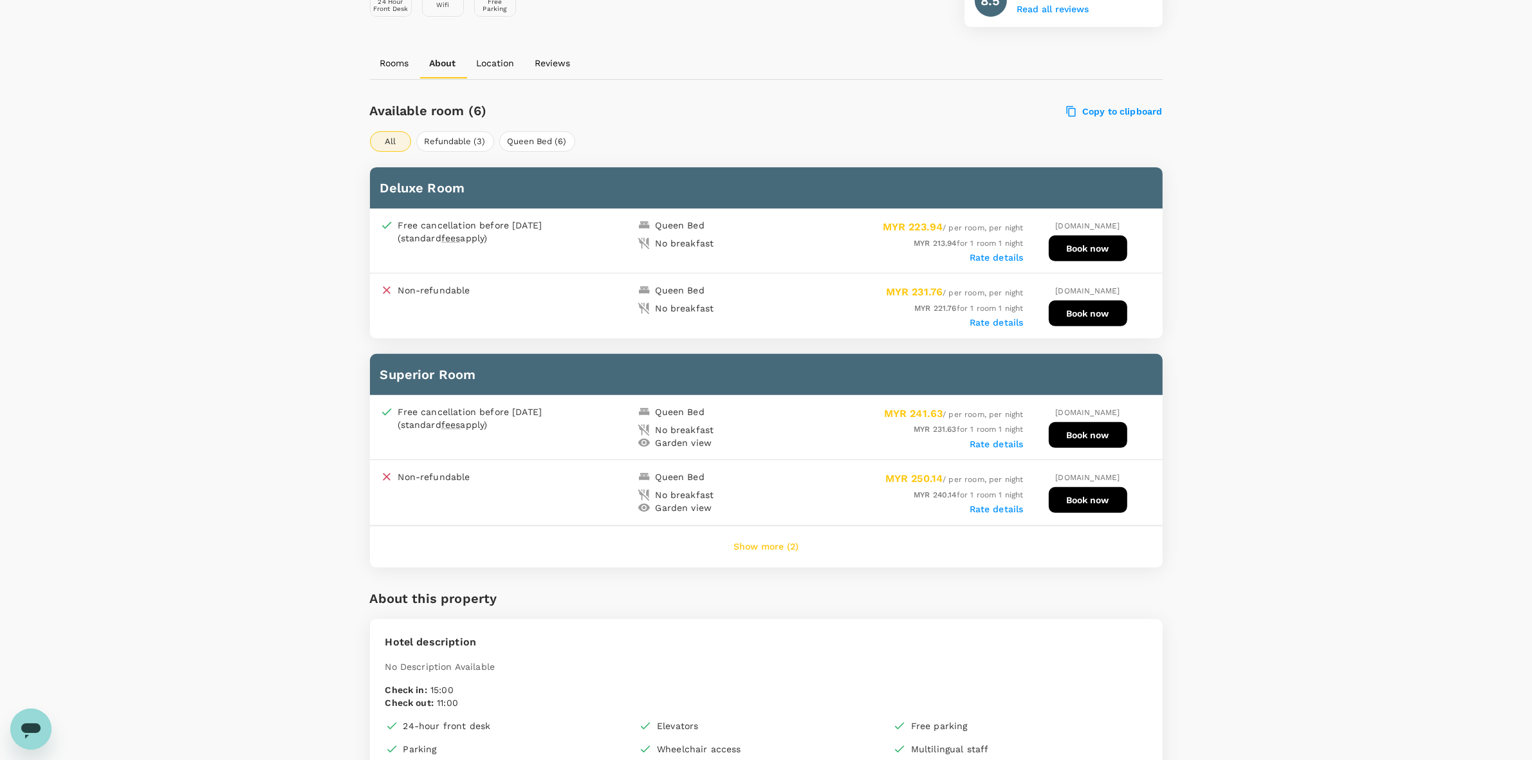
click at [779, 532] on button "Show more (2)" at bounding box center [766, 547] width 101 height 31
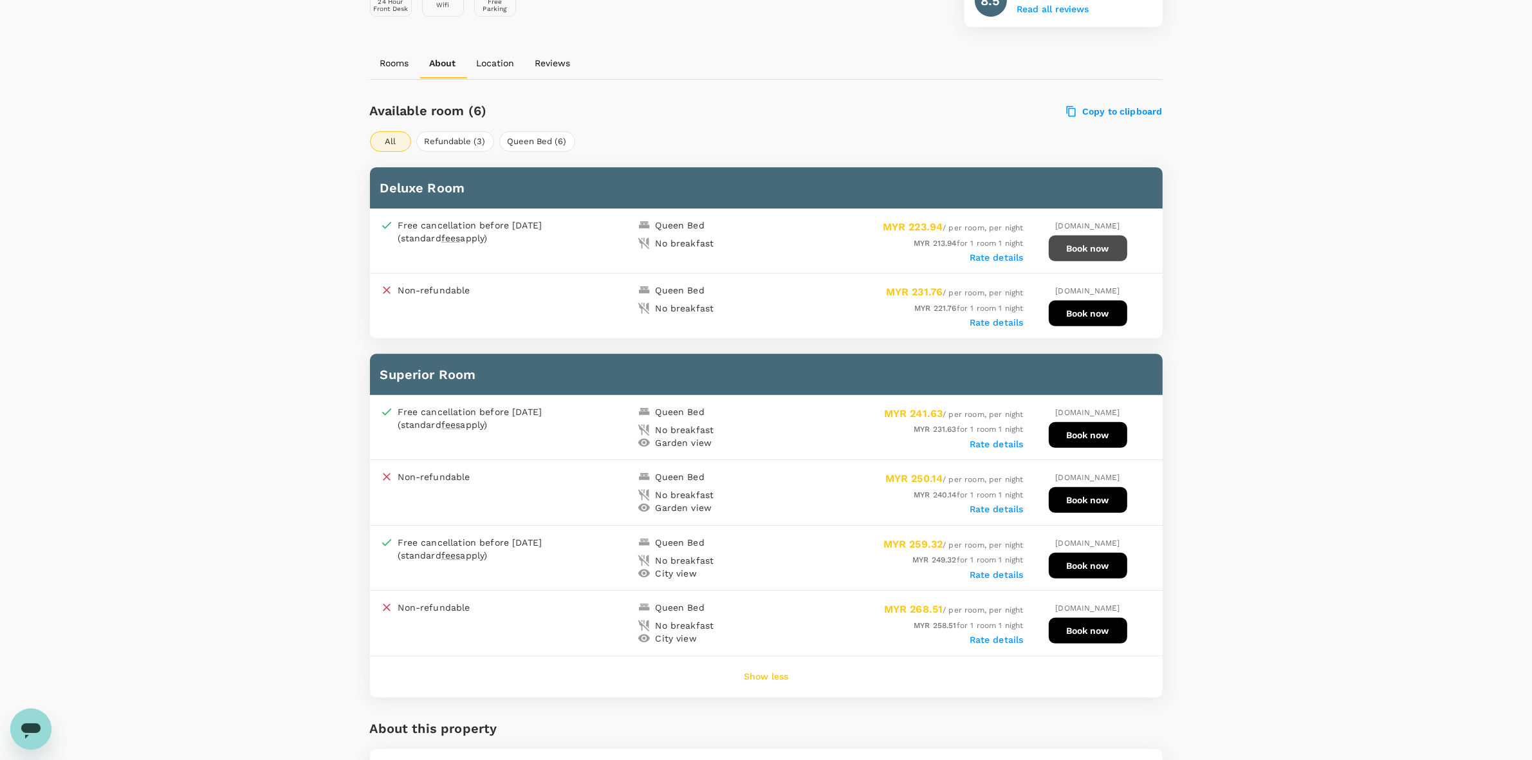
click at [1086, 236] on button "Book now" at bounding box center [1088, 249] width 79 height 26
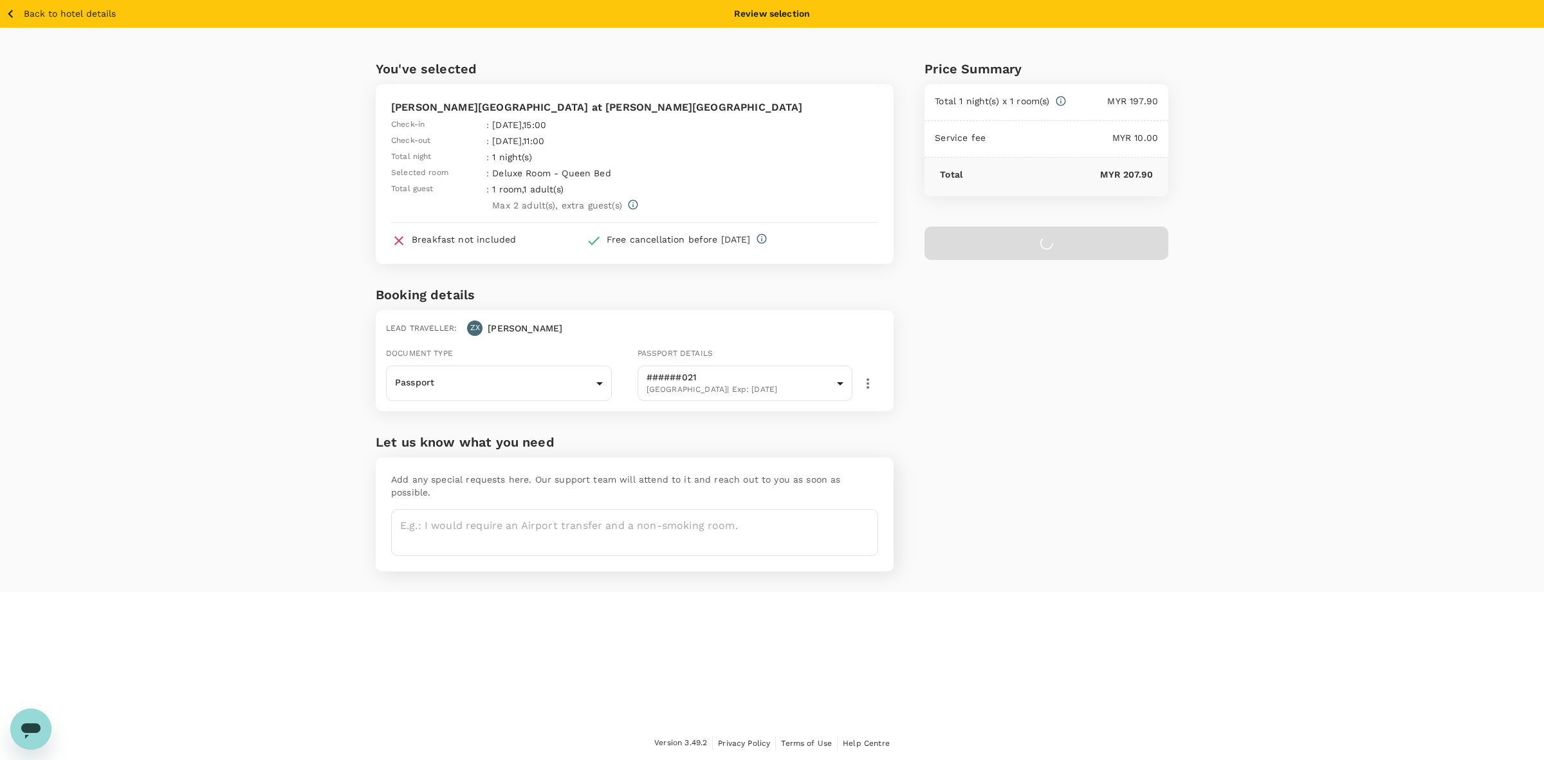
click at [1281, 474] on div "You've selected Harper Boutique Hotel at Sutera Avenue Check-in : 19 Aug 2025 ,…" at bounding box center [772, 310] width 1544 height 564
click at [227, 301] on div "You've selected Harper Boutique Hotel at Sutera Avenue Check-in : 19 Aug 2025 ,…" at bounding box center [772, 310] width 1544 height 564
click at [10, 10] on icon "button" at bounding box center [11, 14] width 16 height 16
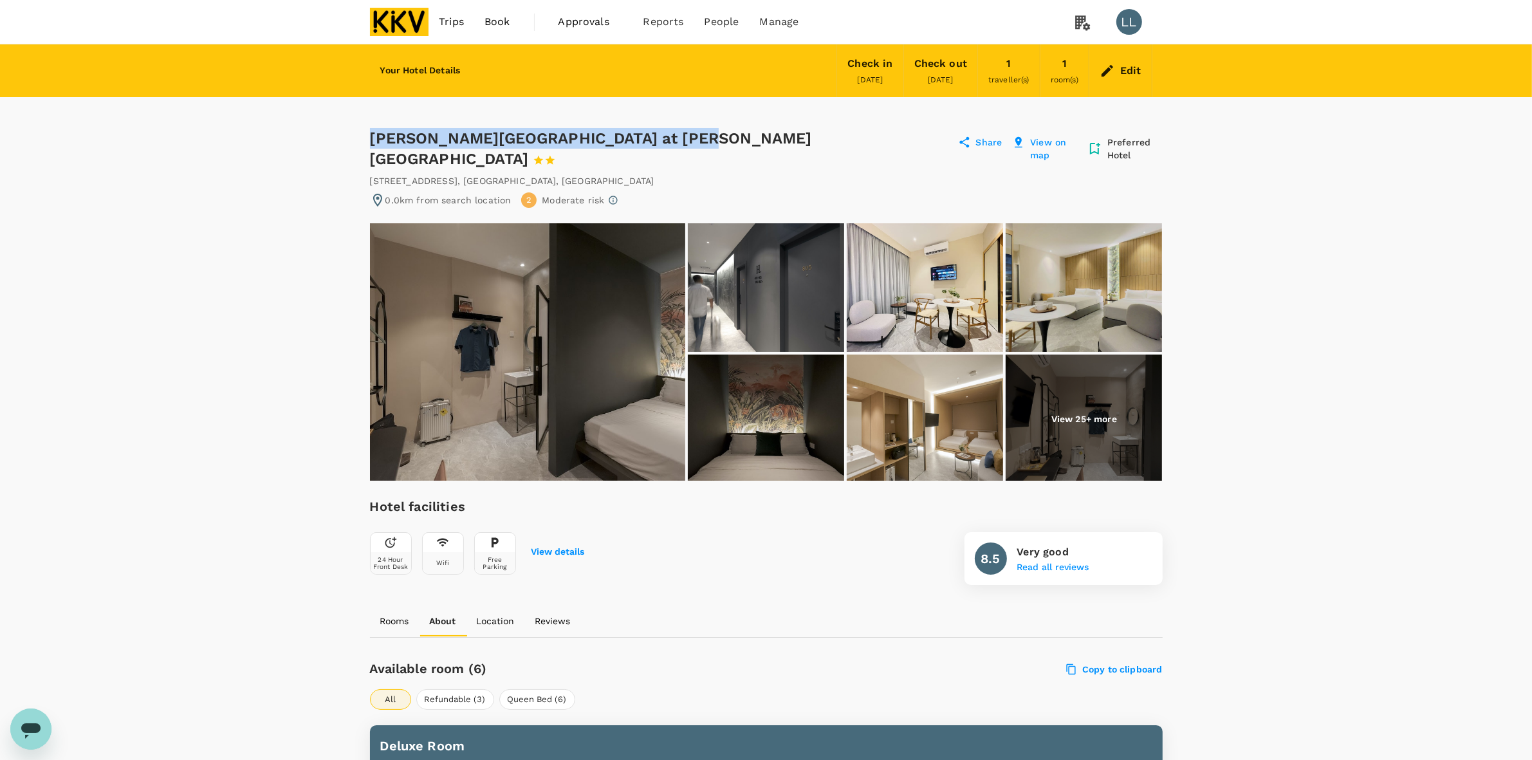
drag, startPoint x: 371, startPoint y: 133, endPoint x: 673, endPoint y: 140, distance: 302.5
click at [673, 140] on div "Harper Boutique Hotel at Sutera Avenue 1 Star 2 Stars 3 Stars 4 Stars 5 Stars" at bounding box center [661, 148] width 583 height 41
copy div "Harper Boutique Hotel at Sutera Avenue"
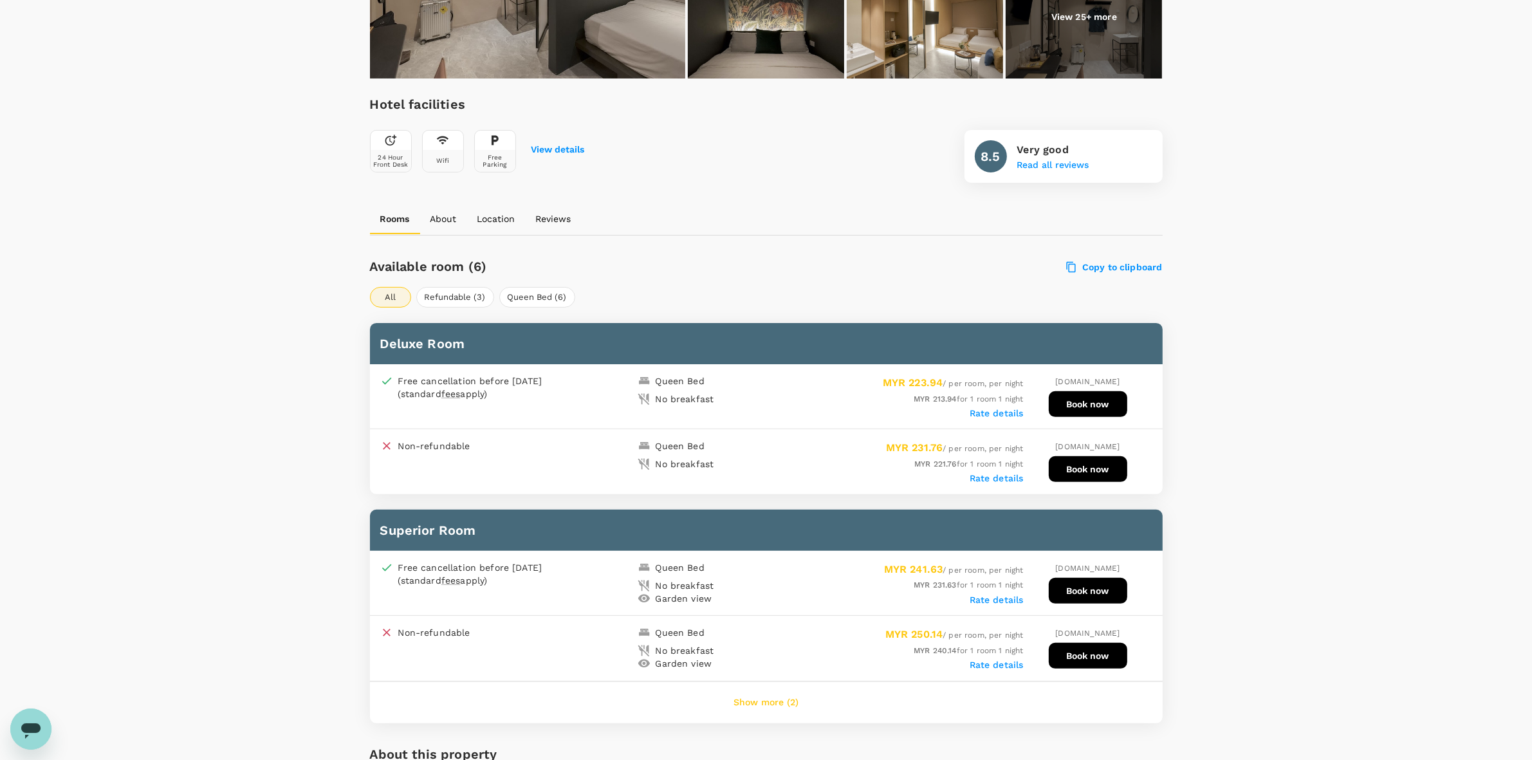
scroll to position [563, 0]
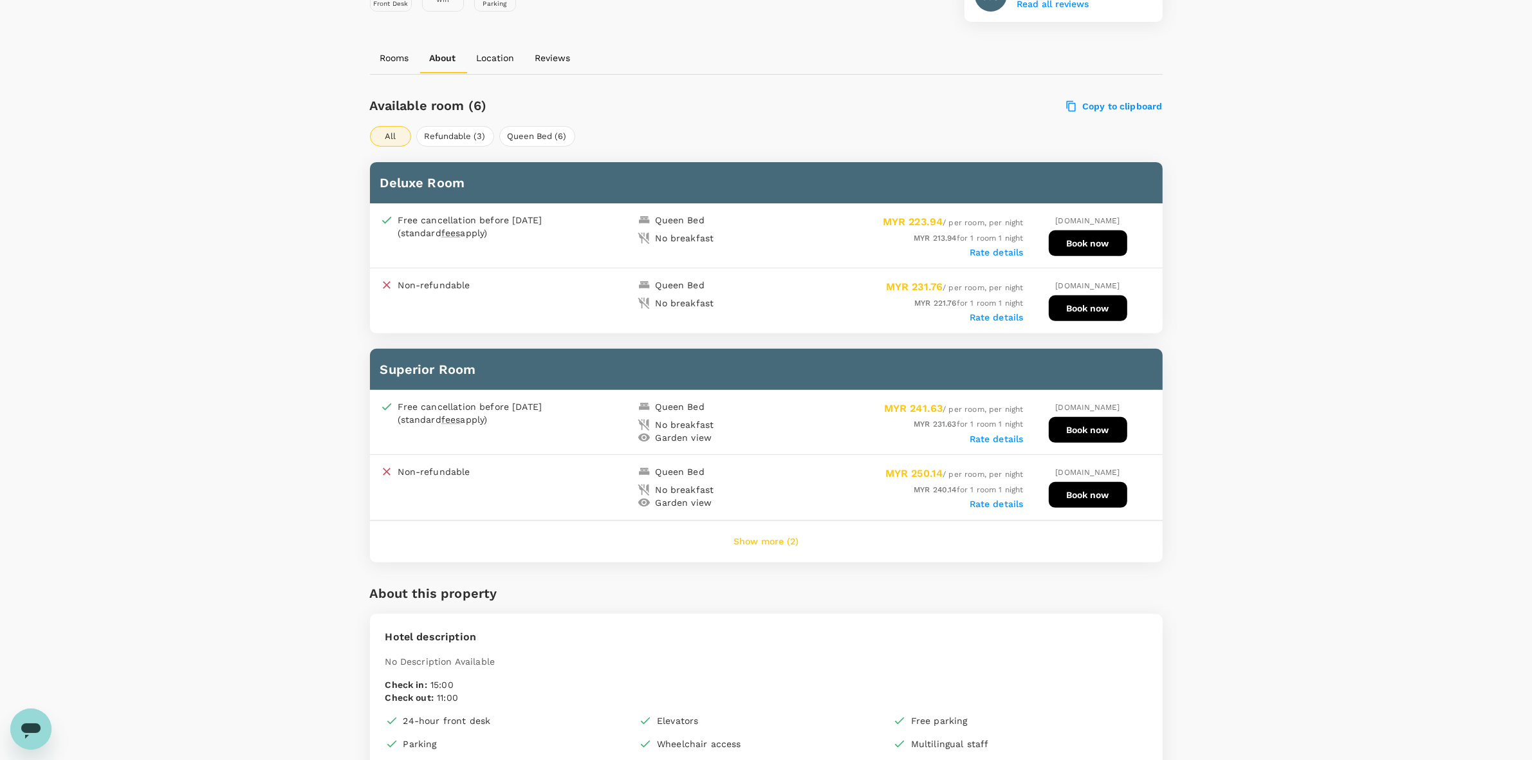
click at [763, 526] on button "Show more (2)" at bounding box center [766, 541] width 101 height 31
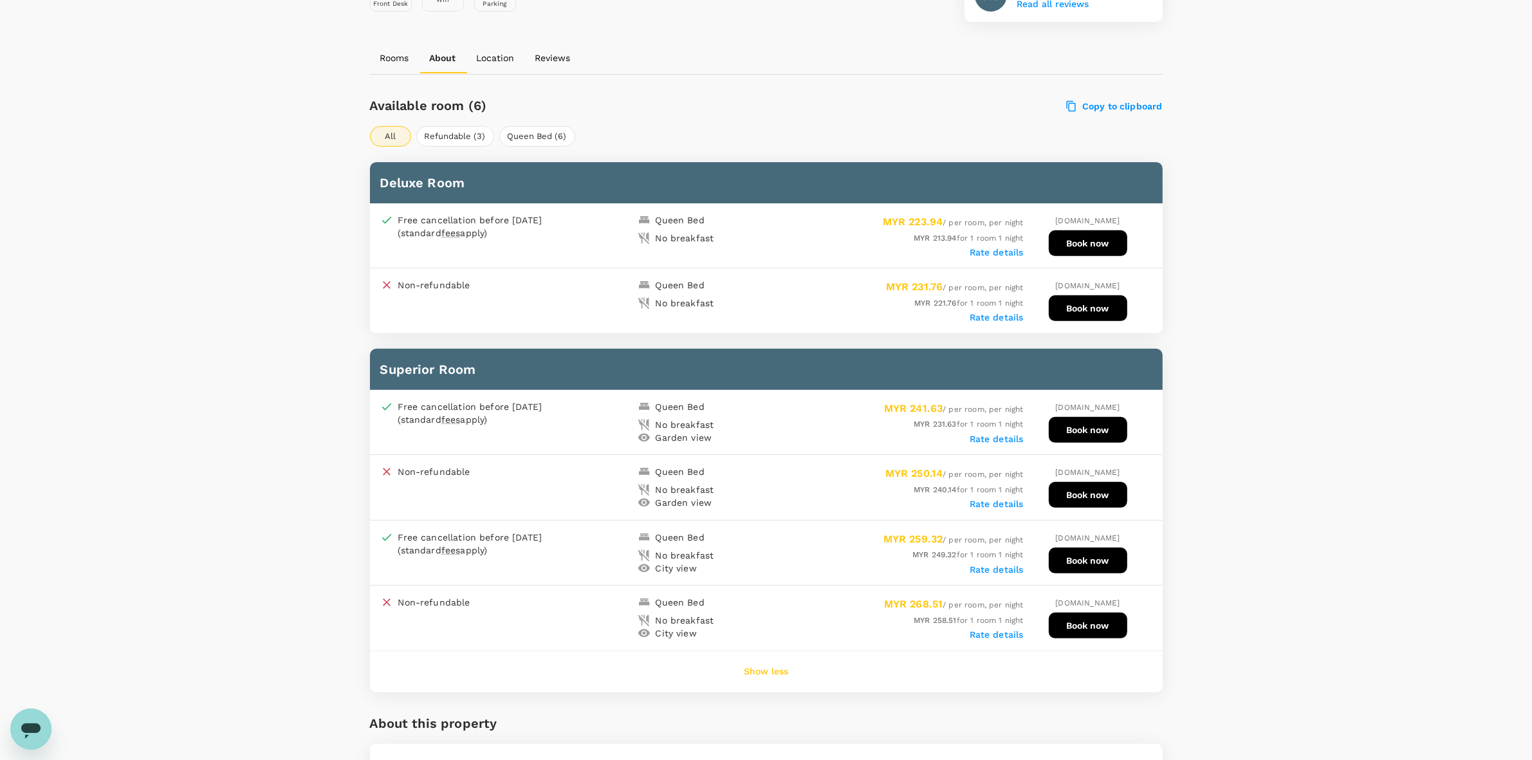
click at [1282, 403] on div "Your Hotel Details Check in 19 Aug 2025 Check out 20 Aug 2025 1 traveller(s) 1 …" at bounding box center [766, 723] width 1532 height 2484
click at [1079, 230] on button "Book now" at bounding box center [1088, 243] width 79 height 26
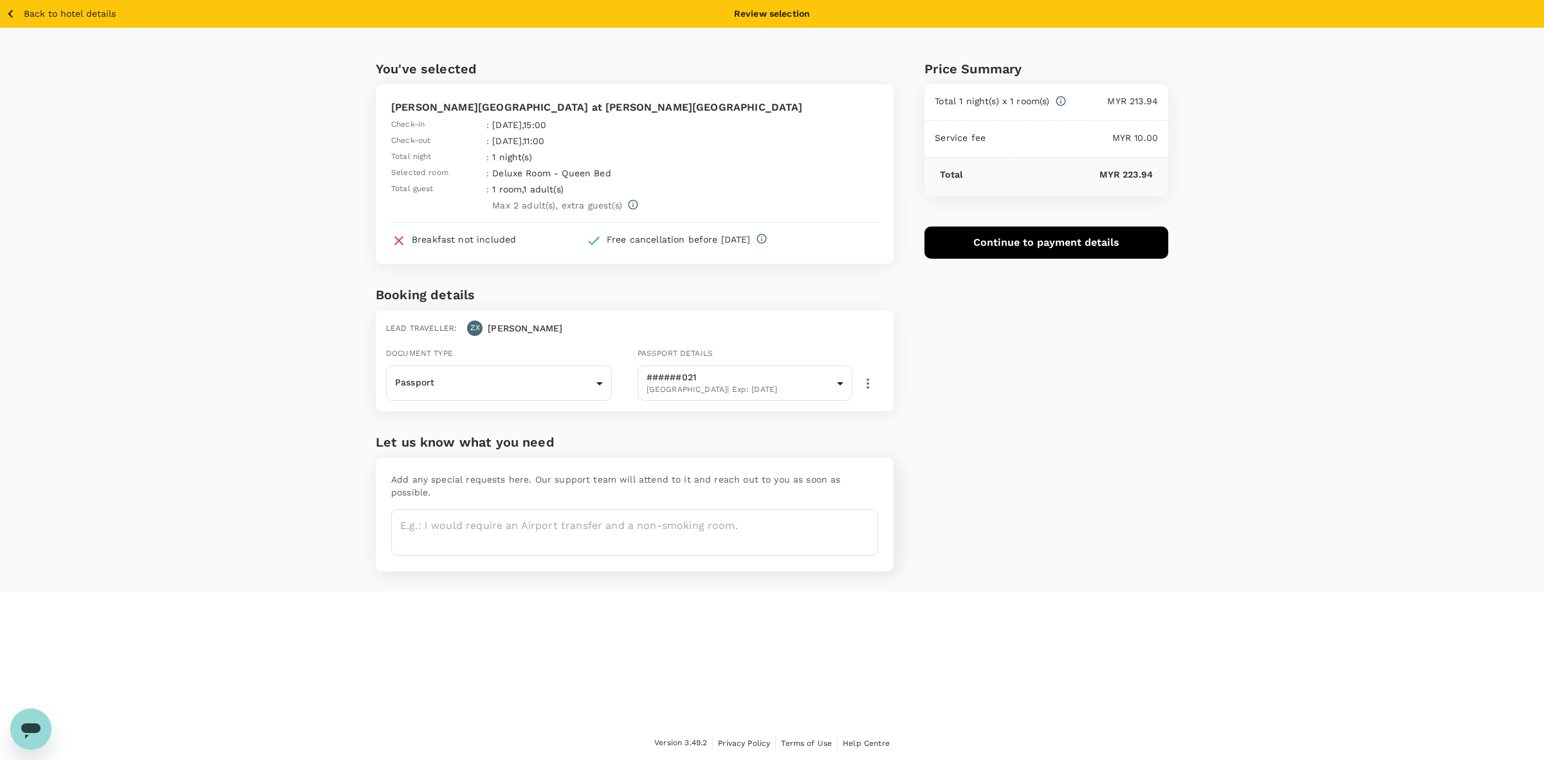
click at [985, 414] on div "Price Summary Total 1 night(s) x 1 room(s) MYR 213.94 Service fee MYR 10.00 Tot…" at bounding box center [1031, 310] width 275 height 564
click at [1081, 239] on button "Continue to payment details" at bounding box center [1047, 243] width 244 height 32
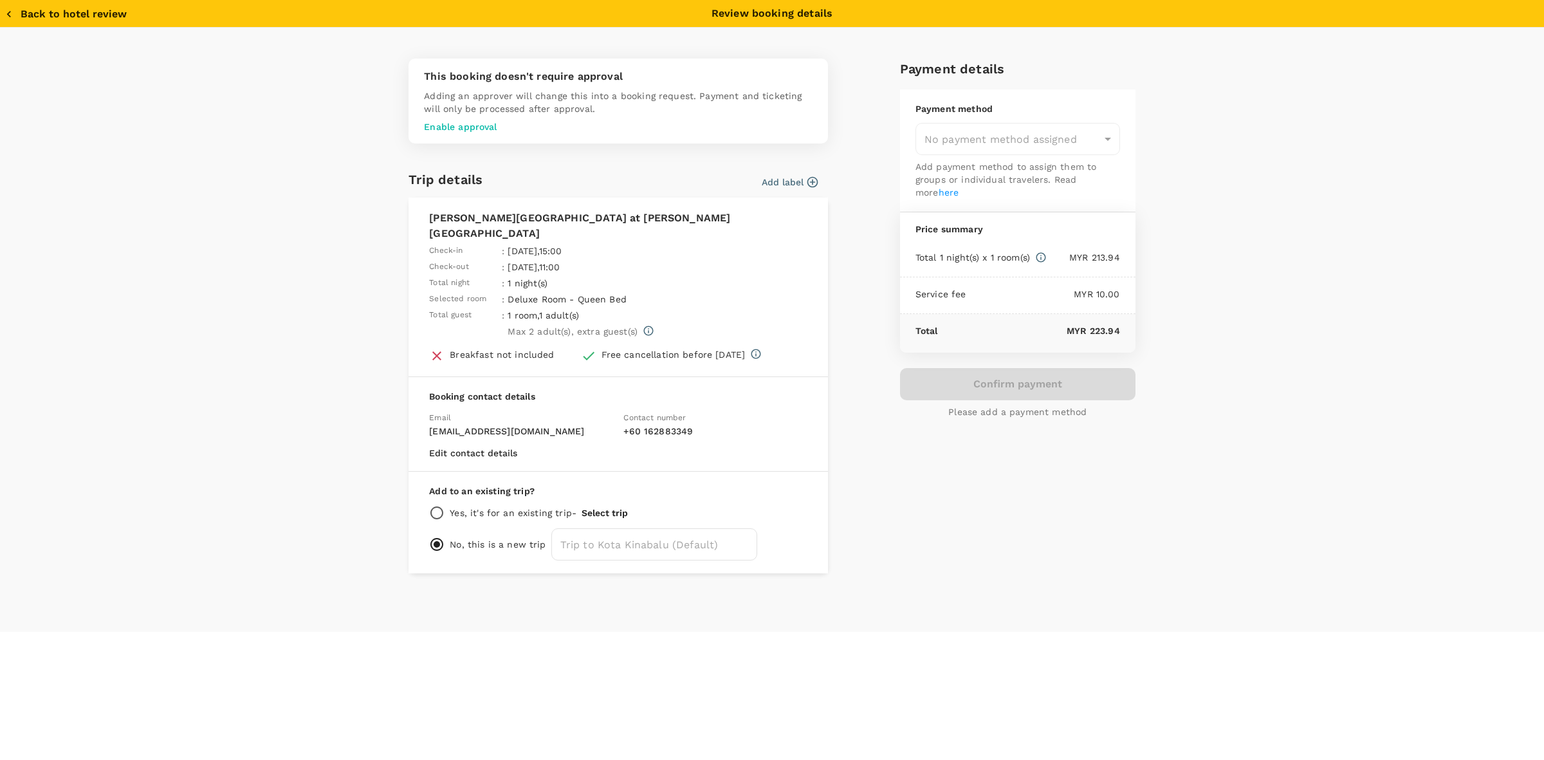
type input "9e431c6f-2823-4cc2-be3e-fbfab332714f"
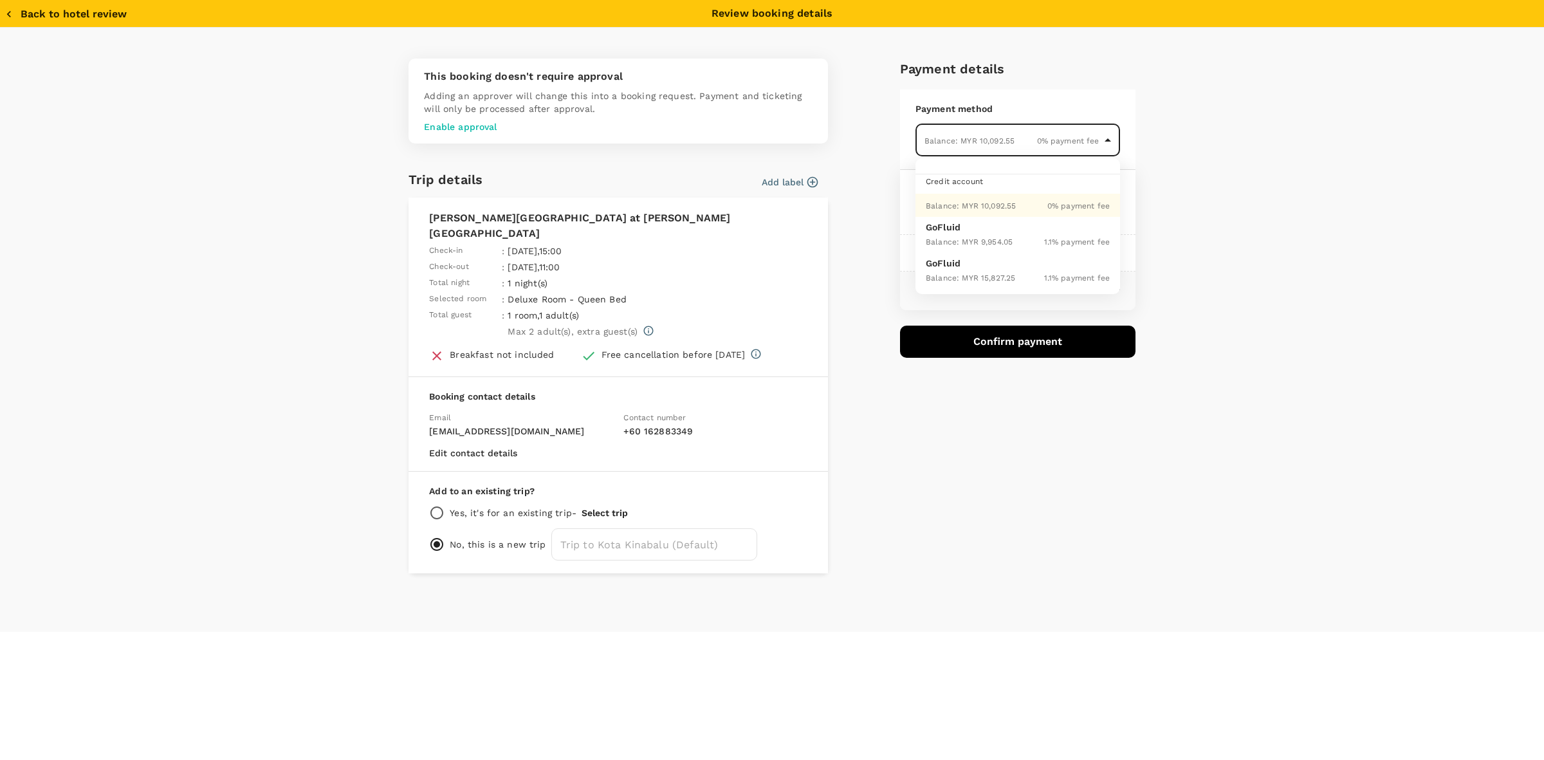
click at [1047, 133] on body "Back to hotel details Review selection You've selected Harper Boutique Hotel at…" at bounding box center [772, 380] width 1544 height 761
click at [1017, 203] on div "Balance : MYR 10,092.55 0 % payment fee" at bounding box center [1018, 205] width 184 height 15
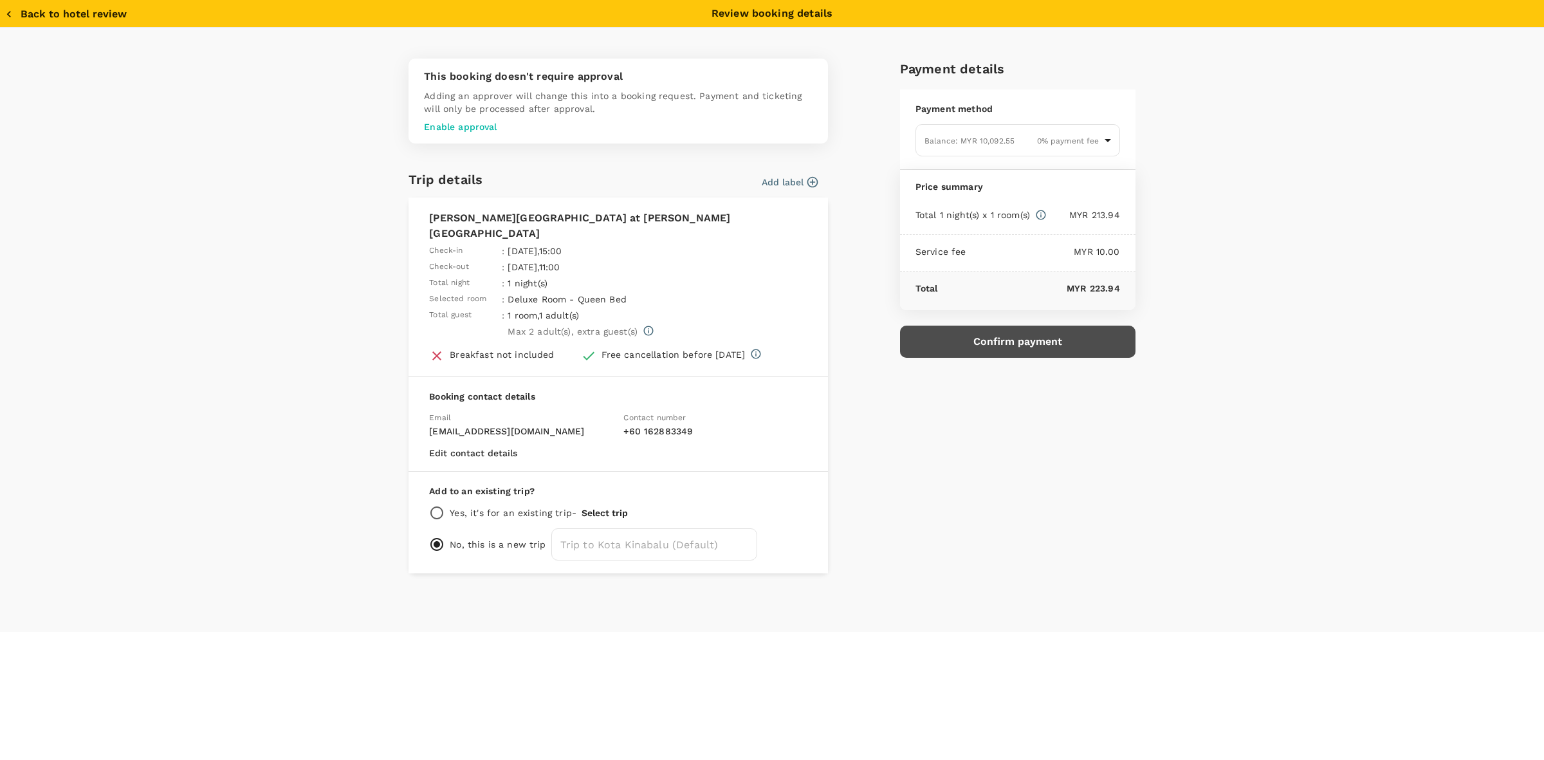
click at [1014, 330] on button "Confirm payment" at bounding box center [1018, 342] width 236 height 32
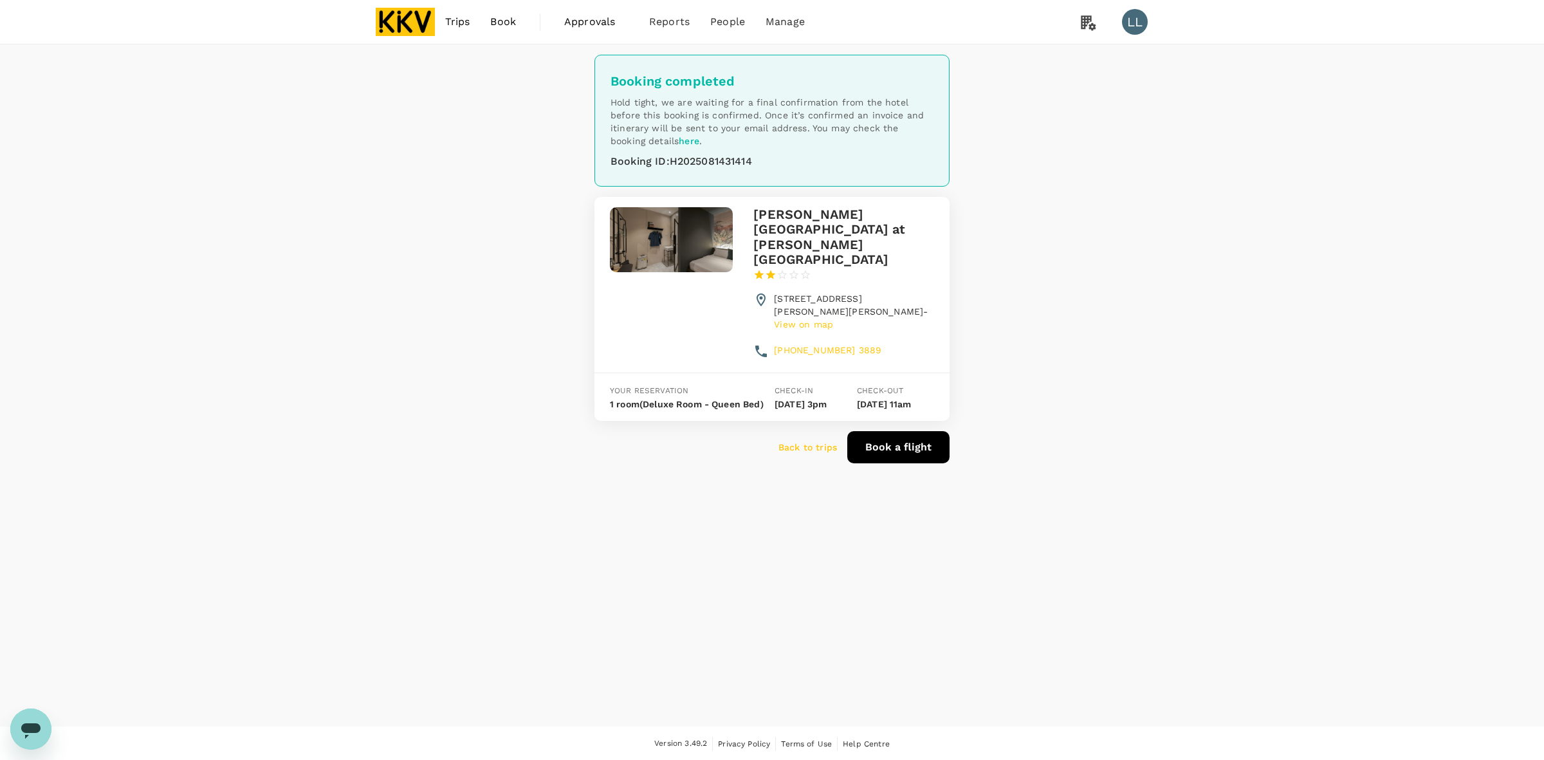
click at [799, 441] on p "Back to trips" at bounding box center [808, 447] width 59 height 13
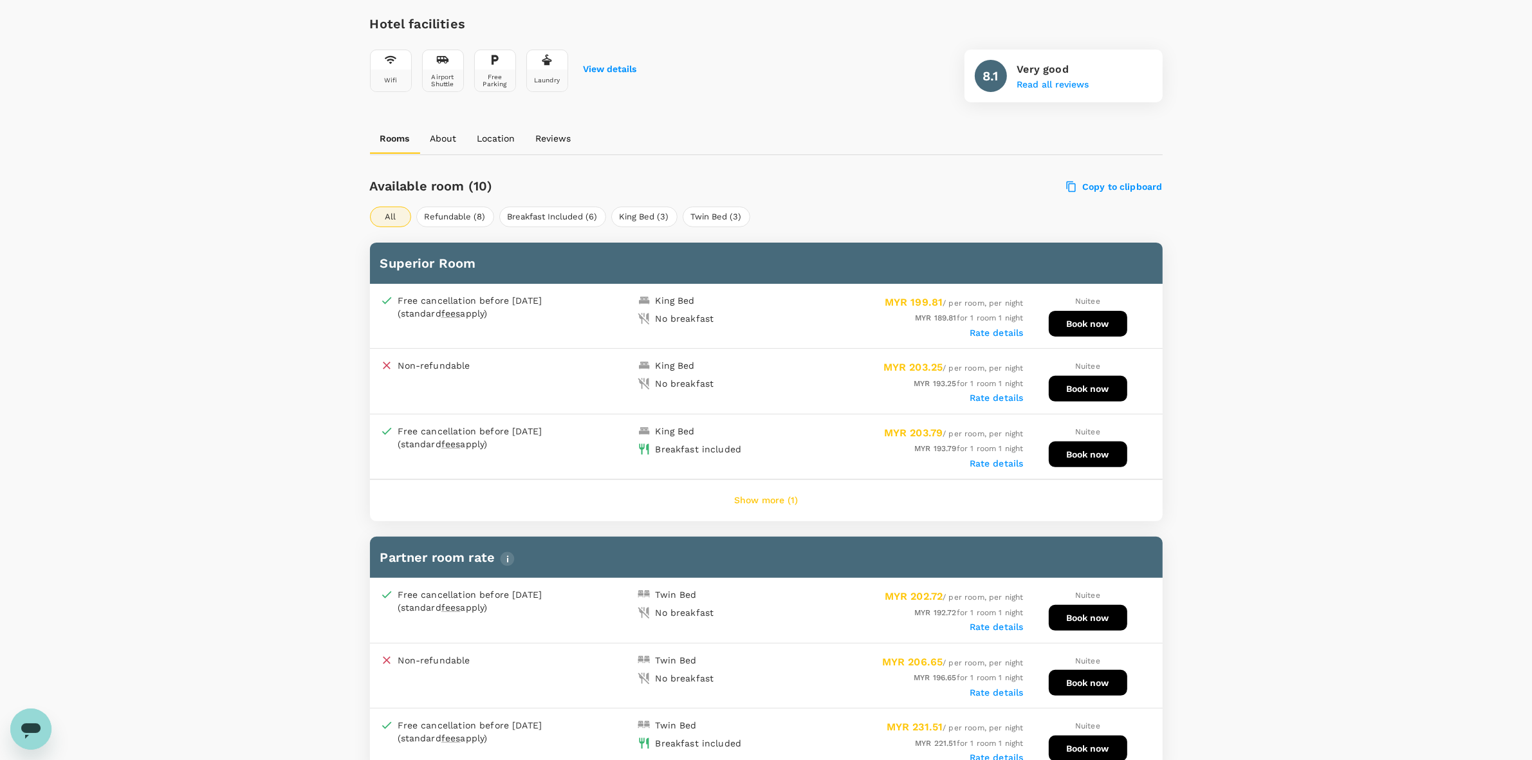
scroll to position [402, 0]
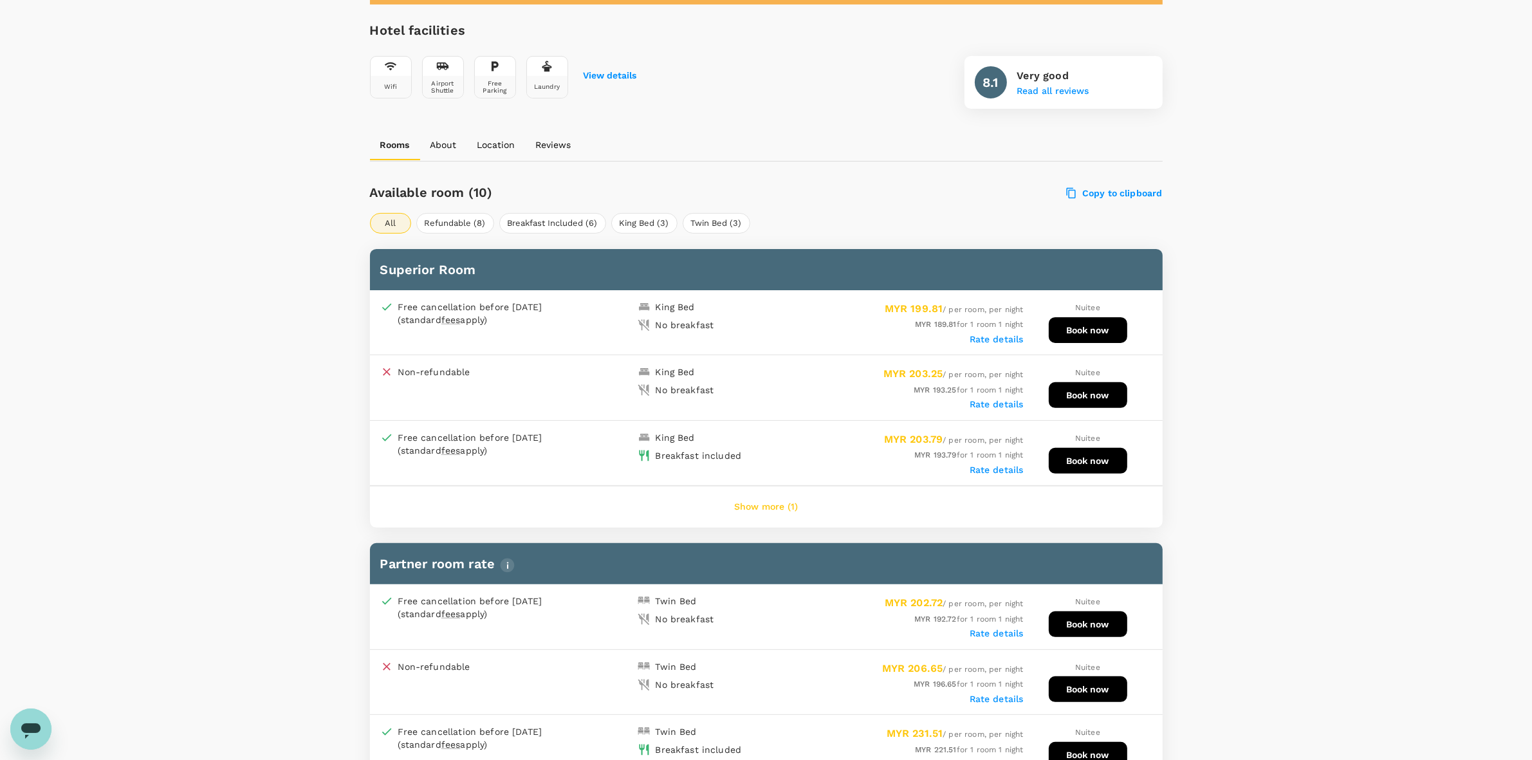
click at [977, 342] on div "Rate details" at bounding box center [894, 337] width 257 height 13
click at [978, 335] on label "Rate details" at bounding box center [997, 339] width 54 height 10
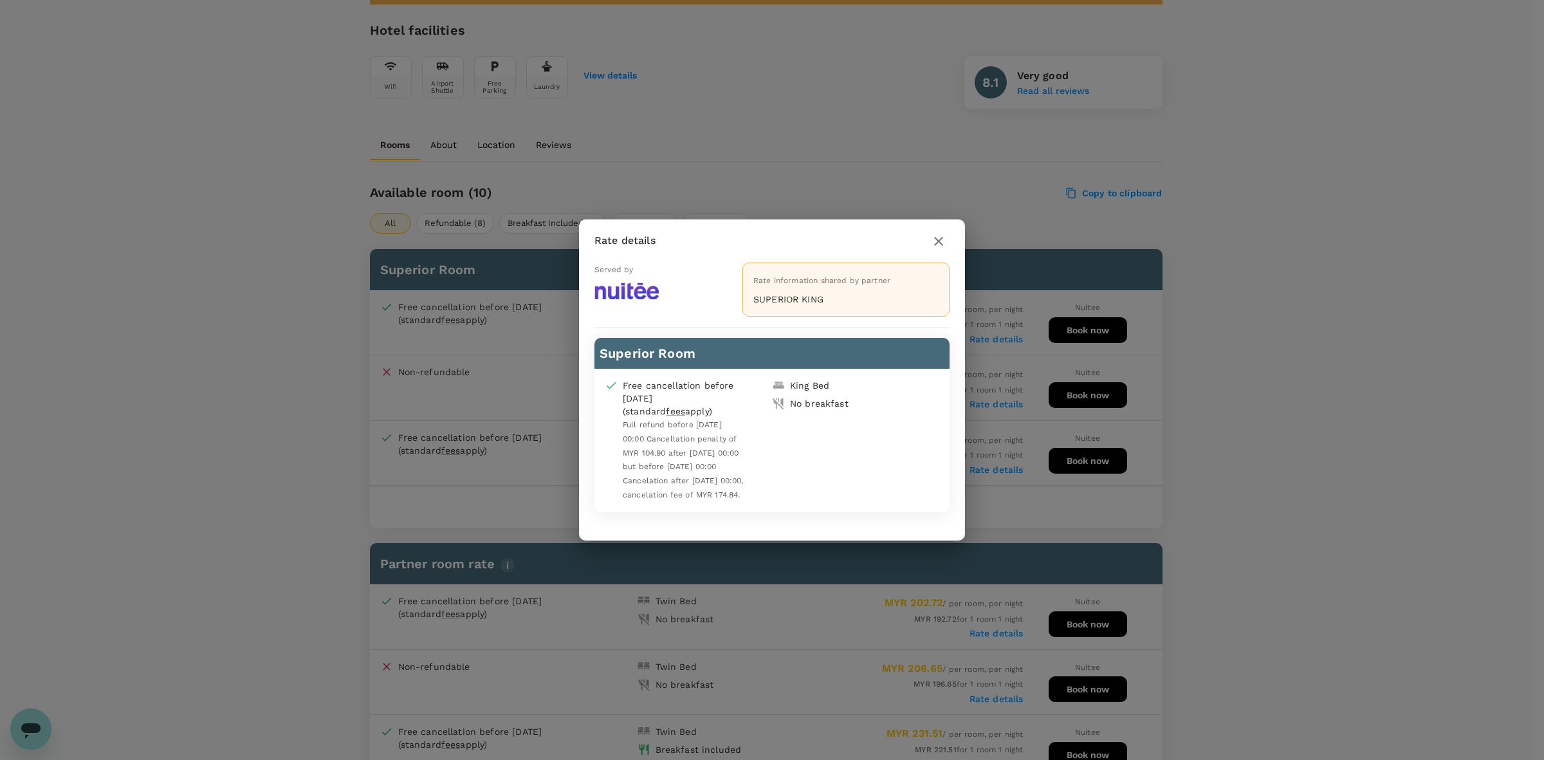
click at [940, 234] on icon "button" at bounding box center [938, 241] width 15 height 15
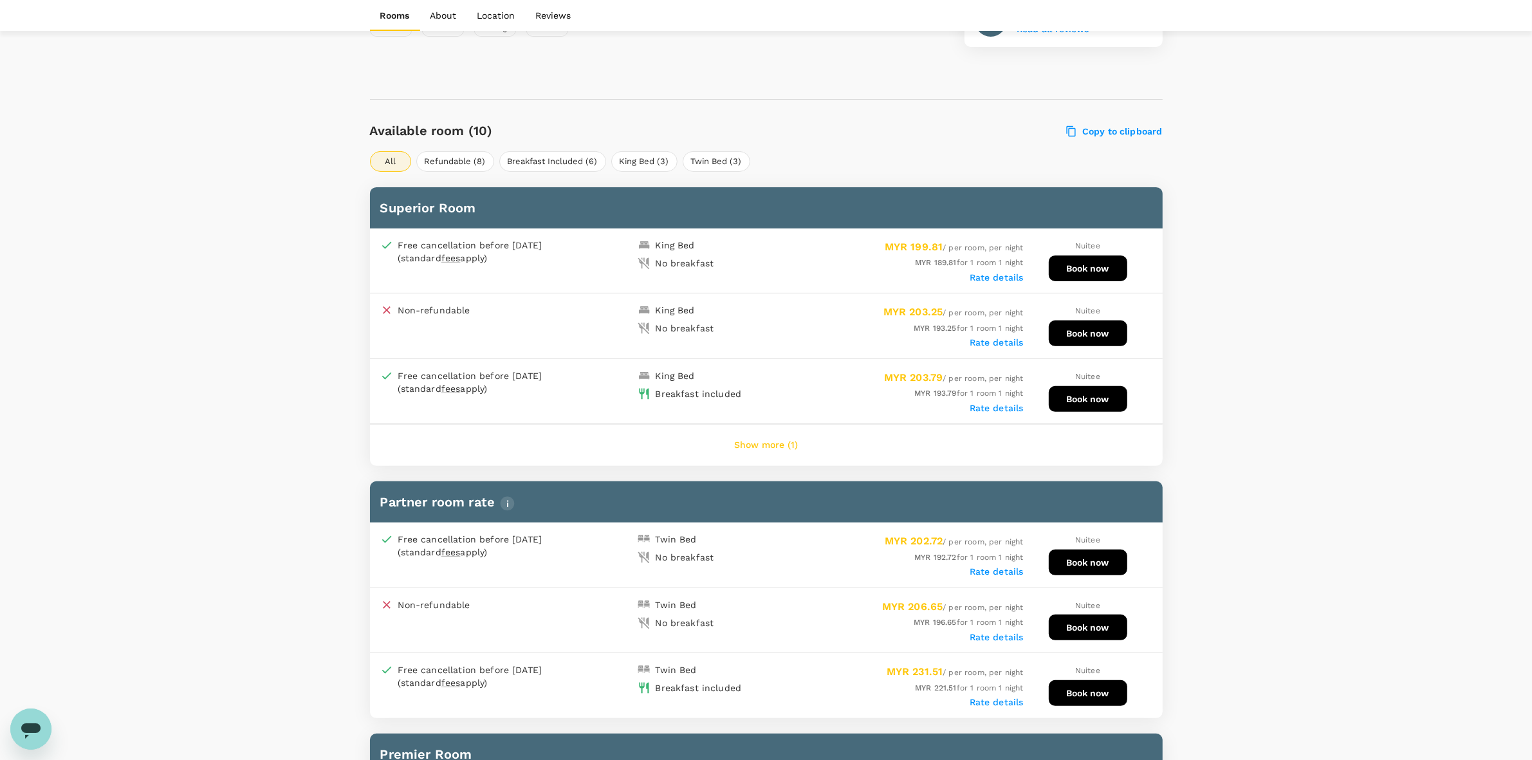
scroll to position [724, 0]
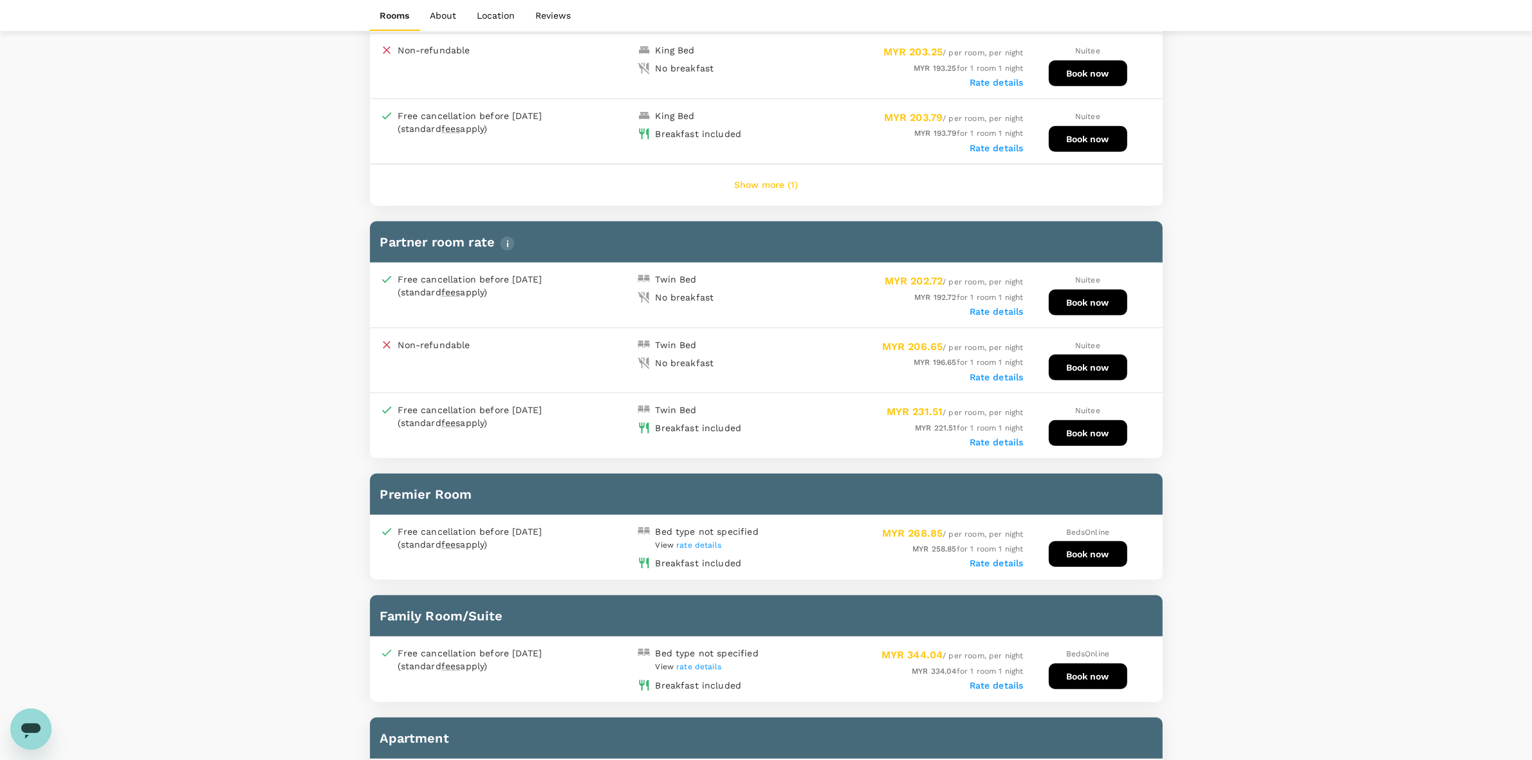
click at [988, 79] on label "Rate details" at bounding box center [997, 82] width 54 height 10
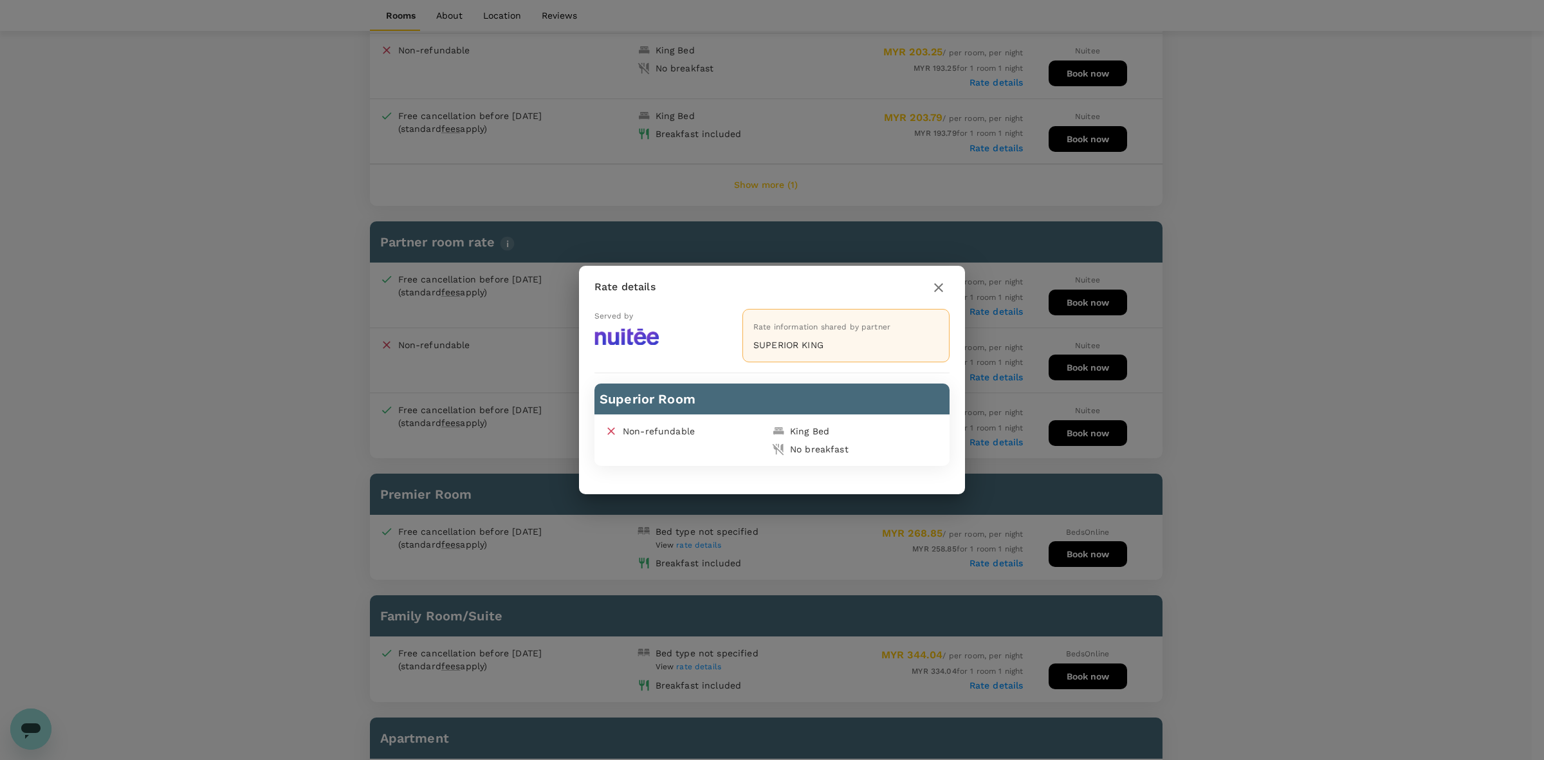
click at [983, 133] on div "Rate details Served by Rate information shared by partner SUPERIOR KING Superio…" at bounding box center [772, 380] width 1544 height 760
drag, startPoint x: 943, startPoint y: 287, endPoint x: 976, endPoint y: 216, distance: 78.6
click at [943, 288] on icon "button" at bounding box center [938, 287] width 15 height 15
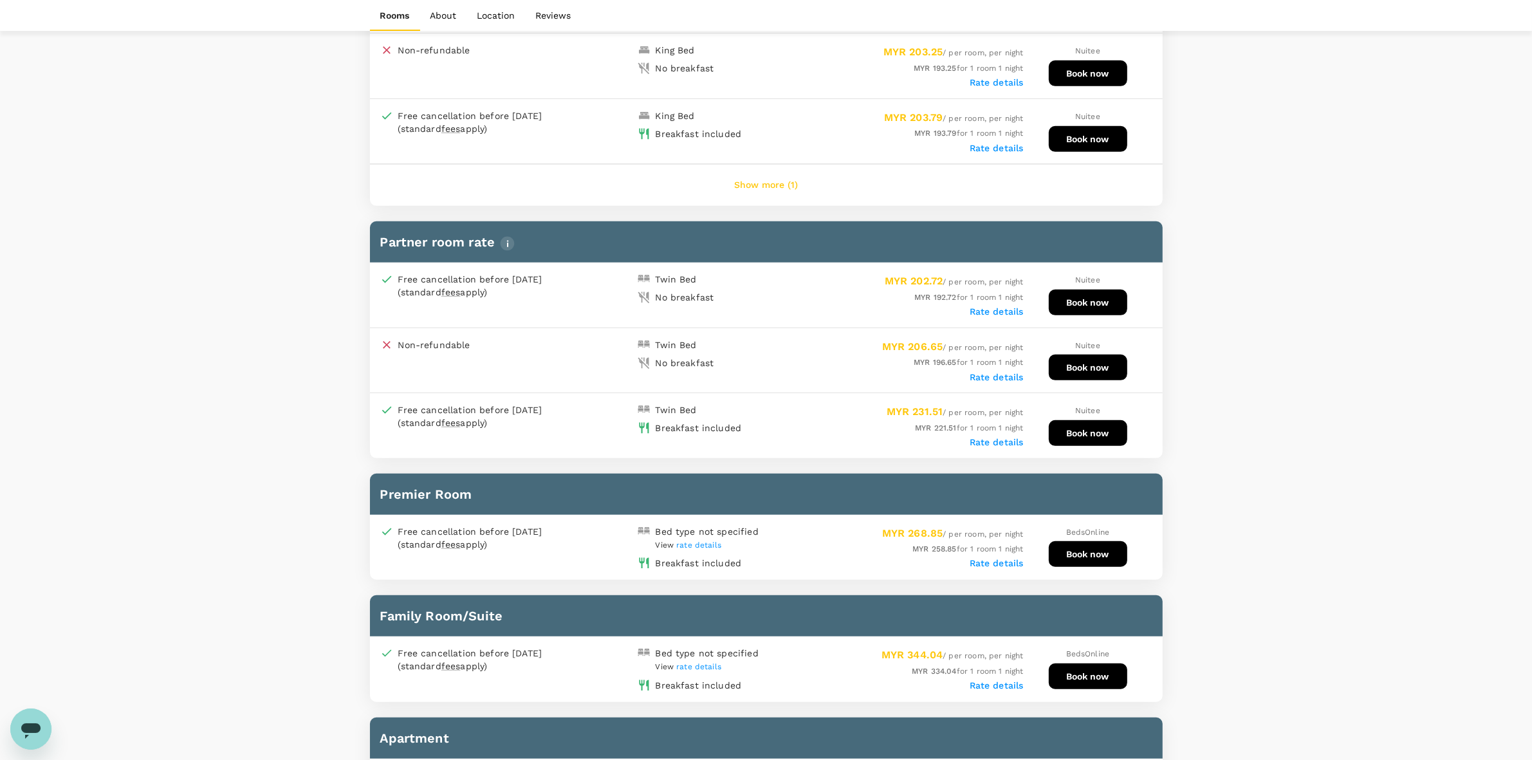
click at [985, 143] on label "Rate details" at bounding box center [997, 148] width 54 height 10
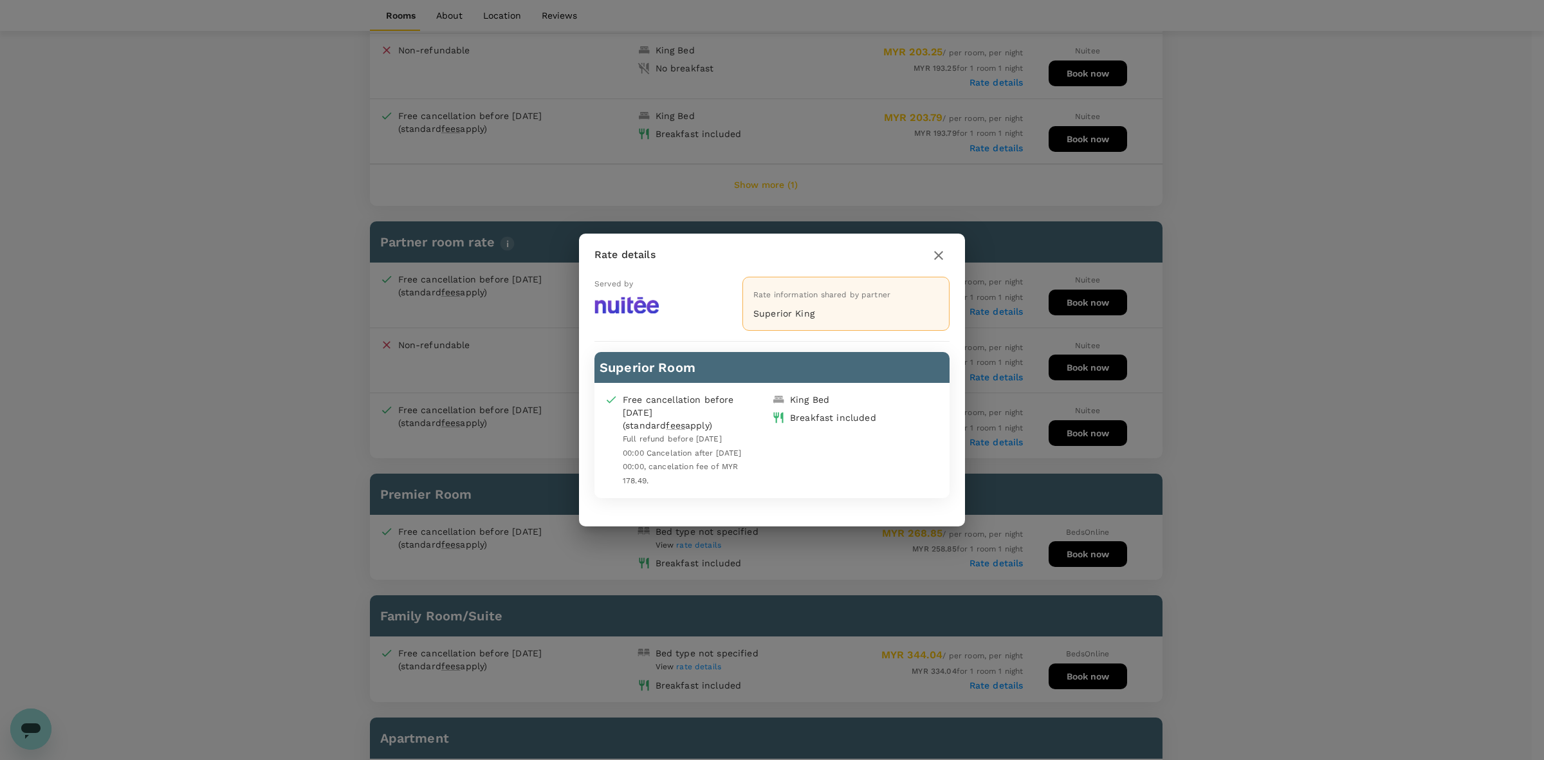
click at [938, 255] on icon "button" at bounding box center [938, 255] width 15 height 15
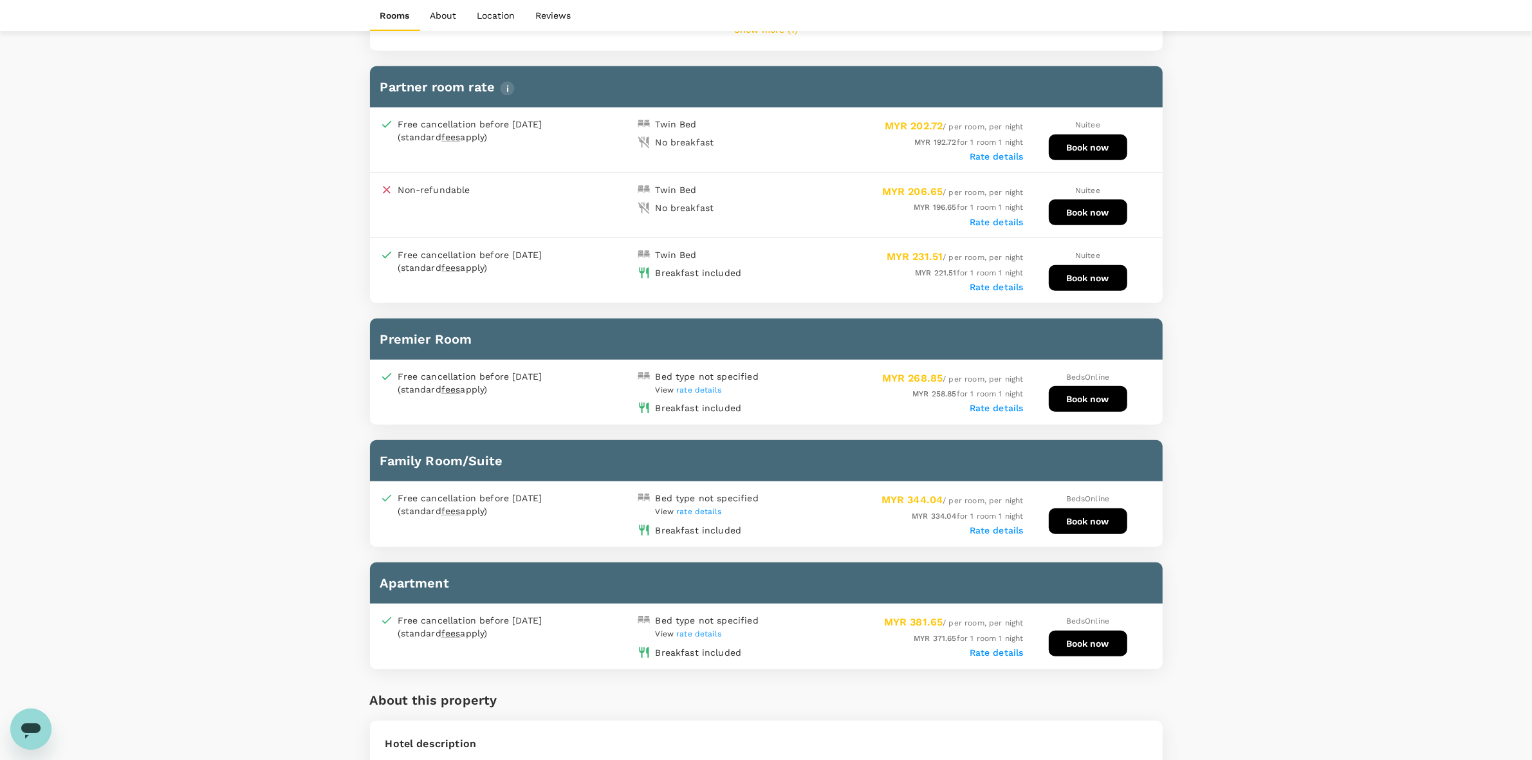
scroll to position [885, 0]
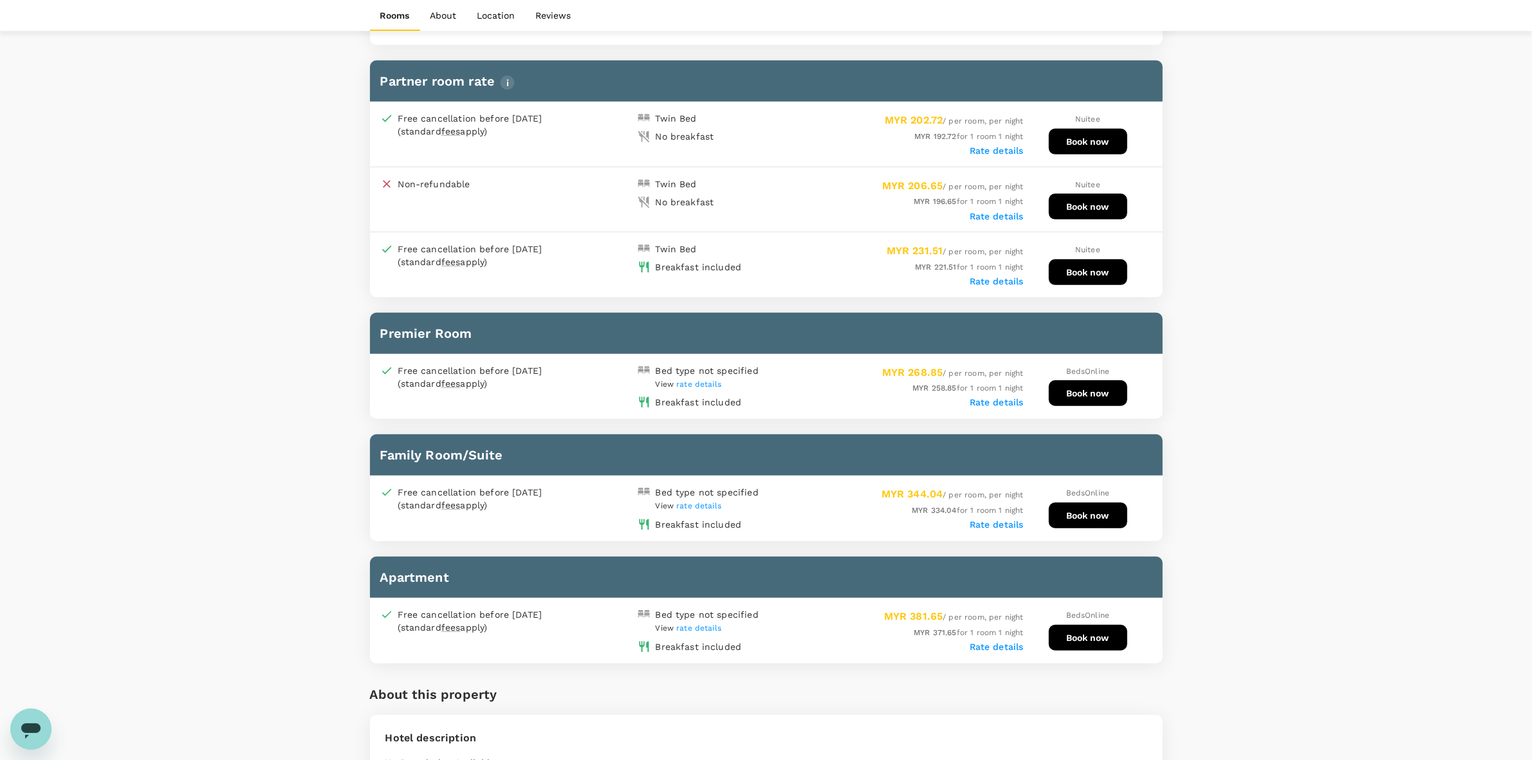
click at [991, 397] on label "Rate details" at bounding box center [997, 402] width 54 height 10
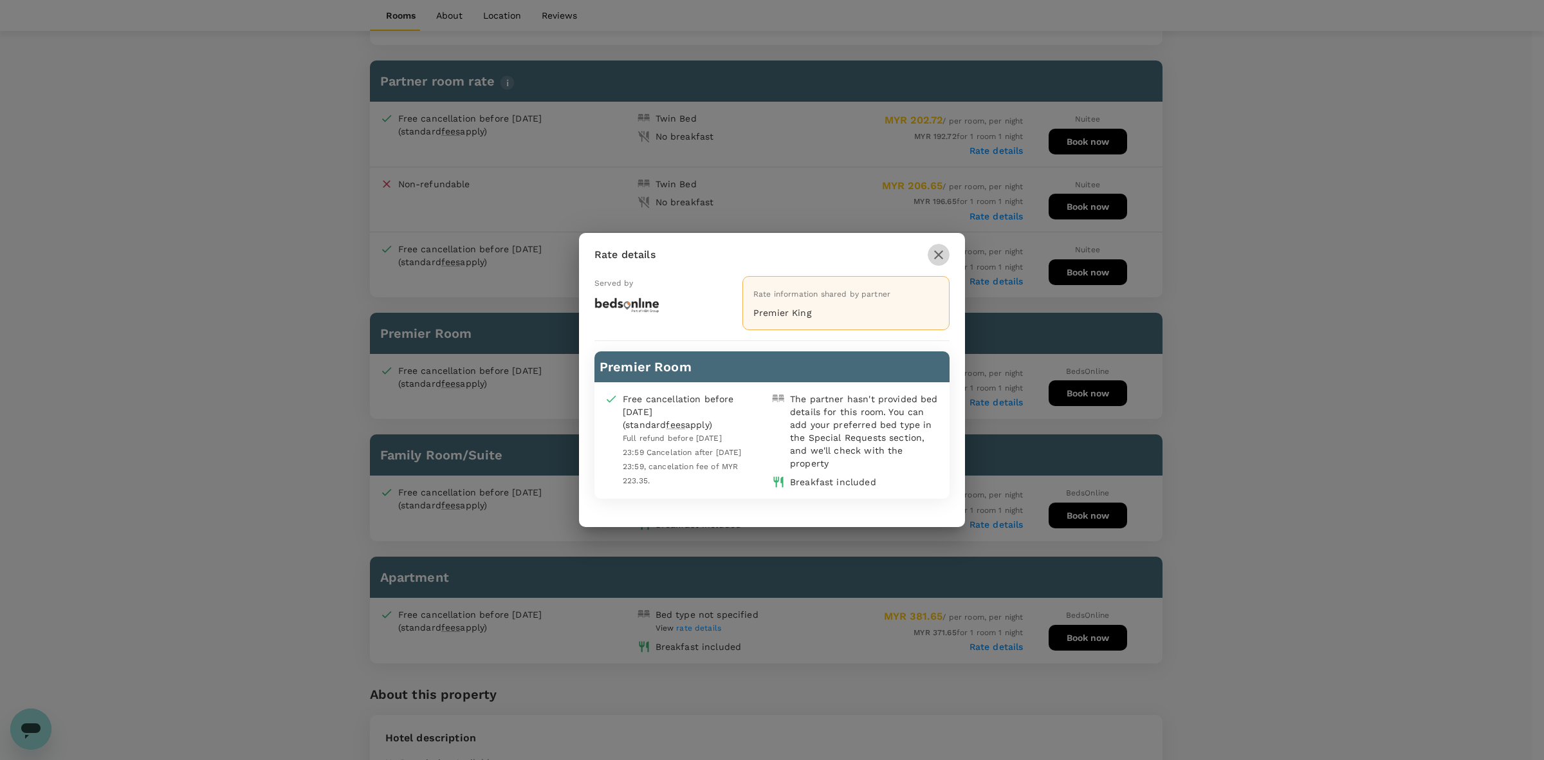
click at [938, 256] on icon "button" at bounding box center [938, 254] width 15 height 15
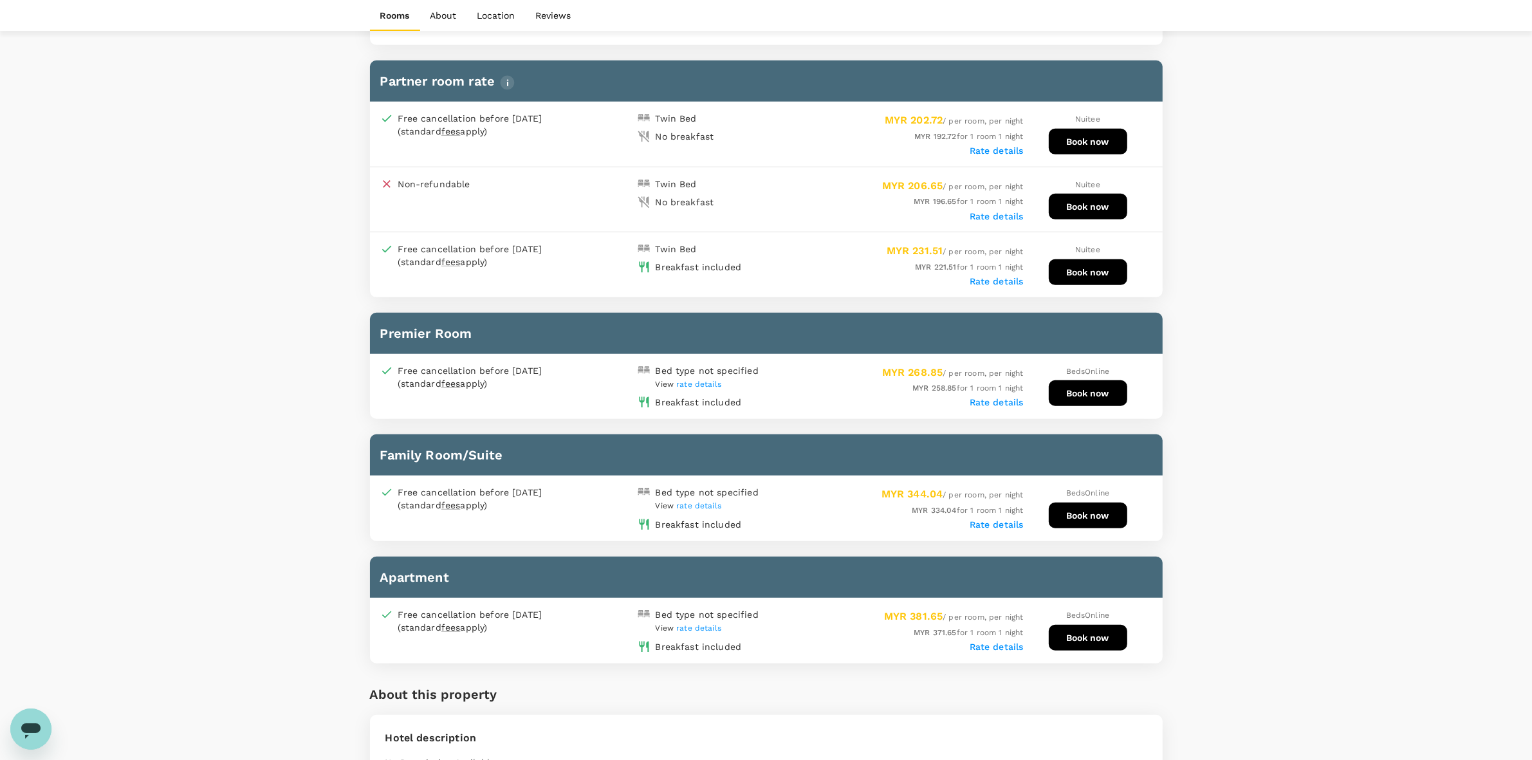
click at [986, 640] on div "Rate details" at bounding box center [894, 646] width 257 height 13
click at [986, 642] on label "Rate details" at bounding box center [997, 647] width 54 height 10
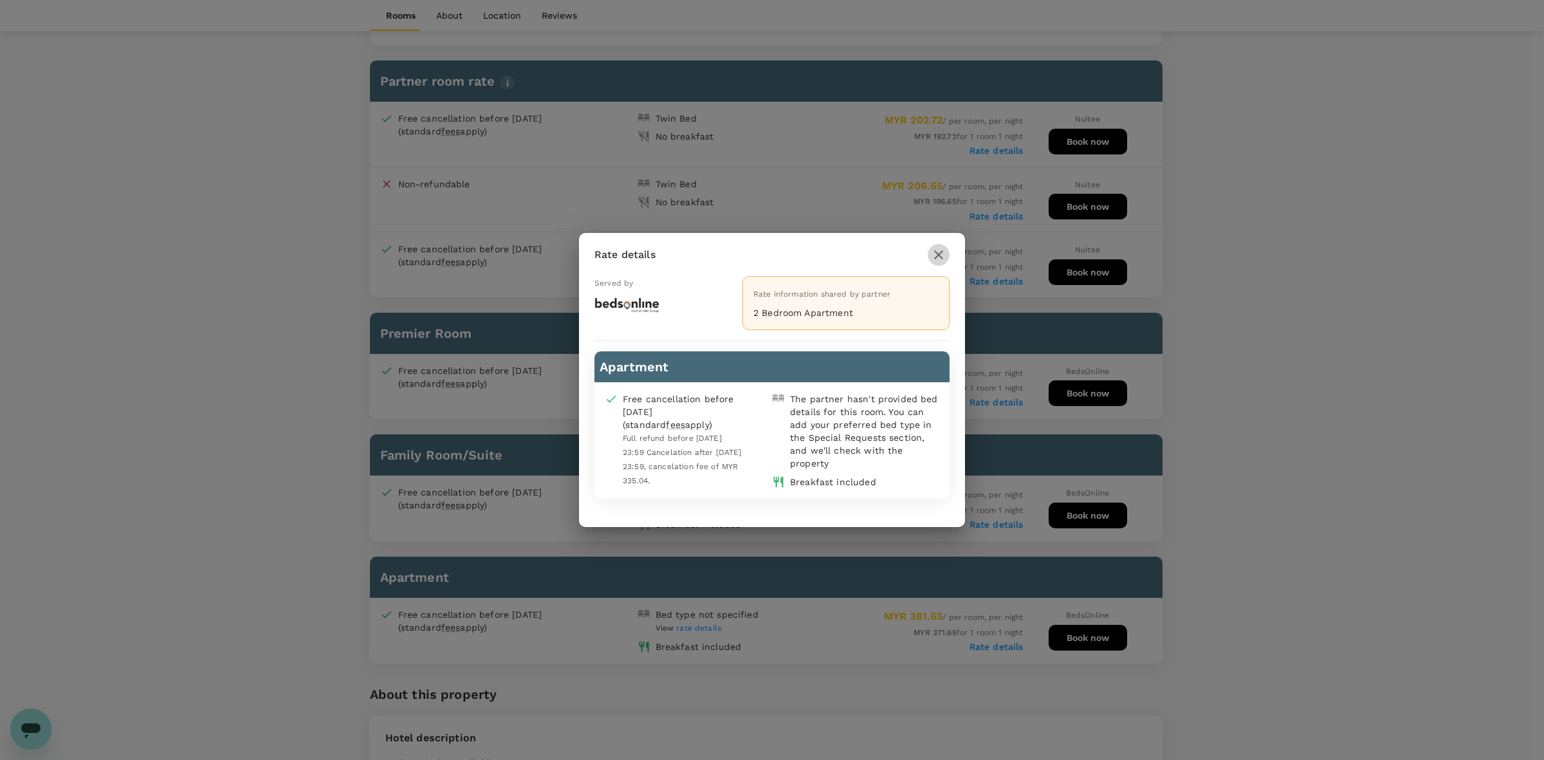
click at [934, 253] on icon "button" at bounding box center [938, 254] width 15 height 15
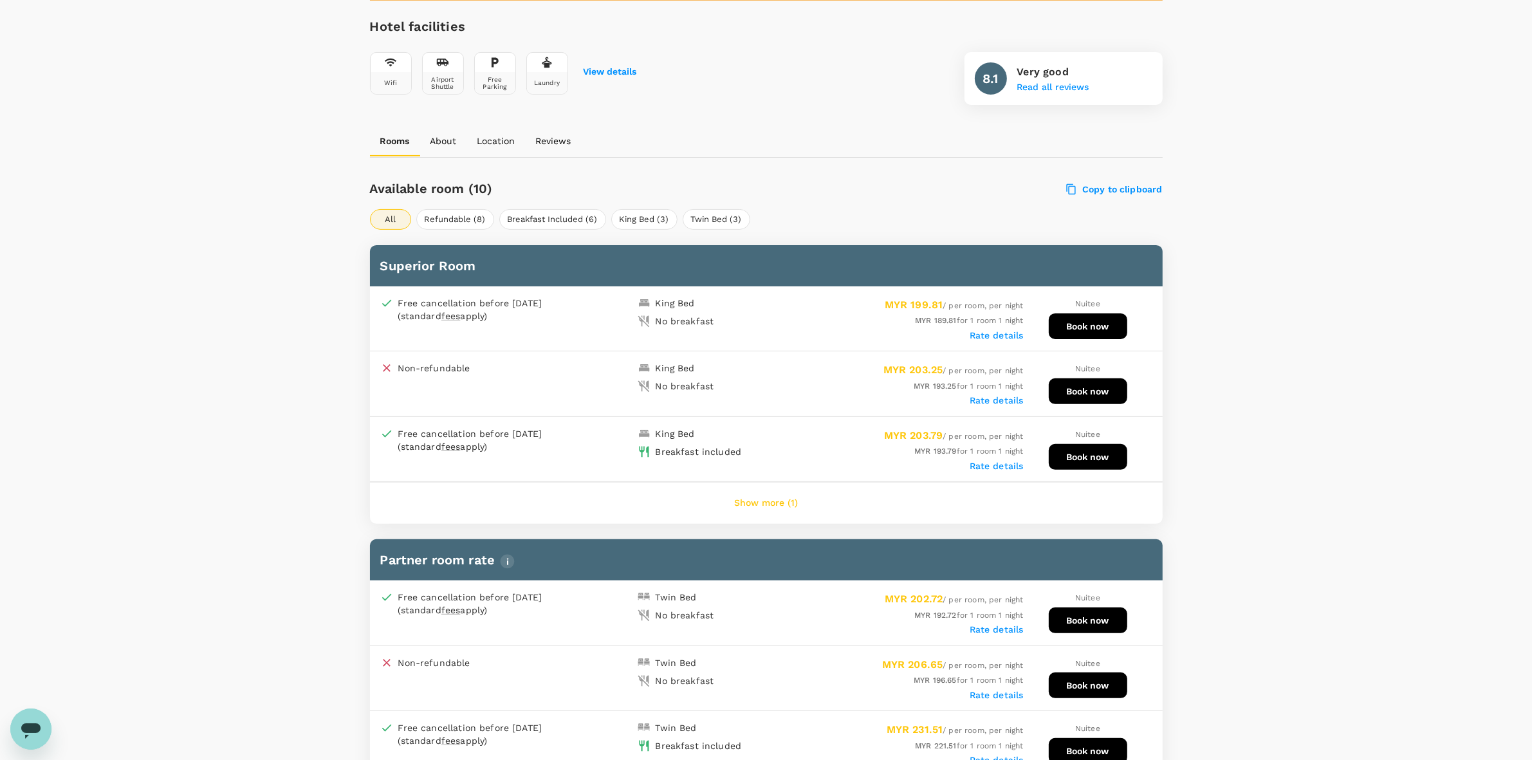
scroll to position [402, 0]
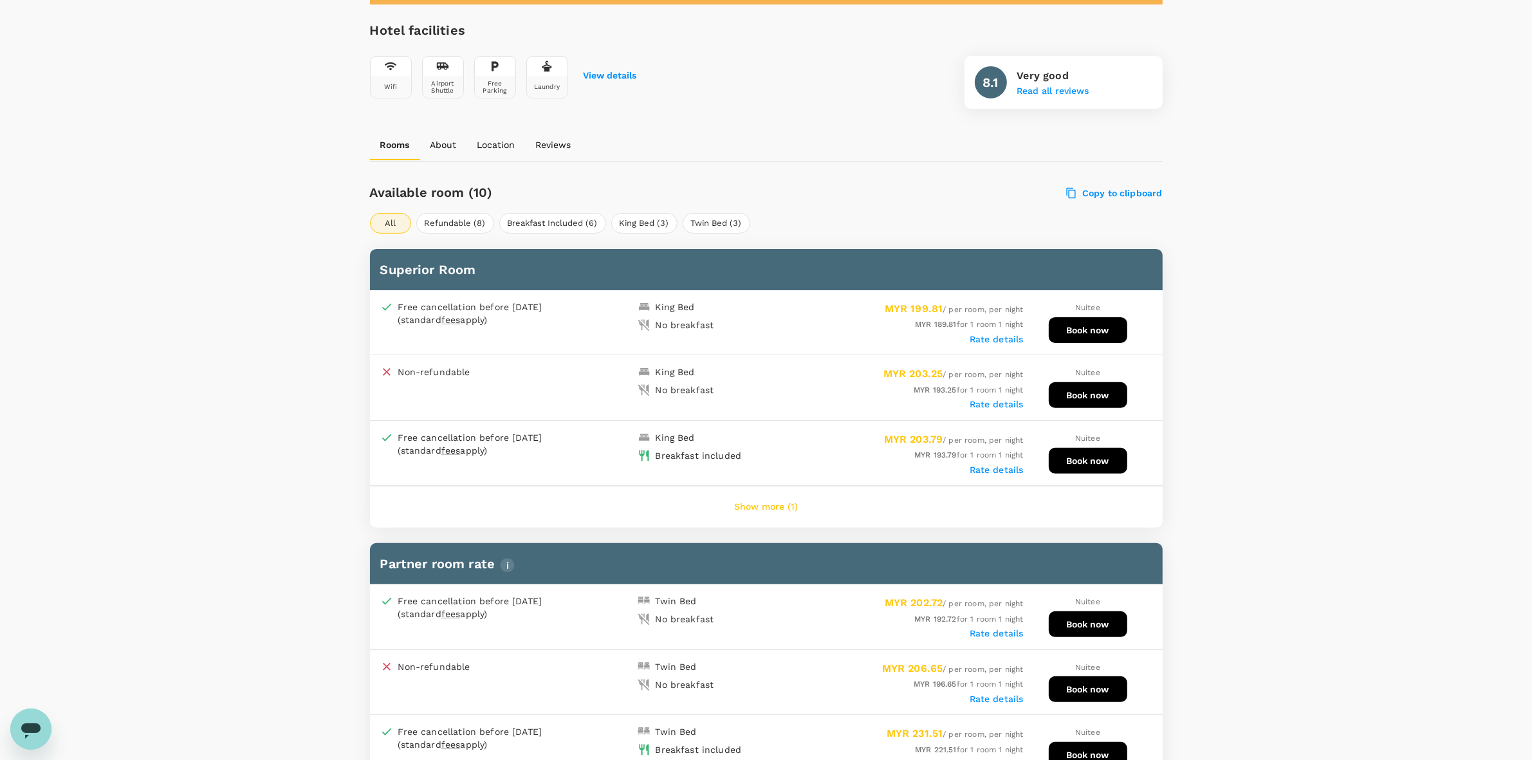
click at [786, 325] on div "MYR 189.81 for 1 room 1 night" at bounding box center [894, 324] width 257 height 14
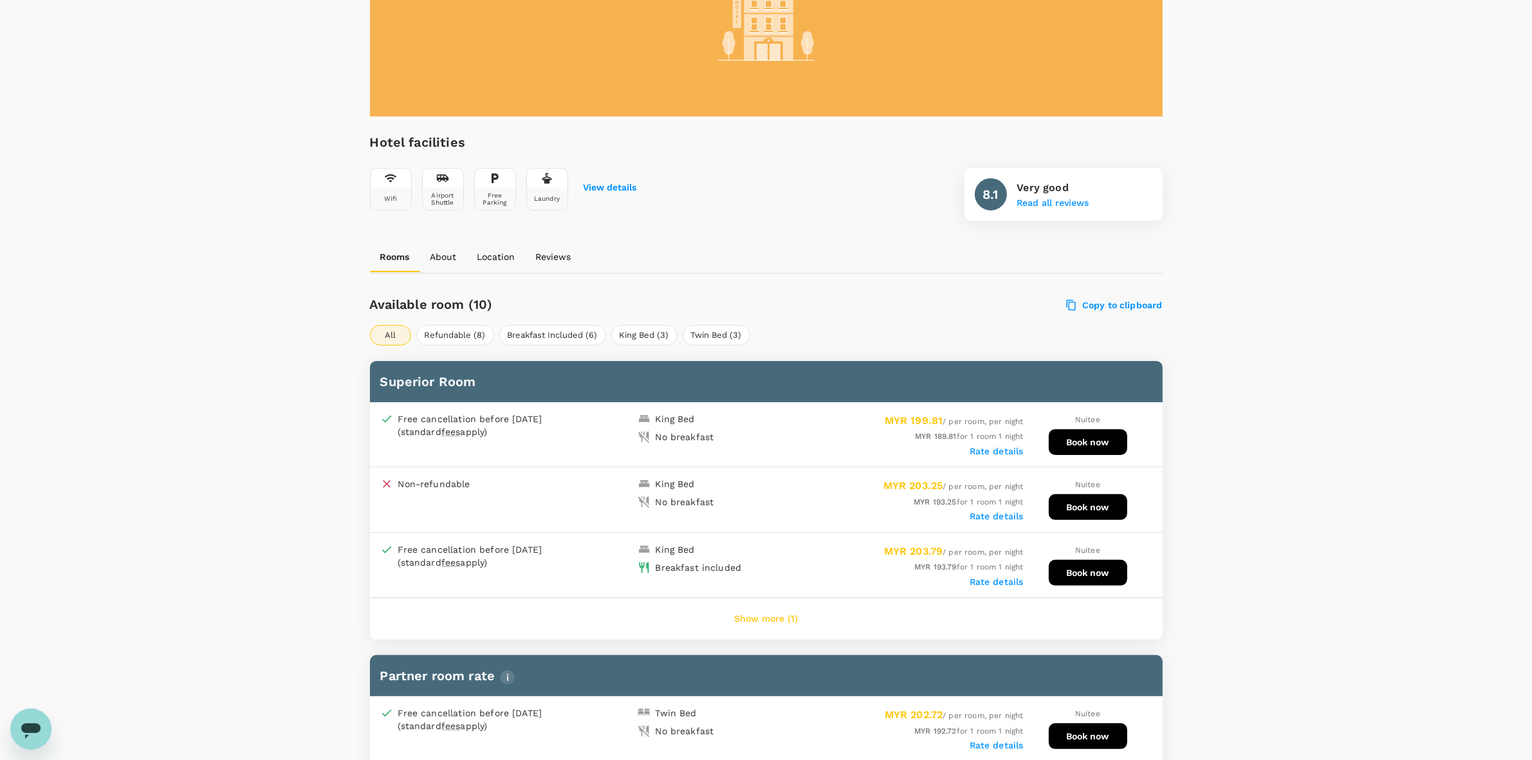
scroll to position [80, 0]
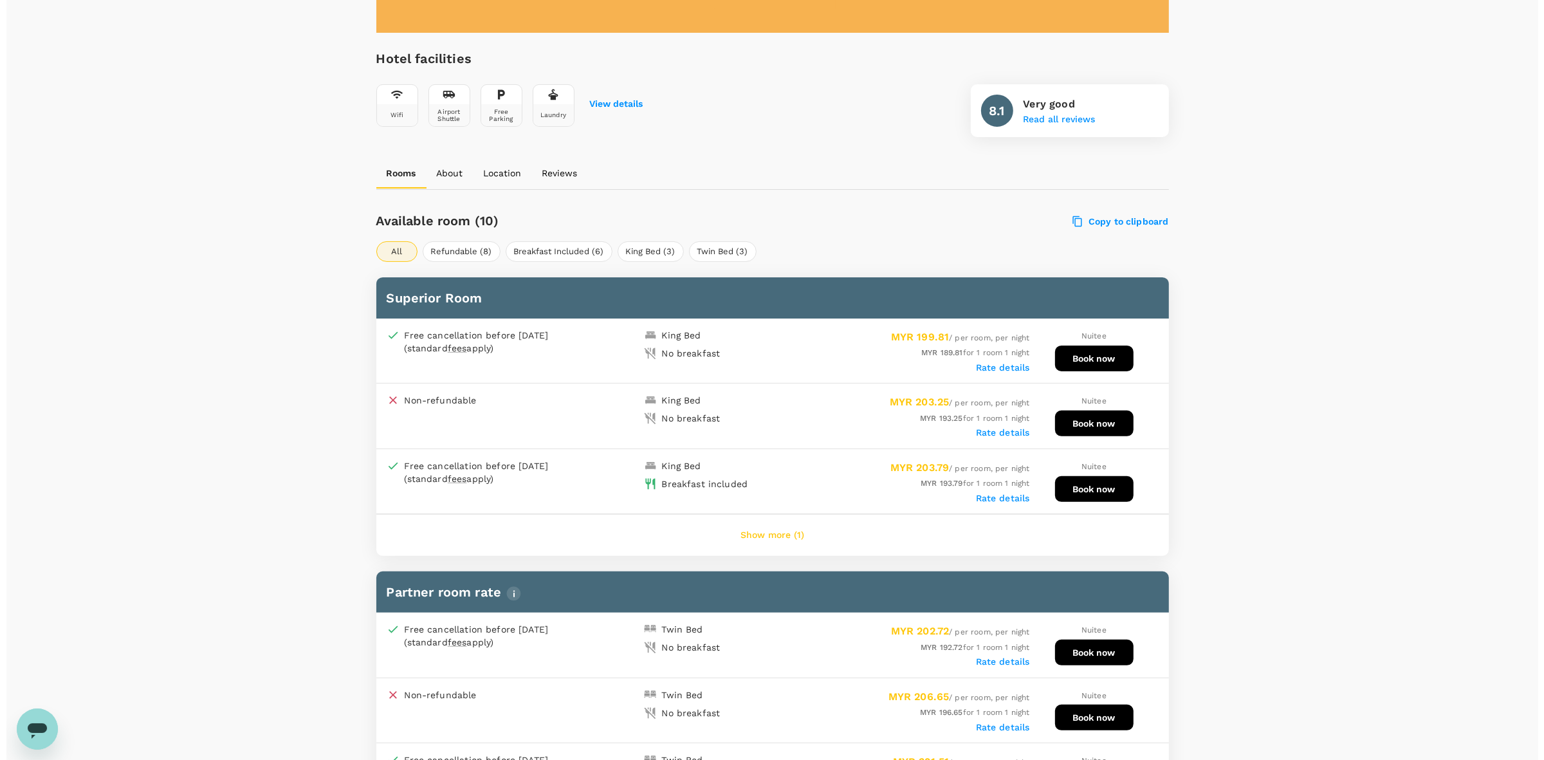
scroll to position [402, 0]
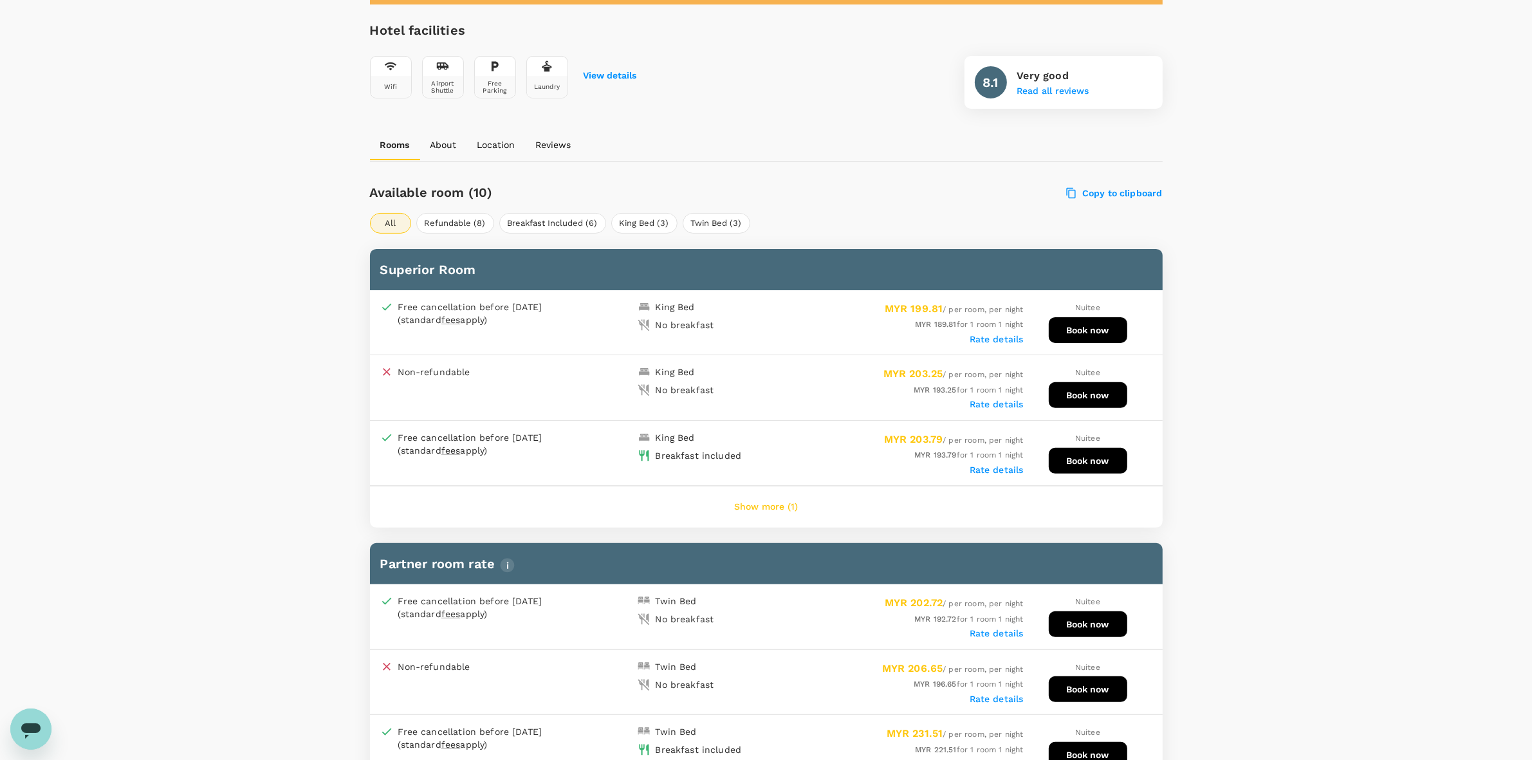
click at [772, 500] on button "Show more (1)" at bounding box center [766, 507] width 100 height 31
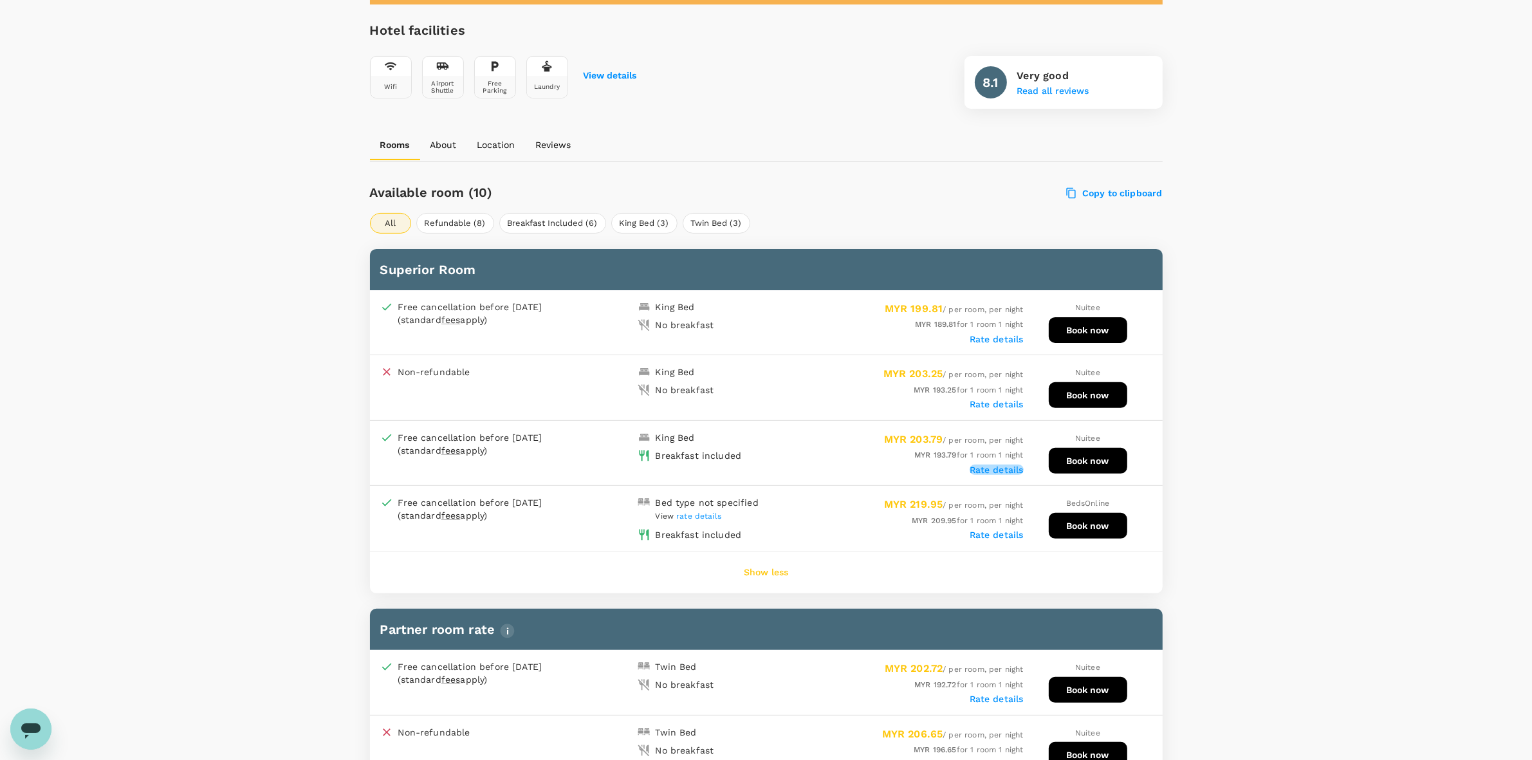
click at [1005, 465] on label "Rate details" at bounding box center [997, 470] width 54 height 10
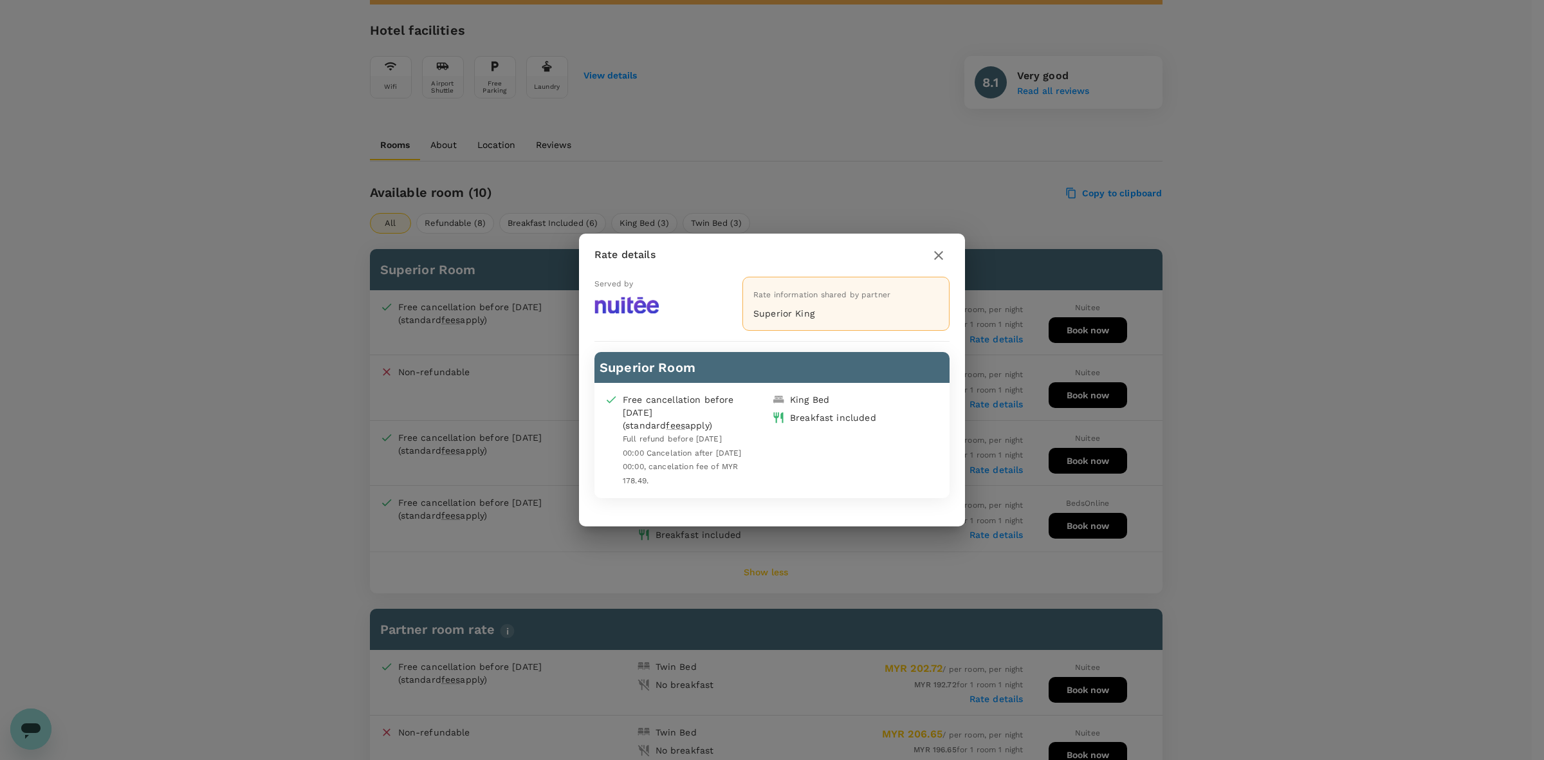
click at [1252, 394] on div "Rate details Served by Rate information shared by partner Superior King Superio…" at bounding box center [772, 380] width 1544 height 760
click at [940, 259] on icon "button" at bounding box center [938, 255] width 9 height 9
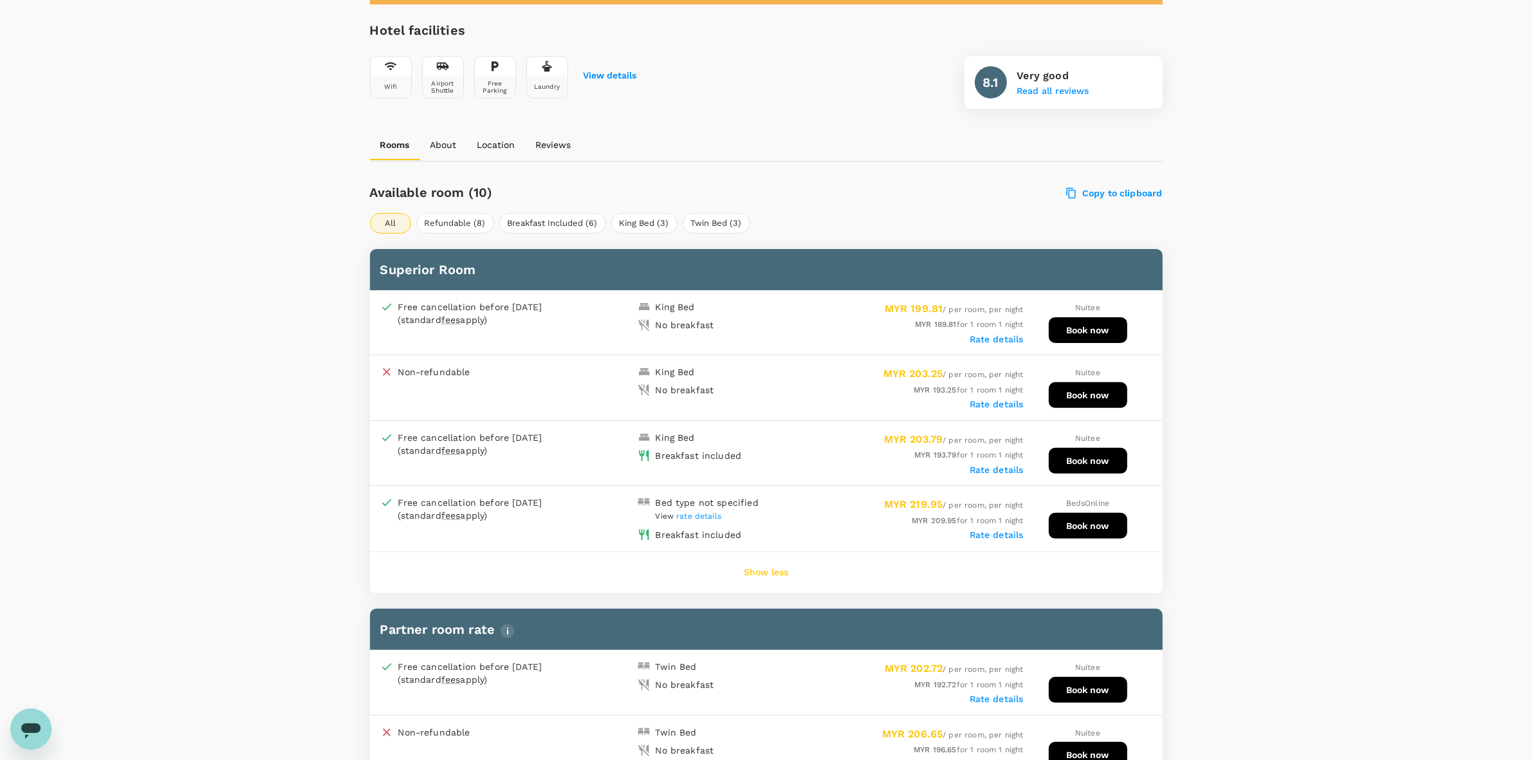
click at [1080, 456] on button "Book now" at bounding box center [1088, 461] width 79 height 26
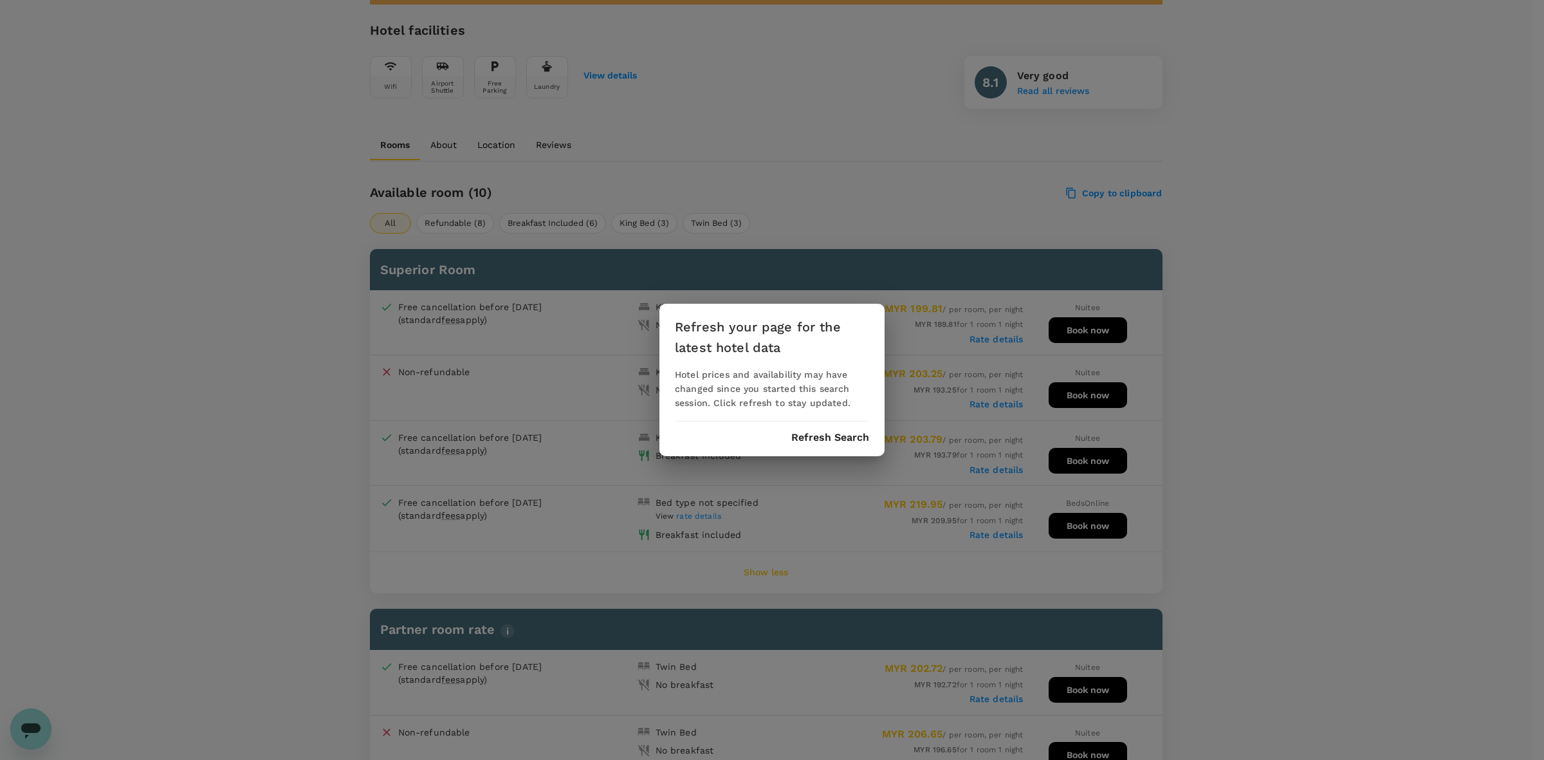
drag, startPoint x: 832, startPoint y: 425, endPoint x: 831, endPoint y: 432, distance: 7.7
click at [831, 425] on div "Refresh your page for the latest hotel data Hotel prices and availability may h…" at bounding box center [772, 380] width 225 height 153
click at [831, 433] on button "Refresh Search" at bounding box center [831, 438] width 78 height 12
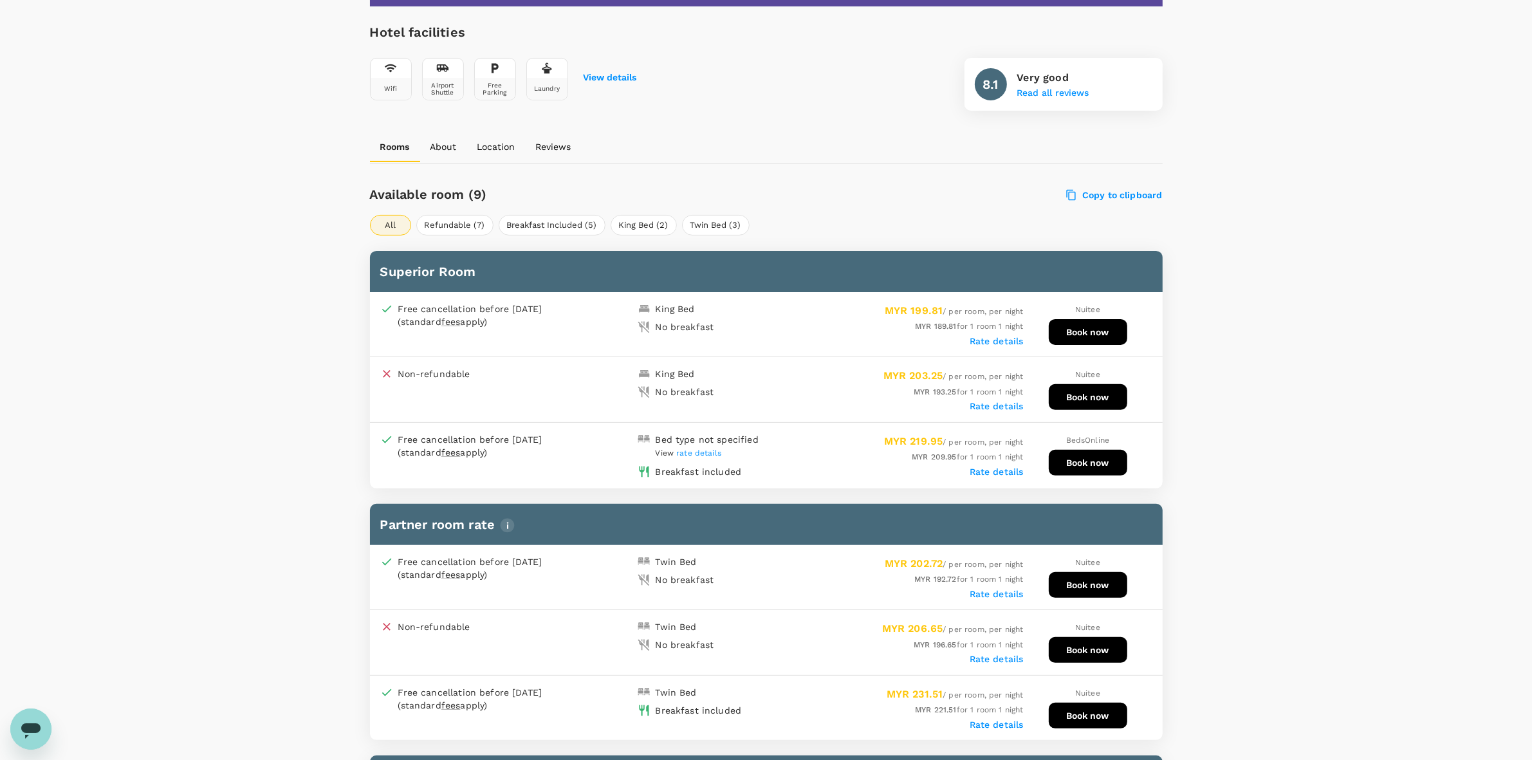
scroll to position [402, 0]
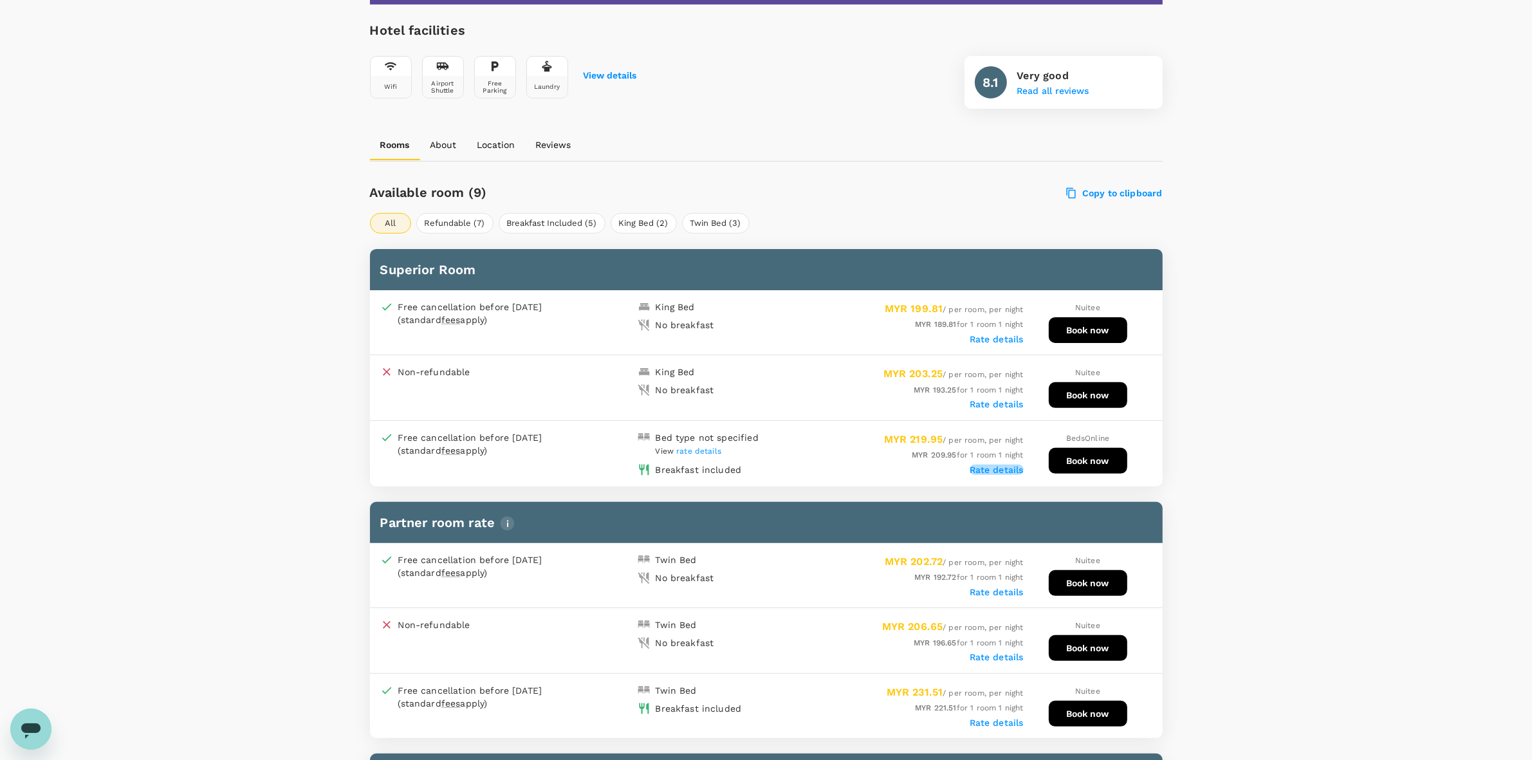
click at [987, 465] on label "Rate details" at bounding box center [997, 470] width 54 height 10
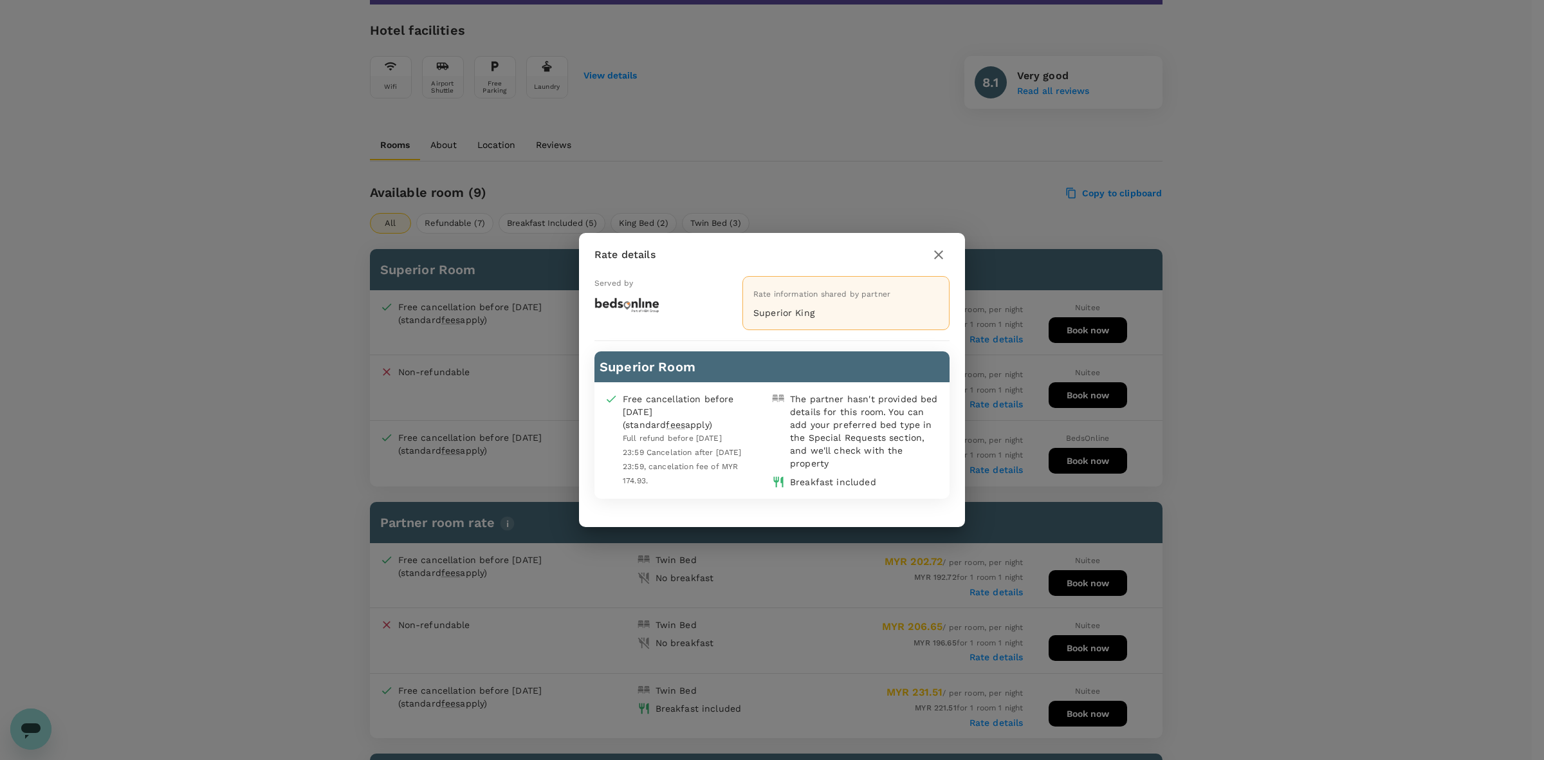
click at [938, 255] on icon "button" at bounding box center [938, 254] width 9 height 9
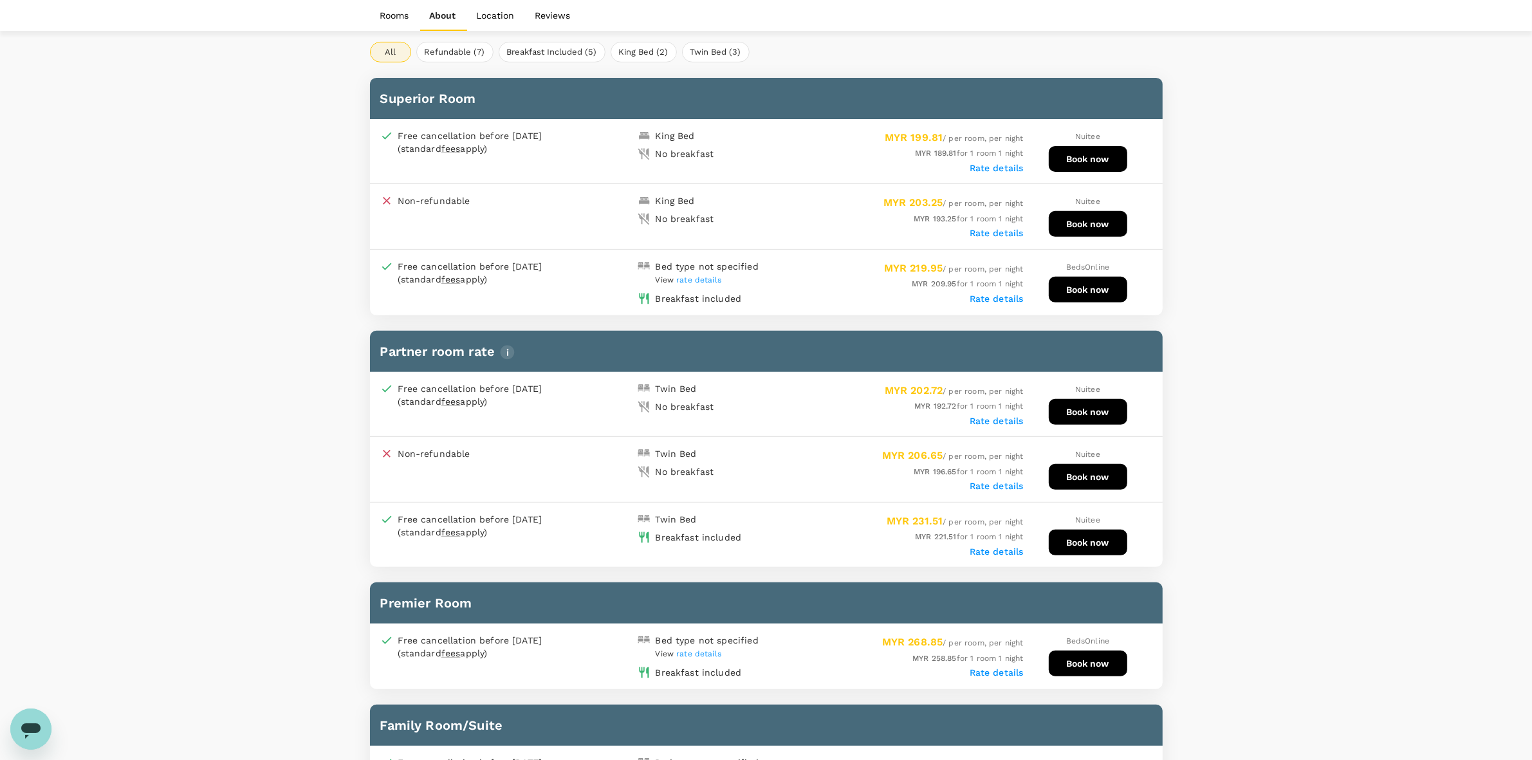
scroll to position [563, 0]
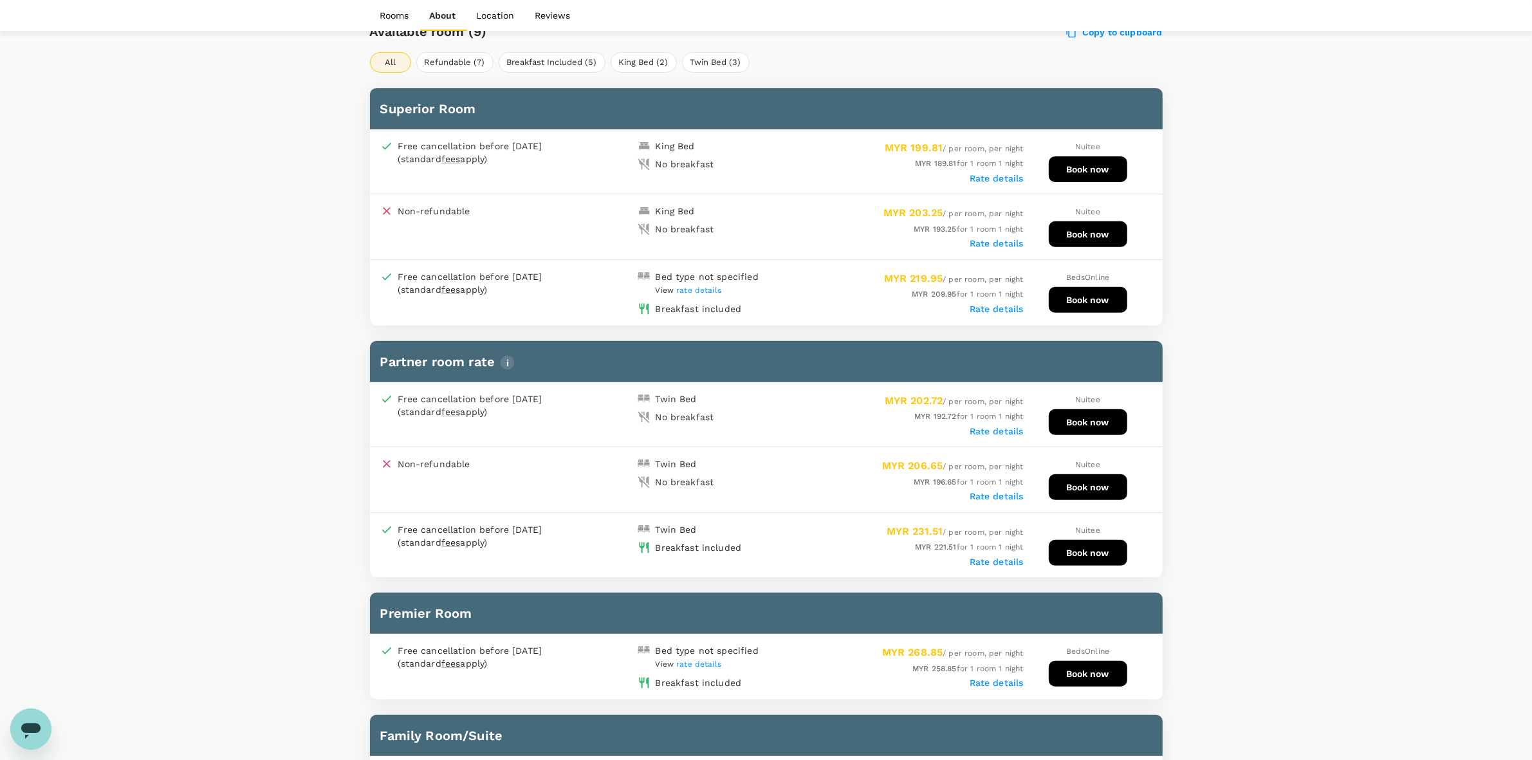
click at [998, 304] on label "Rate details" at bounding box center [997, 309] width 54 height 10
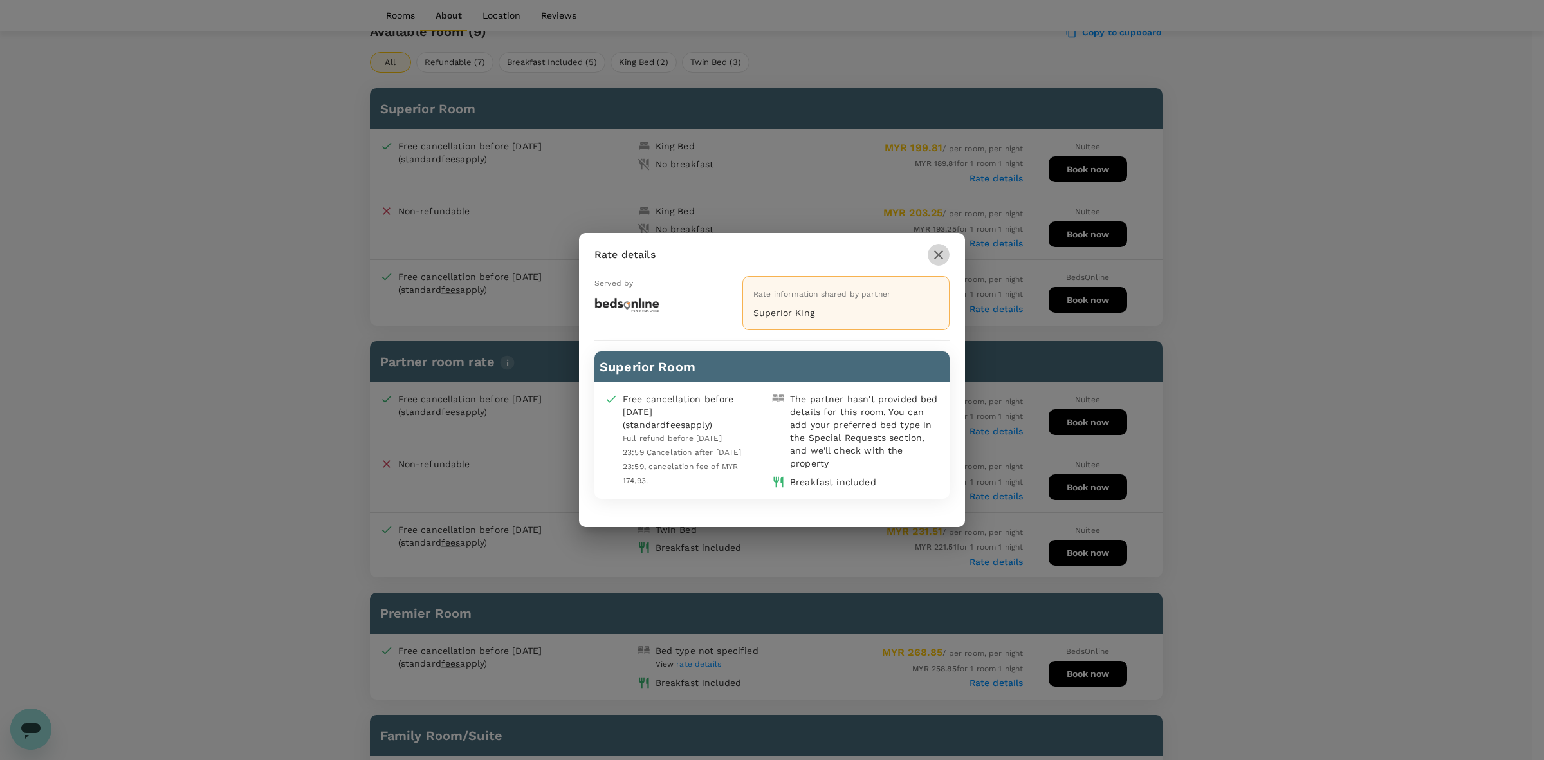
click at [932, 251] on icon "button" at bounding box center [938, 254] width 15 height 15
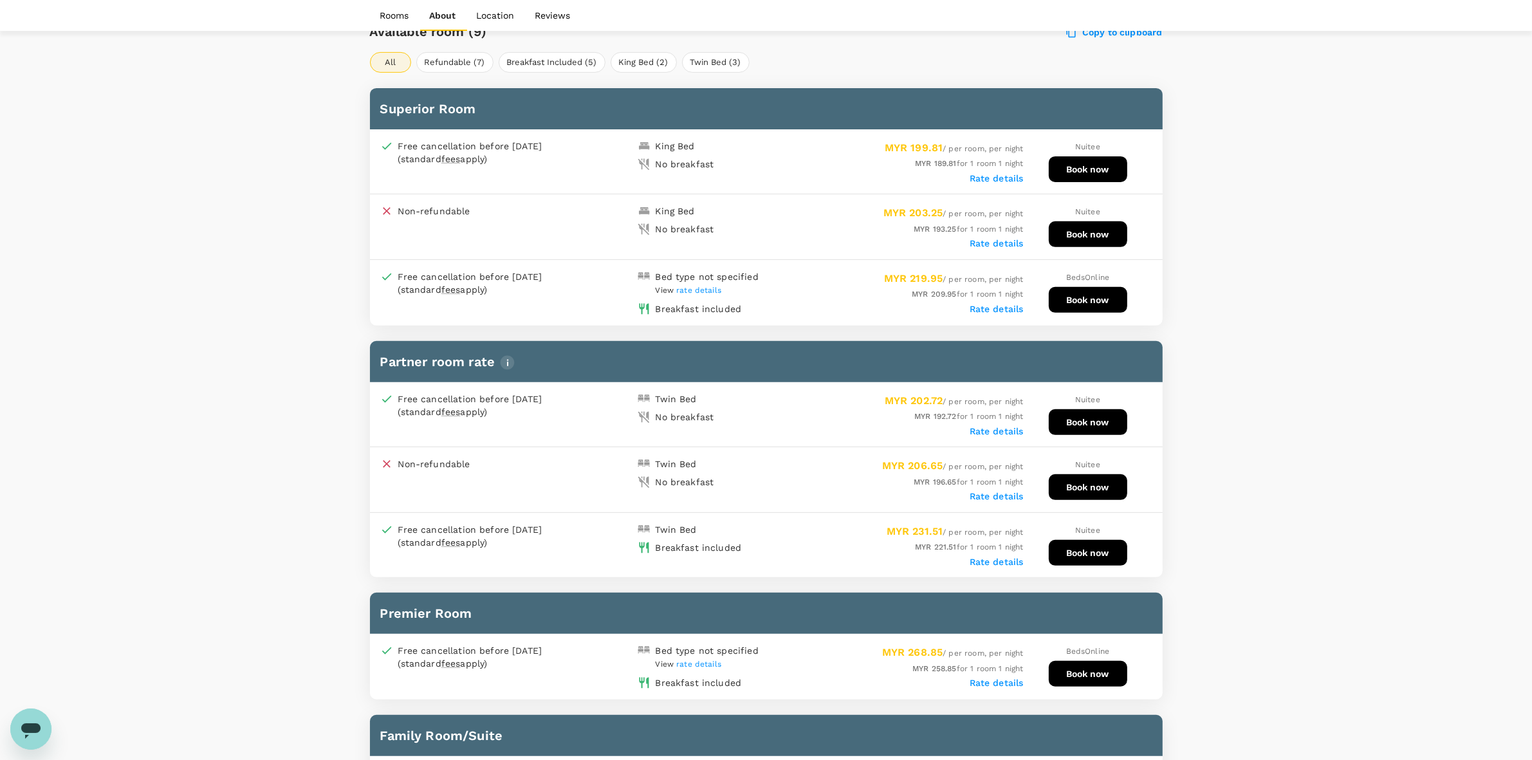
click at [1066, 290] on button "Book now" at bounding box center [1088, 300] width 79 height 26
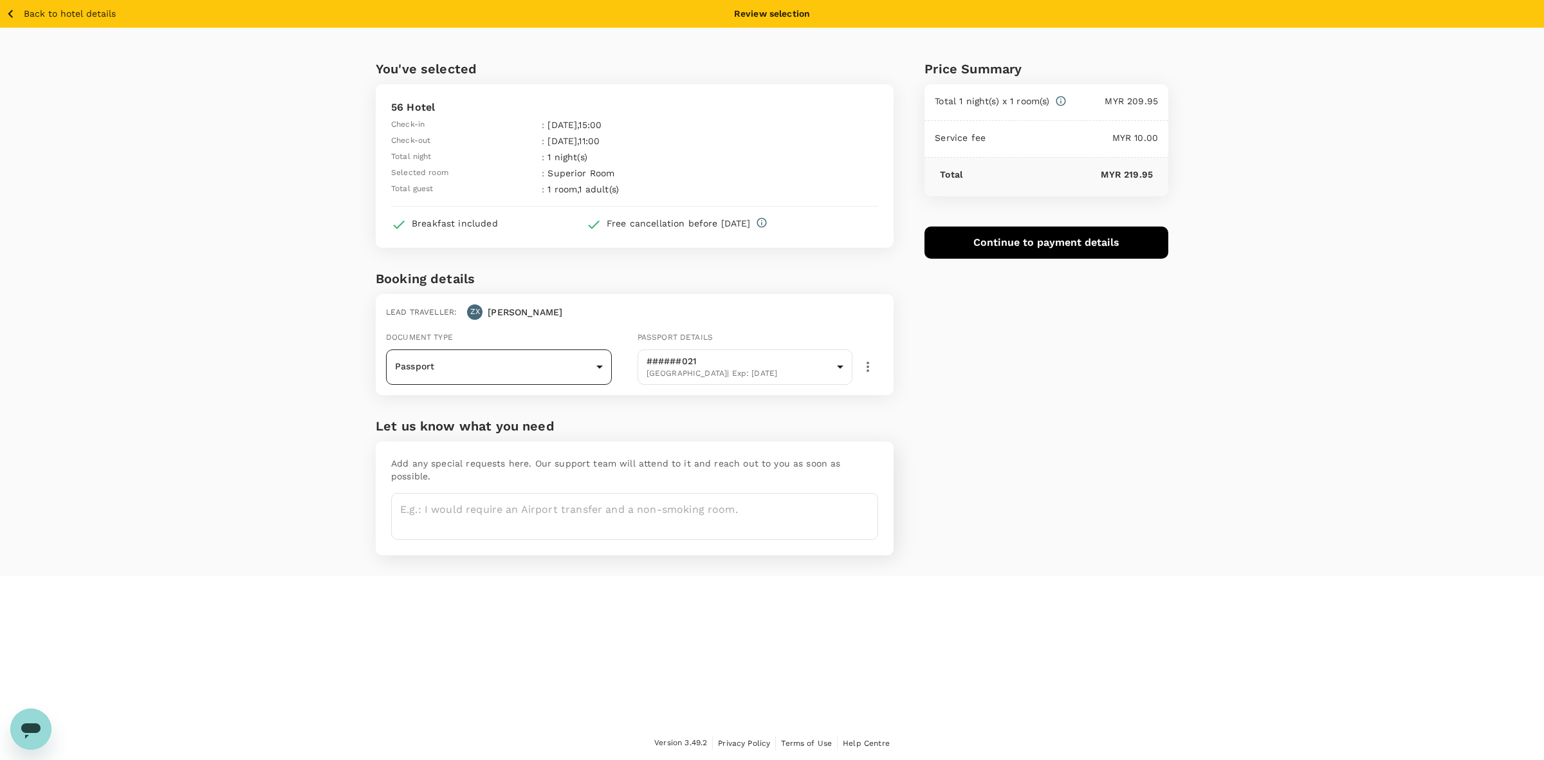
click at [521, 360] on body "Back to hotel details Review selection You've selected 56 Hotel Check-in : 20 A…" at bounding box center [772, 380] width 1544 height 761
click at [455, 396] on li "Passport" at bounding box center [499, 402] width 226 height 21
click at [1062, 416] on div "Price Summary Total 1 night(s) x 1 room(s) MYR 209.95 Service fee MYR 10.00 Tot…" at bounding box center [1031, 302] width 275 height 548
click at [1297, 344] on div "You've selected 56 Hotel Check-in : 20 Aug 2025 , 15:00 Check-out : 21 Aug 2025…" at bounding box center [772, 302] width 1544 height 548
click at [1038, 245] on button "Continue to payment details" at bounding box center [1047, 243] width 244 height 32
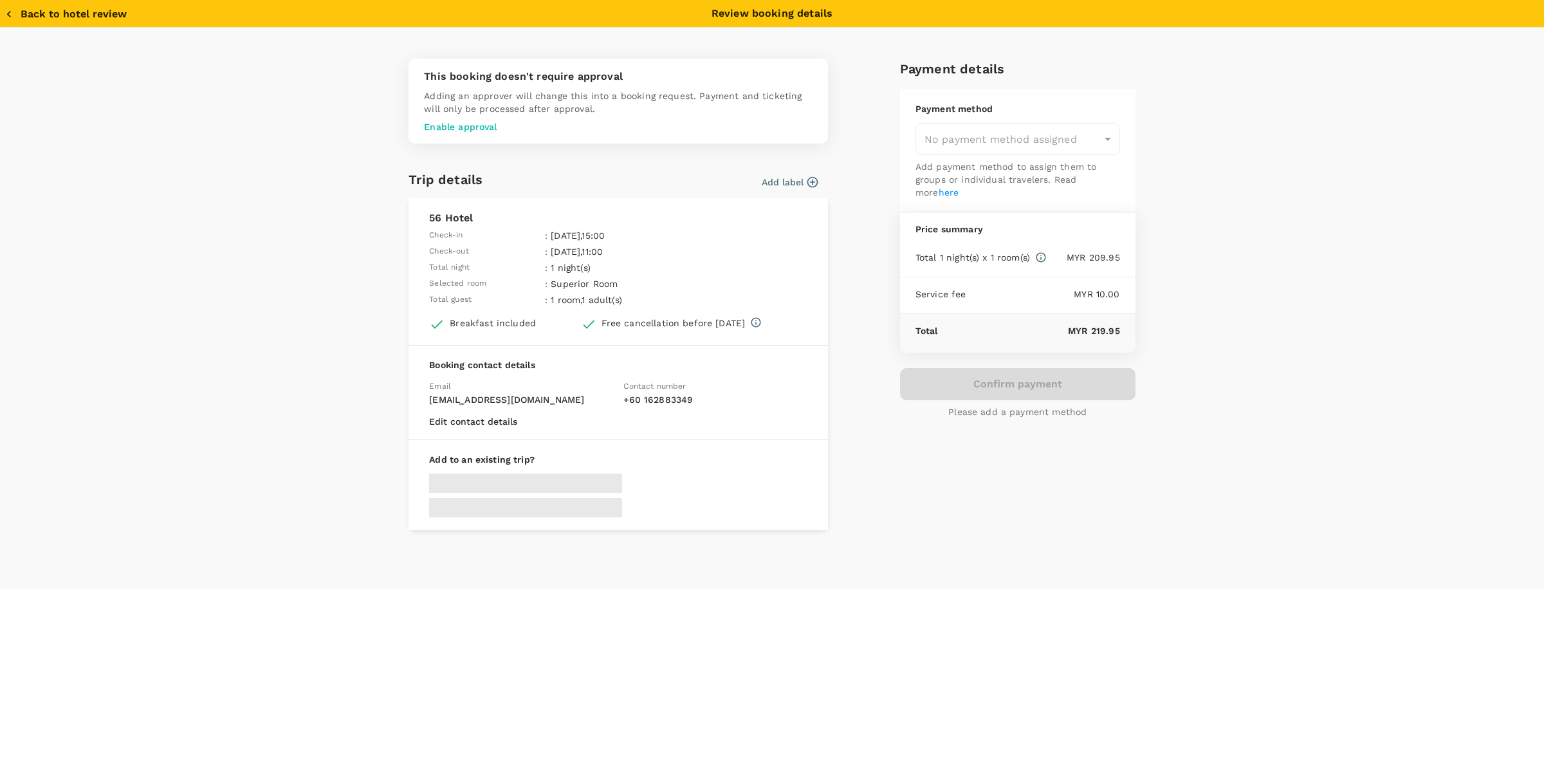
type input "9e431c6f-2823-4cc2-be3e-fbfab332714f"
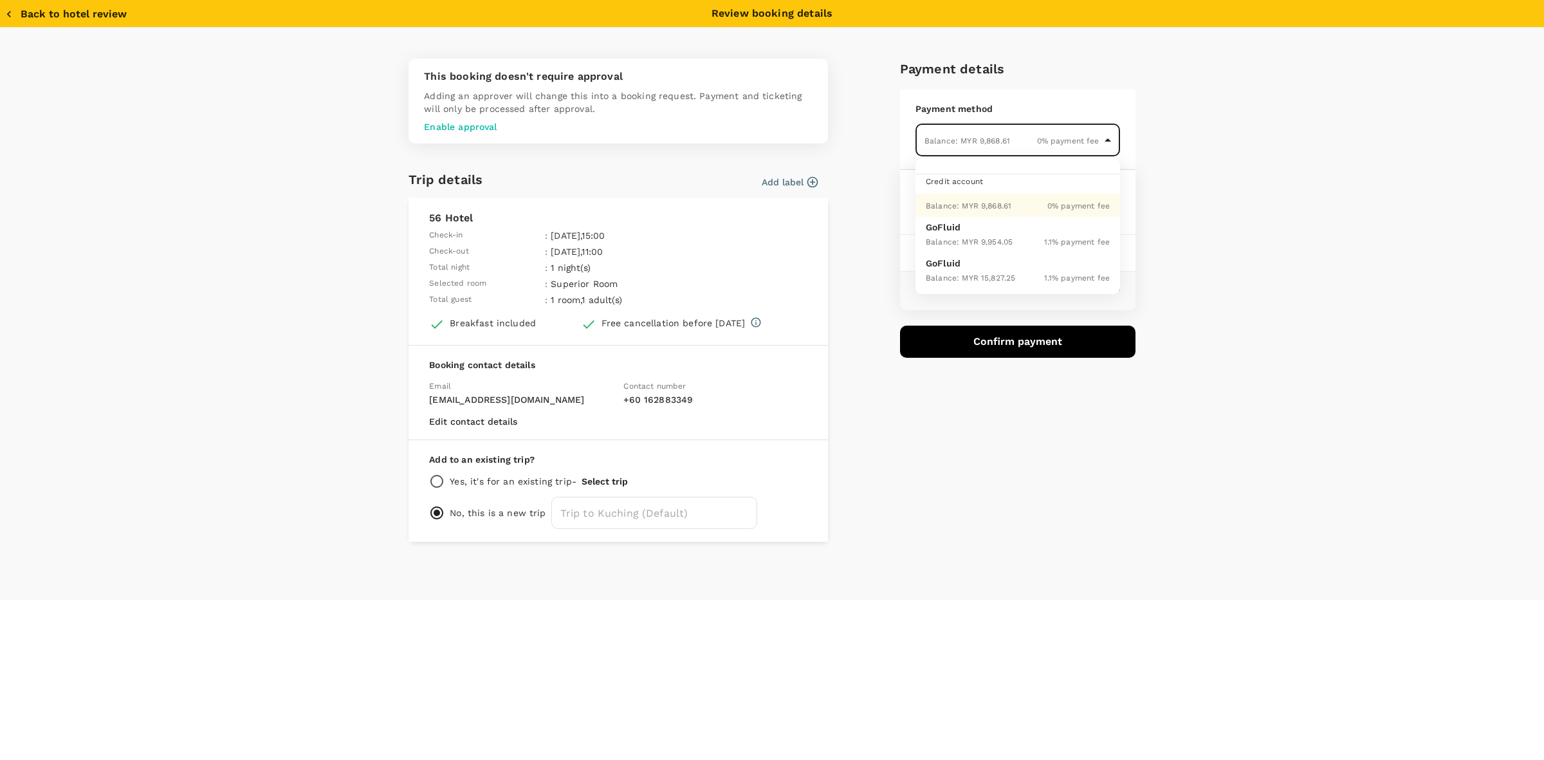
click at [1043, 146] on body "Back to hotel details Review selection You've selected 56 Hotel Check-in : 20 A…" at bounding box center [772, 380] width 1544 height 761
click at [1008, 204] on span "Balance : MYR 9,868.61" at bounding box center [969, 205] width 86 height 9
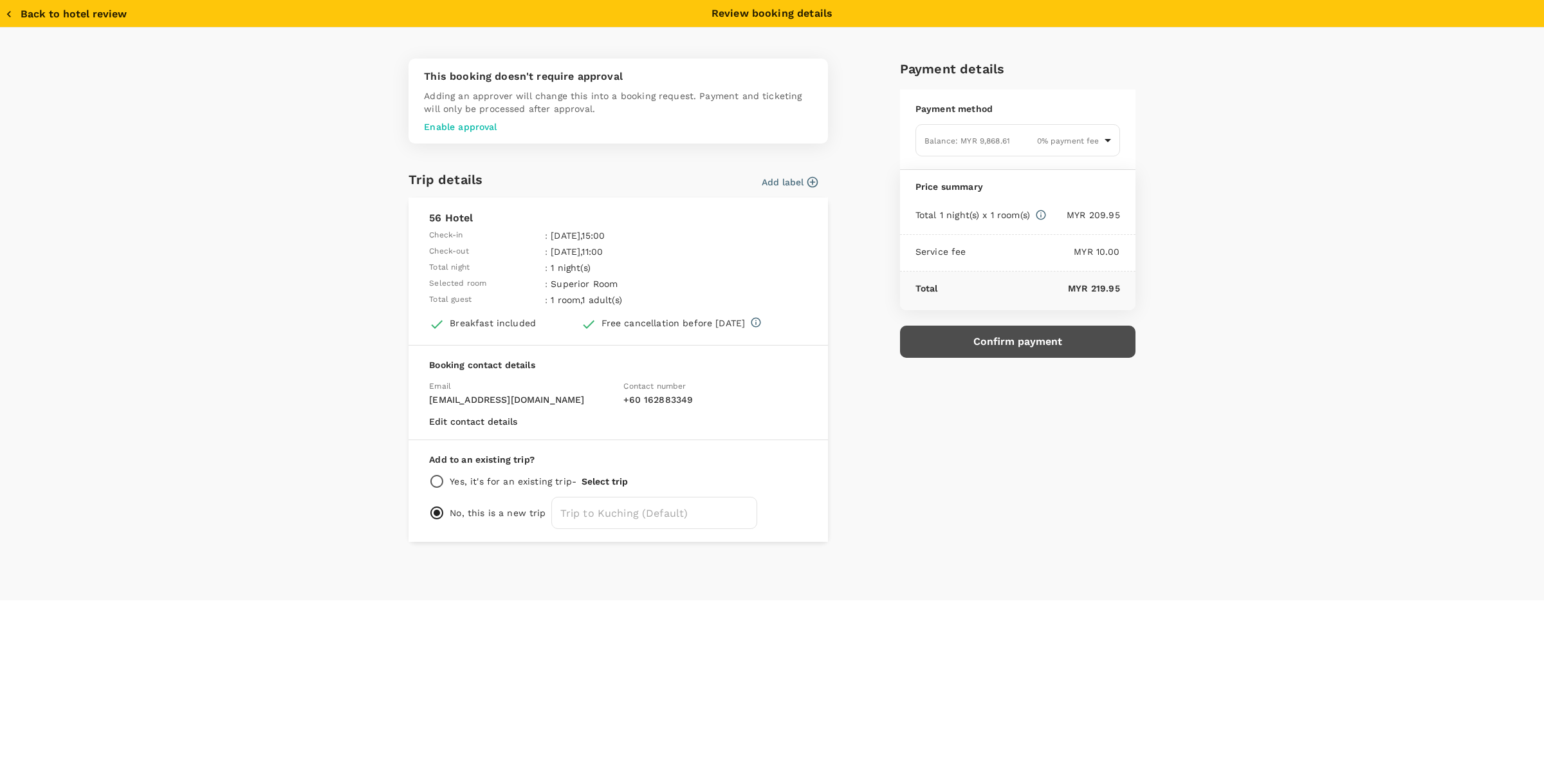
click at [1017, 338] on button "Confirm payment" at bounding box center [1018, 342] width 236 height 32
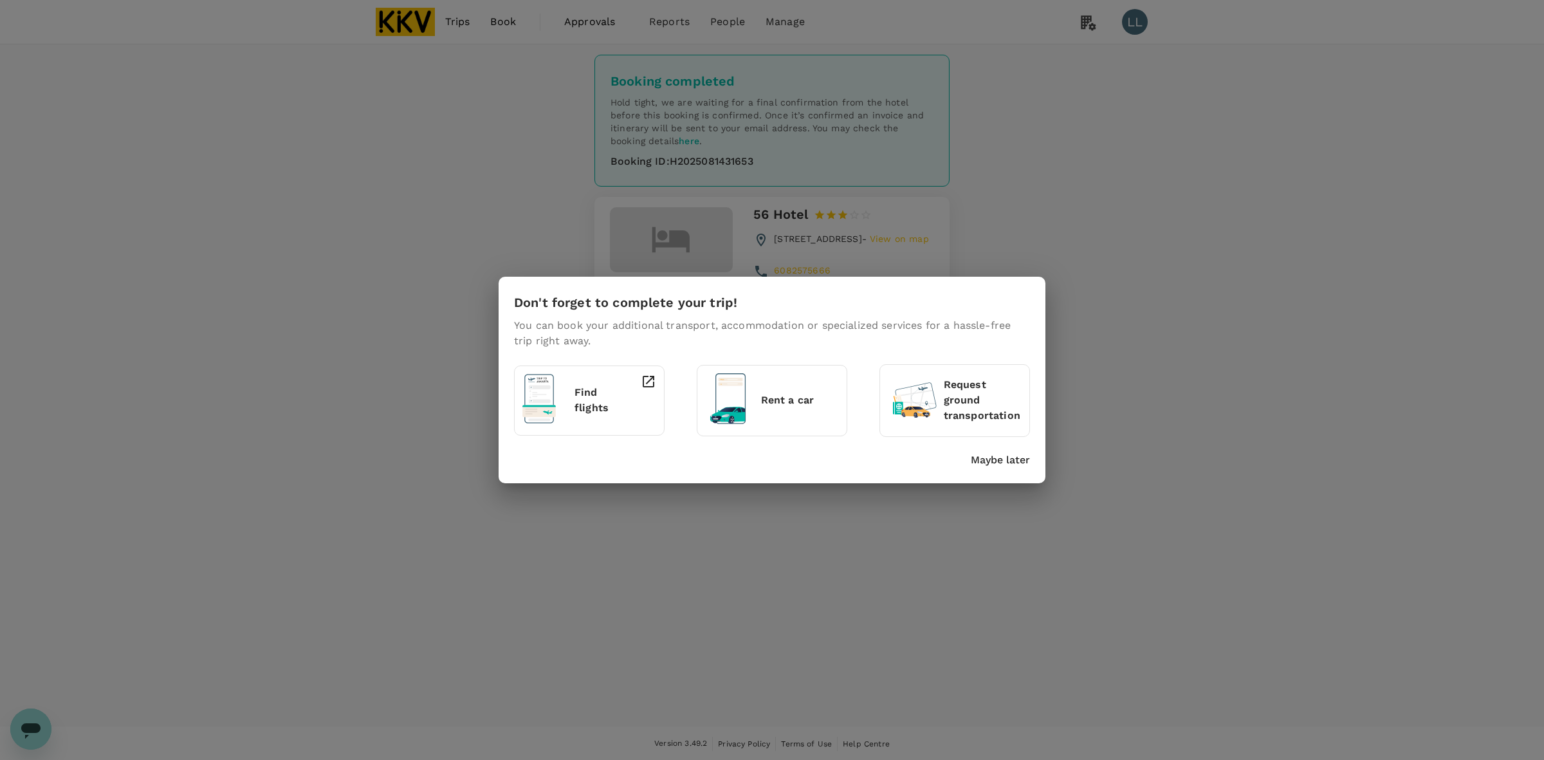
click at [985, 458] on p "Maybe later" at bounding box center [1000, 459] width 59 height 15
